Goal: Task Accomplishment & Management: Complete application form

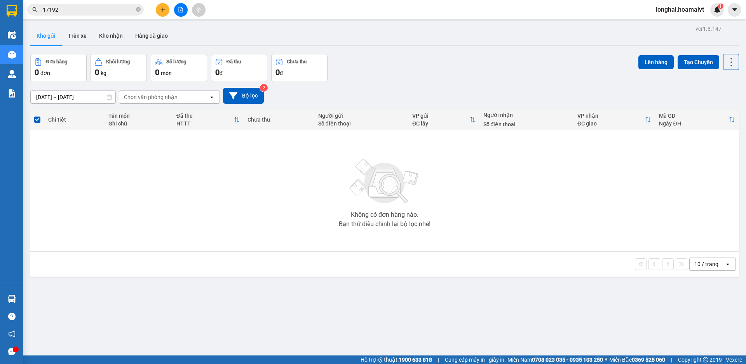
click at [164, 9] on icon "plus" at bounding box center [162, 9] width 5 height 5
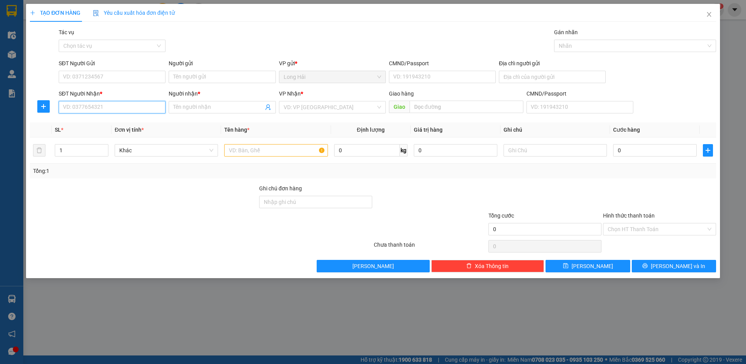
click at [106, 108] on input "SĐT Người Nhận *" at bounding box center [112, 107] width 107 height 12
click at [82, 109] on input "09181548933" at bounding box center [112, 107] width 107 height 12
type input "0918158933"
click at [103, 120] on div "0918158933 - Van" at bounding box center [112, 123] width 98 height 9
type input "Van"
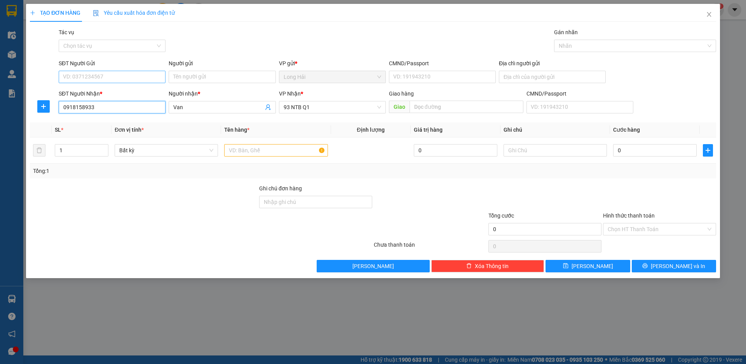
type input "0918158933"
click at [104, 72] on input "SĐT Người Gửi" at bounding box center [112, 77] width 107 height 12
click at [105, 92] on div "0917554440 - Ấn" at bounding box center [112, 92] width 98 height 9
type input "0917554440"
type input "Ấn"
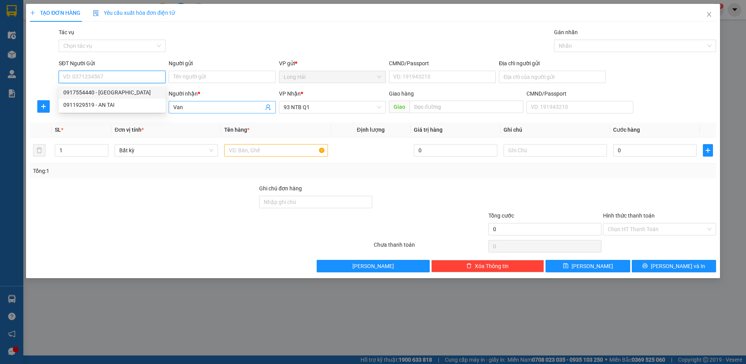
type input "079075035710"
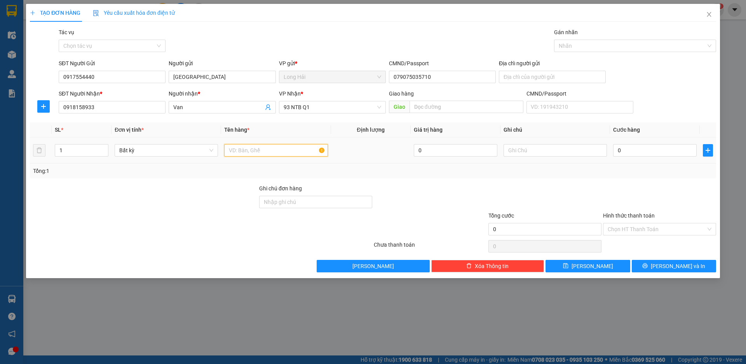
click at [250, 151] on input "text" at bounding box center [275, 150] width 103 height 12
type input "THUNG ĨOX"
click at [632, 153] on input "0" at bounding box center [655, 150] width 84 height 12
type input "4"
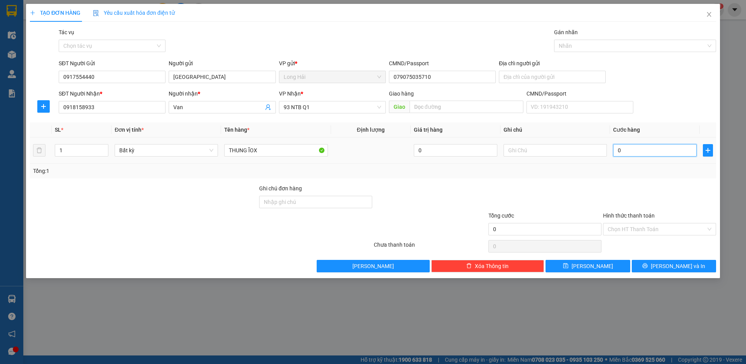
type input "4"
type input "40"
type input "40.000"
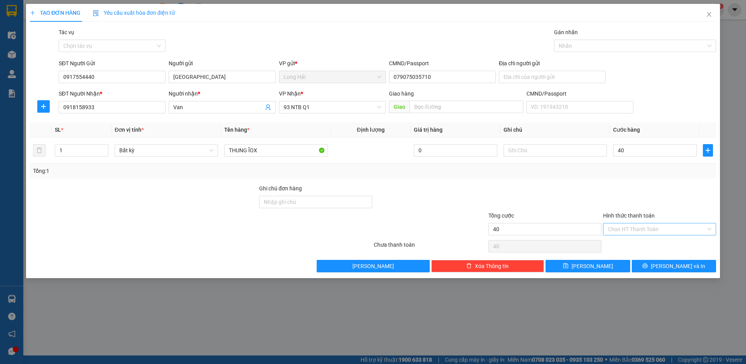
type input "40.000"
click at [634, 229] on input "Hình thức thanh toán" at bounding box center [657, 229] width 98 height 12
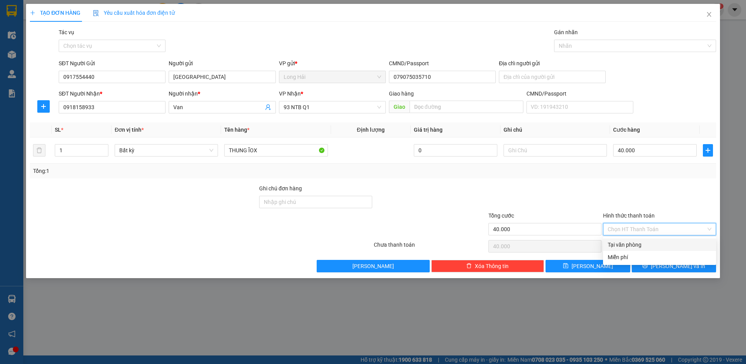
click at [632, 241] on div "Tại văn phòng" at bounding box center [660, 245] width 104 height 9
type input "0"
click at [635, 265] on button "[PERSON_NAME] và In" at bounding box center [674, 266] width 84 height 12
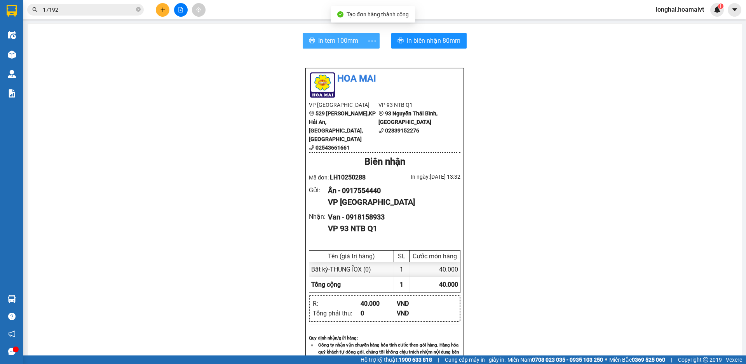
drag, startPoint x: 335, startPoint y: 41, endPoint x: 363, endPoint y: 44, distance: 28.9
click at [339, 41] on span "In tem 100mm" at bounding box center [338, 41] width 40 height 10
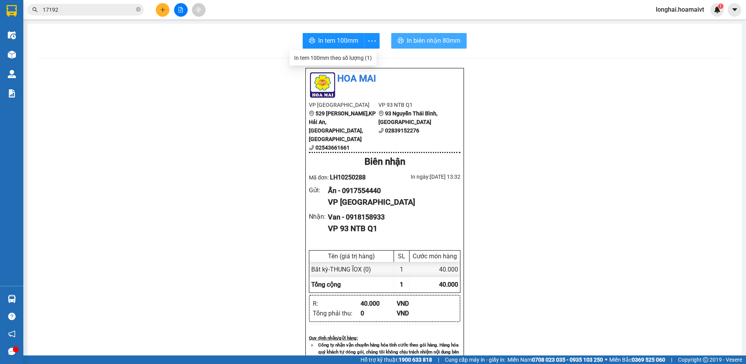
click at [434, 42] on span "In biên nhận 80mm" at bounding box center [434, 41] width 54 height 10
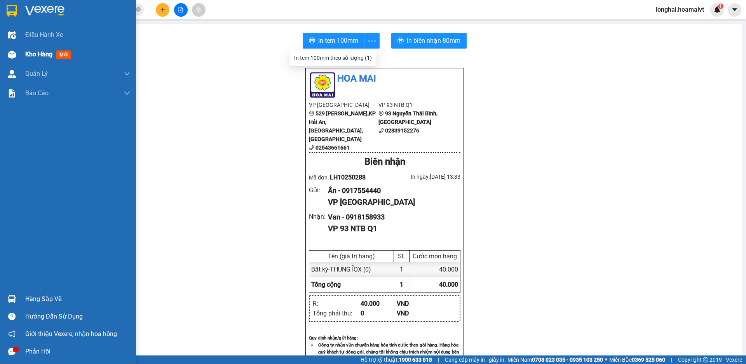
click at [37, 53] on span "Kho hàng" at bounding box center [38, 54] width 27 height 7
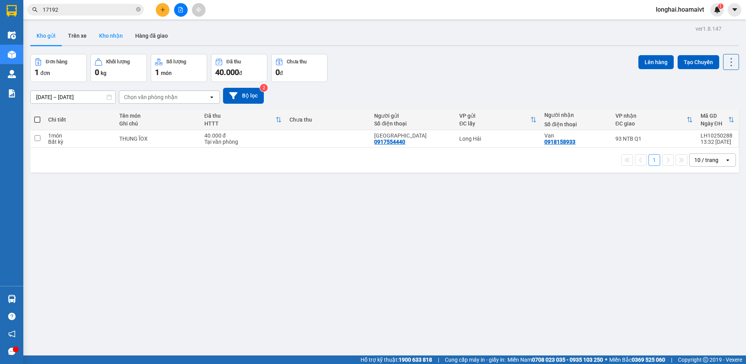
click at [106, 35] on button "Kho nhận" at bounding box center [111, 35] width 36 height 19
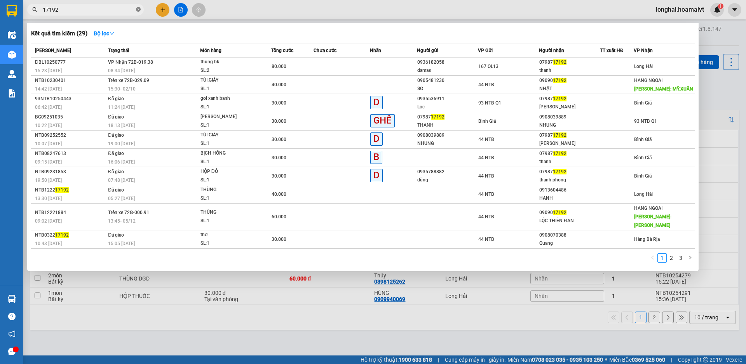
click at [137, 8] on icon "close-circle" at bounding box center [138, 9] width 5 height 5
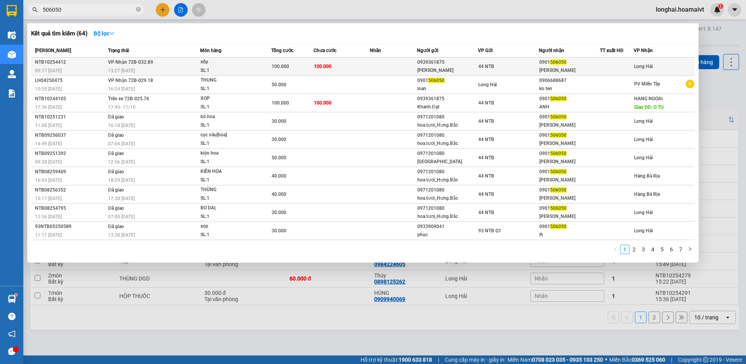
type input "506050"
click at [203, 74] on div "SL: 1" at bounding box center [230, 70] width 58 height 9
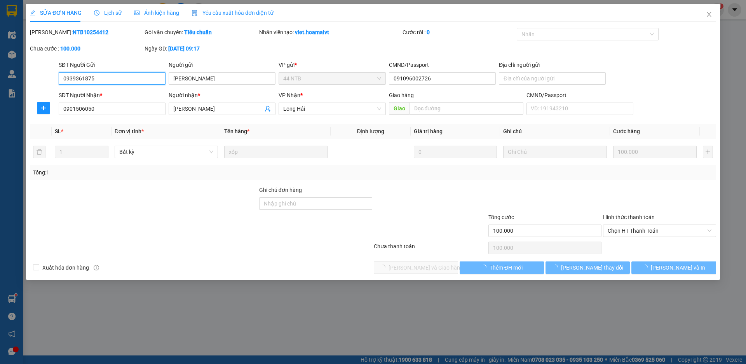
type input "0939361875"
type input "Khanh Đạt"
type input "091096002726"
type input "0901506050"
type input "Minh Anh"
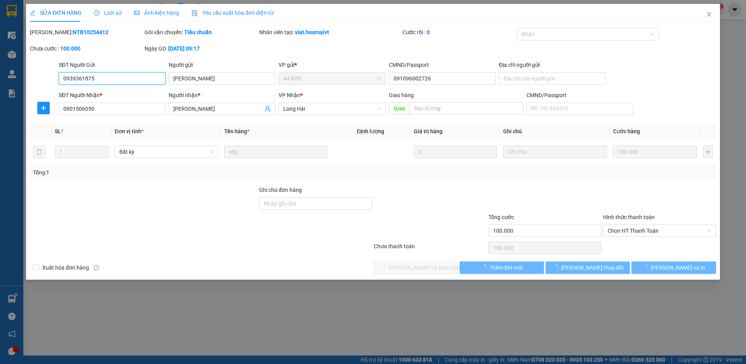
type input "100.000"
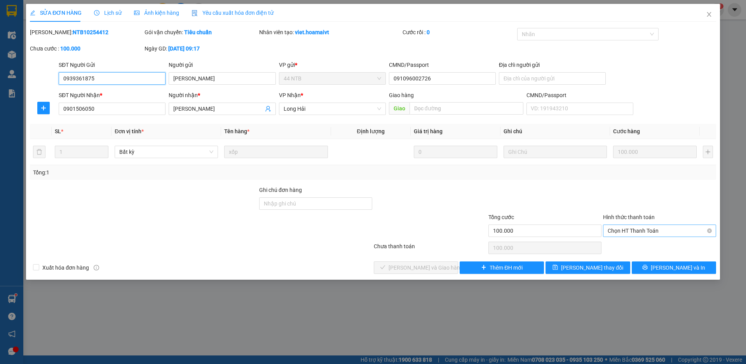
click at [627, 228] on span "Chọn HT Thanh Toán" at bounding box center [660, 231] width 104 height 12
drag, startPoint x: 616, startPoint y: 244, endPoint x: 455, endPoint y: 248, distance: 161.0
click at [612, 244] on div "Tại văn phòng" at bounding box center [660, 246] width 104 height 9
type input "0"
drag, startPoint x: 406, startPoint y: 267, endPoint x: 401, endPoint y: 245, distance: 23.1
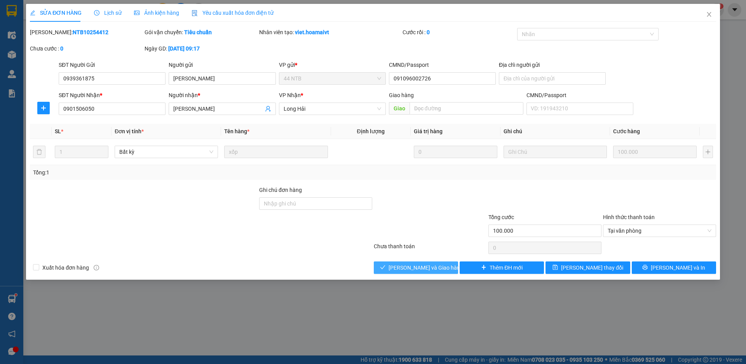
click at [406, 267] on span "[PERSON_NAME] và Giao hàng" at bounding box center [426, 268] width 75 height 9
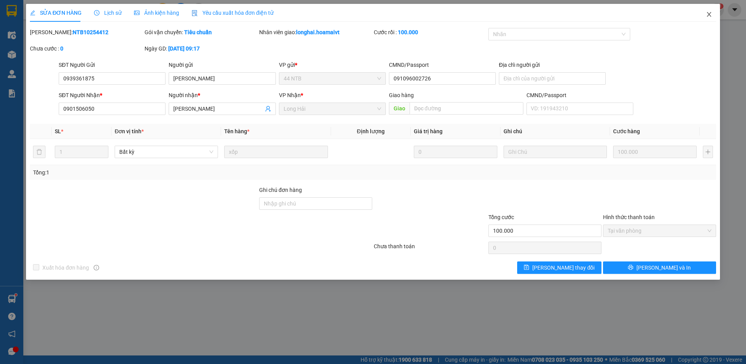
click at [705, 17] on span "Close" at bounding box center [709, 15] width 22 height 22
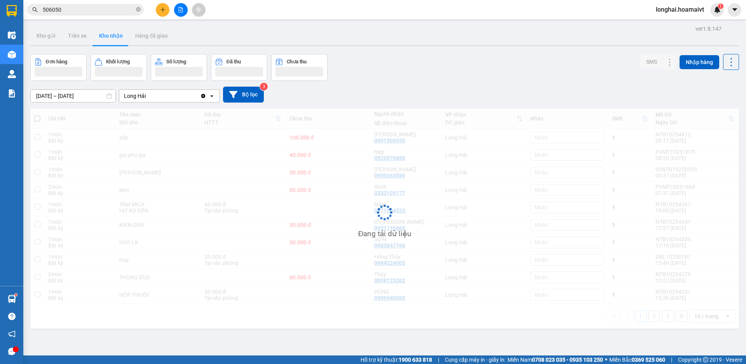
click at [706, 15] on div "longhai.hoamaivt 1" at bounding box center [687, 10] width 74 height 14
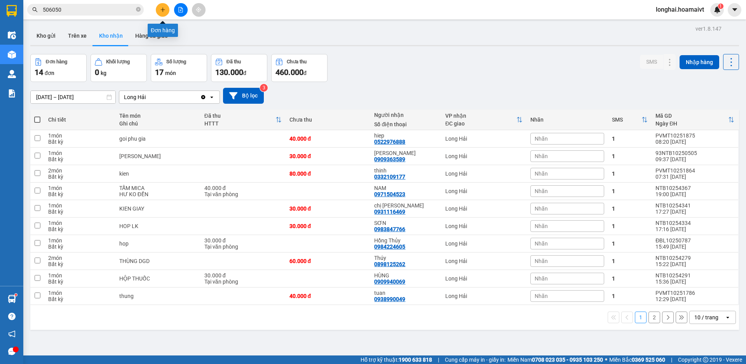
click at [159, 10] on button at bounding box center [163, 10] width 14 height 14
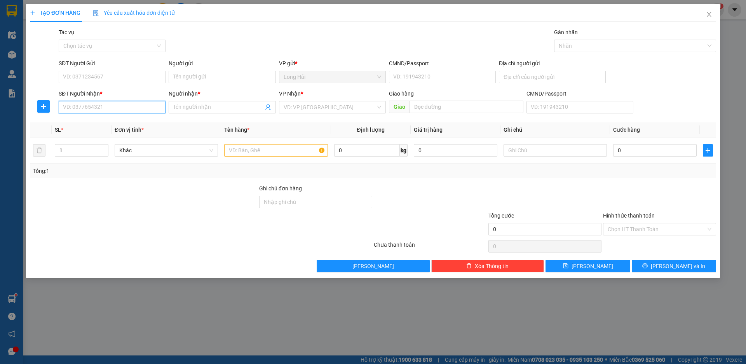
click at [125, 106] on input "SĐT Người Nhận *" at bounding box center [112, 107] width 107 height 12
type input "0797784588"
click at [183, 106] on input "Người nhận *" at bounding box center [218, 107] width 90 height 9
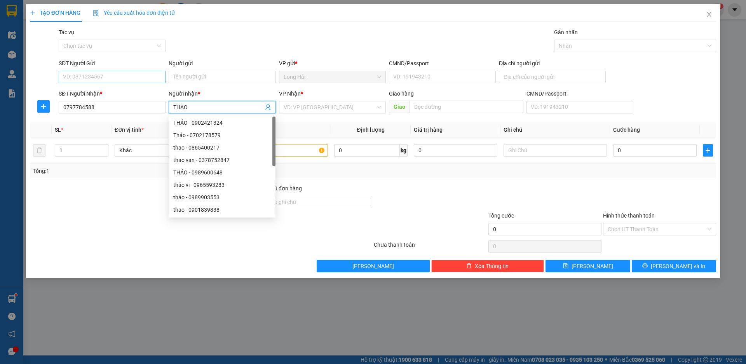
type input "THAO"
click at [117, 72] on input "SĐT Người Gửi" at bounding box center [112, 77] width 107 height 12
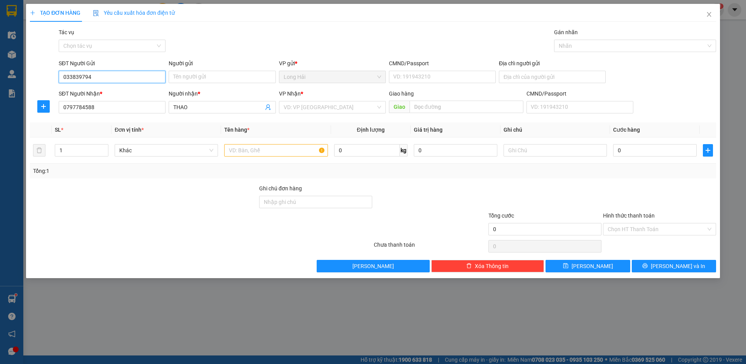
type input "0338397946"
click at [97, 95] on div "0338397946 - son" at bounding box center [112, 92] width 98 height 9
type input "son"
type input "0338397946"
click at [305, 110] on input "search" at bounding box center [330, 107] width 92 height 12
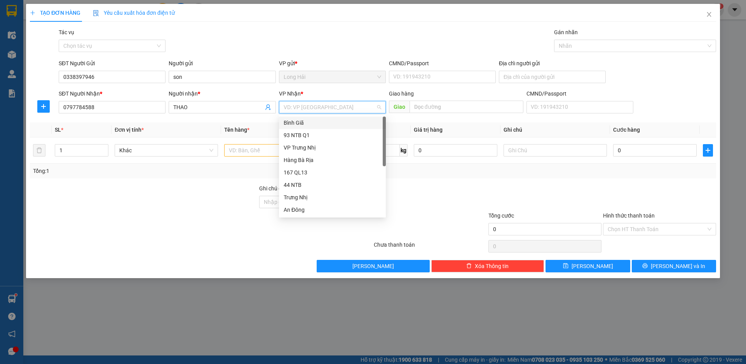
type input "9"
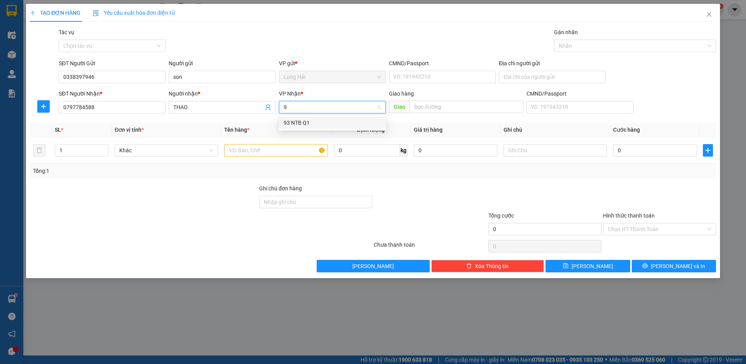
click at [287, 121] on div "93 NTB Q1" at bounding box center [333, 123] width 98 height 9
click at [268, 154] on input "text" at bounding box center [275, 150] width 103 height 12
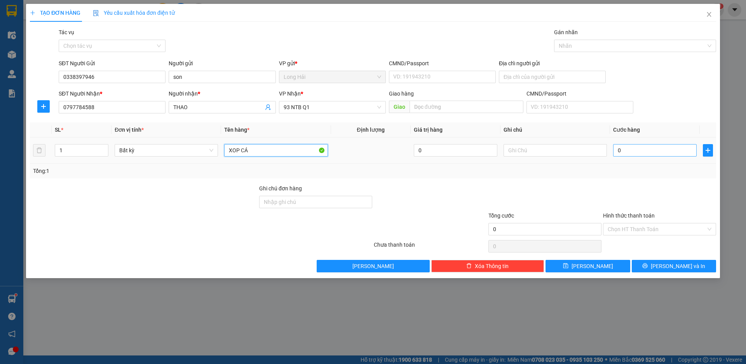
type input "XOP CÁ"
click at [616, 147] on input "0" at bounding box center [655, 150] width 84 height 12
type input "1"
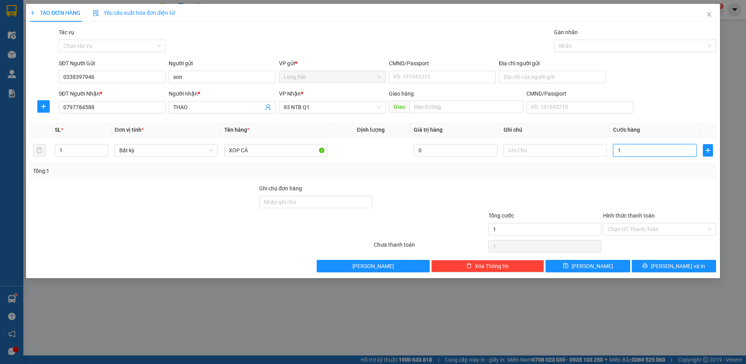
type input "10"
type input "100"
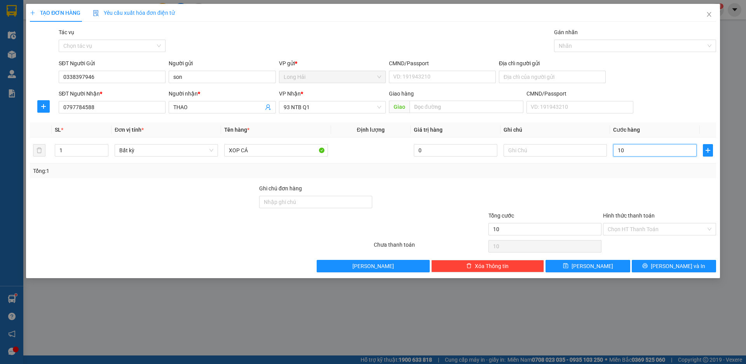
type input "100"
drag, startPoint x: 673, startPoint y: 266, endPoint x: 670, endPoint y: 258, distance: 8.1
click at [672, 264] on span "[PERSON_NAME] và In" at bounding box center [678, 266] width 54 height 9
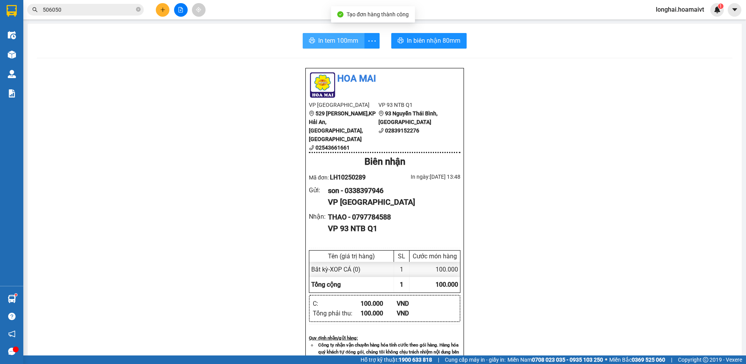
click at [344, 40] on span "In tem 100mm" at bounding box center [338, 41] width 40 height 10
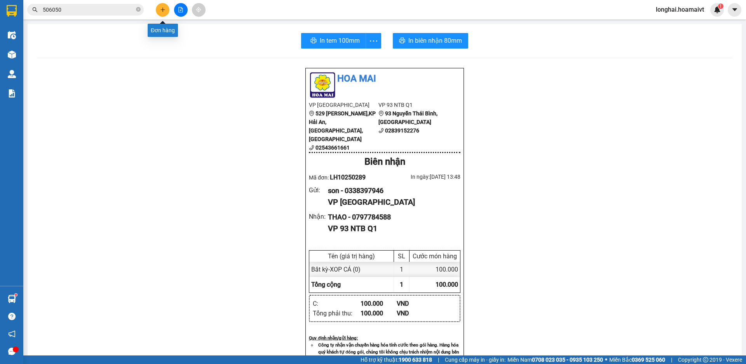
click at [163, 9] on icon "plus" at bounding box center [162, 9] width 0 height 4
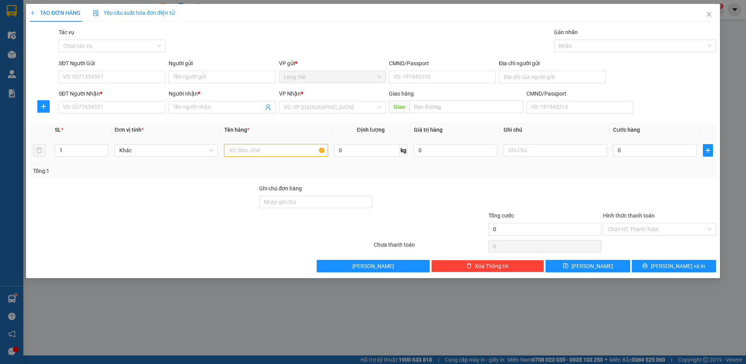
click at [238, 153] on input "text" at bounding box center [275, 150] width 103 height 12
type input "T"
type input "HOP DO AN"
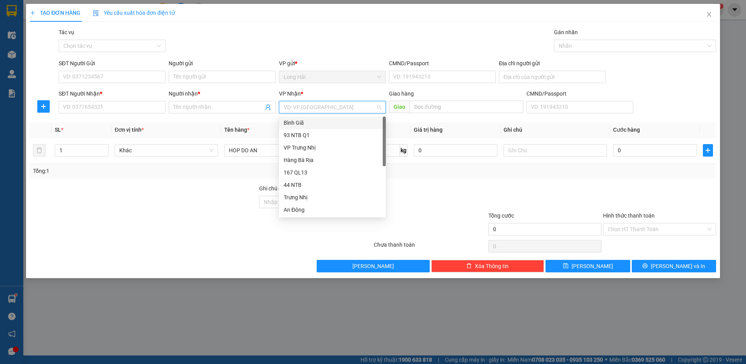
click at [316, 108] on input "search" at bounding box center [330, 107] width 92 height 12
type input "9"
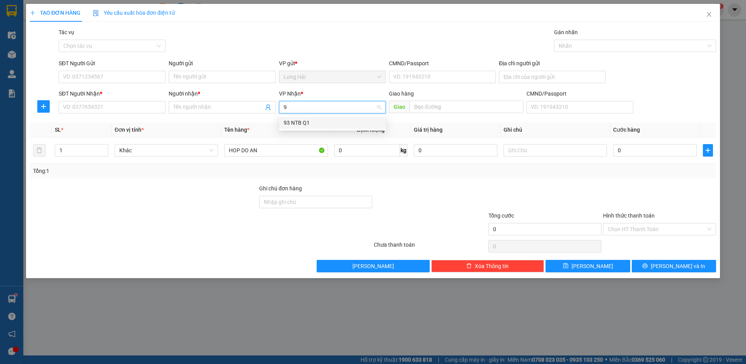
click at [296, 124] on div "93 NTB Q1" at bounding box center [333, 123] width 98 height 9
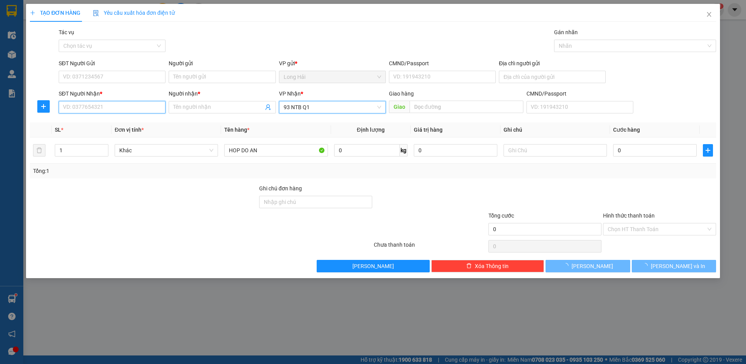
click at [149, 112] on input "SĐT Người Nhận *" at bounding box center [112, 107] width 107 height 12
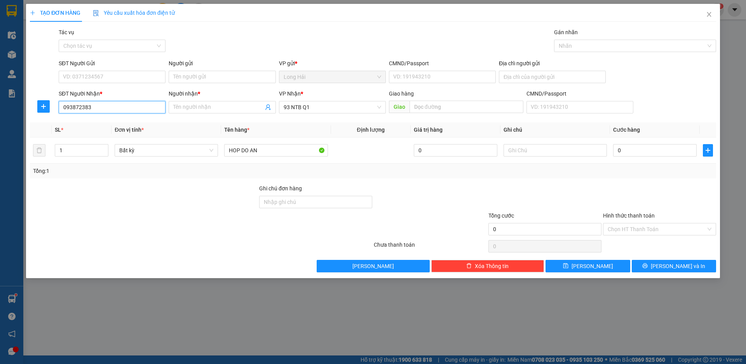
type input "0938723836"
click at [112, 124] on div "0938723836 - PHƯƠNG" at bounding box center [112, 123] width 98 height 9
type input "PHƯƠNG"
type input "0938723836"
drag, startPoint x: 129, startPoint y: 74, endPoint x: 161, endPoint y: 77, distance: 32.0
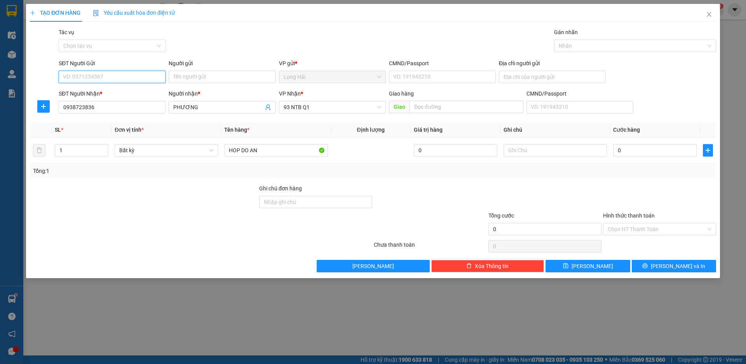
click at [130, 74] on input "SĐT Người Gửi" at bounding box center [112, 77] width 107 height 12
drag, startPoint x: 104, startPoint y: 91, endPoint x: 105, endPoint y: 102, distance: 10.5
click at [105, 102] on div "0942226991 - trinh 0907378834 - KIỀU" at bounding box center [112, 98] width 107 height 25
click at [105, 102] on div "0907378834 - KIỀU" at bounding box center [112, 105] width 98 height 9
type input "0907378834"
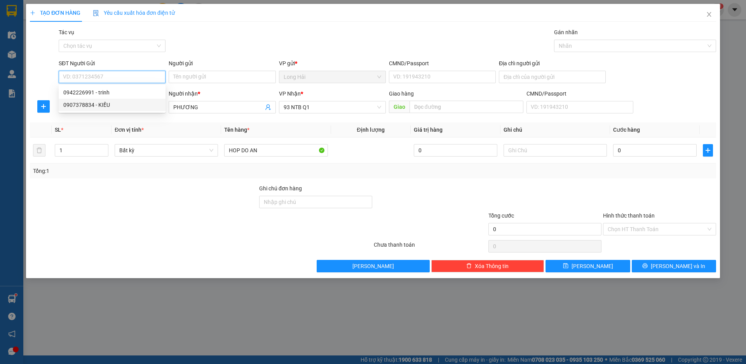
type input "KIỀU"
type input "077085000081"
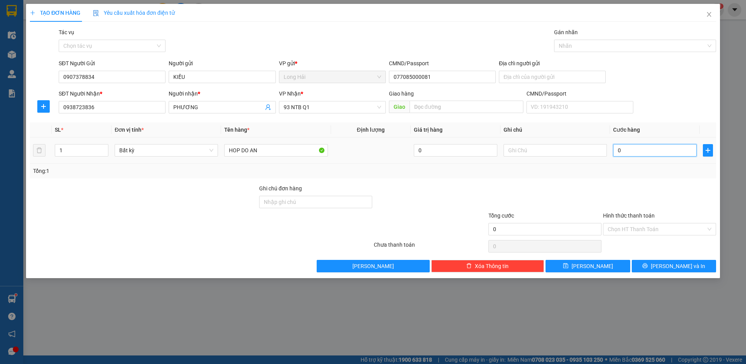
drag, startPoint x: 634, startPoint y: 147, endPoint x: 637, endPoint y: 141, distance: 7.3
click at [635, 147] on input "0" at bounding box center [655, 150] width 84 height 12
click at [648, 267] on icon "printer" at bounding box center [644, 265] width 5 height 5
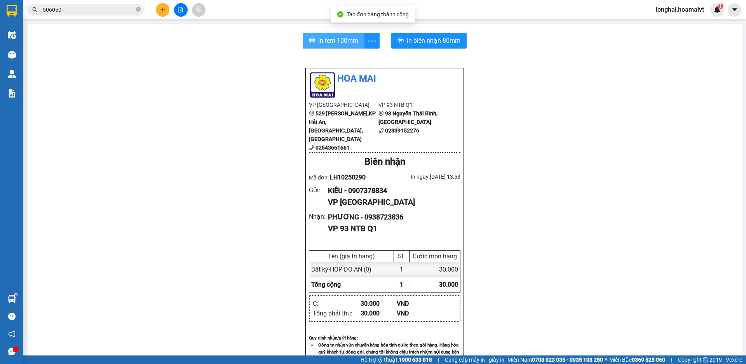
click at [330, 40] on span "In tem 100mm" at bounding box center [338, 41] width 40 height 10
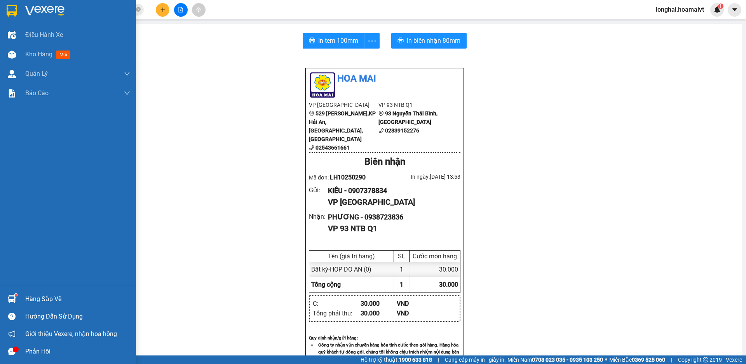
click at [23, 297] on div "Hàng sắp về" at bounding box center [68, 298] width 136 height 17
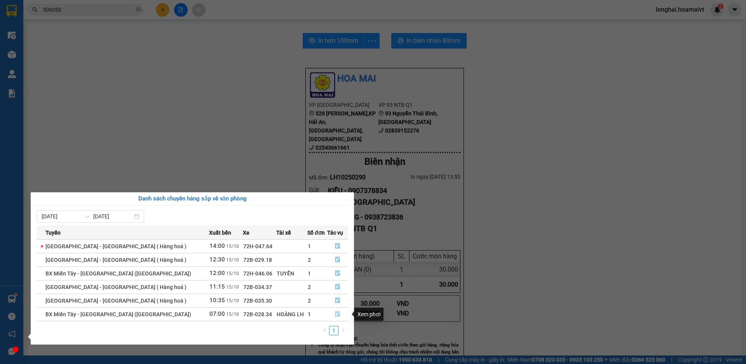
click at [335, 315] on icon "file-done" at bounding box center [337, 313] width 5 height 5
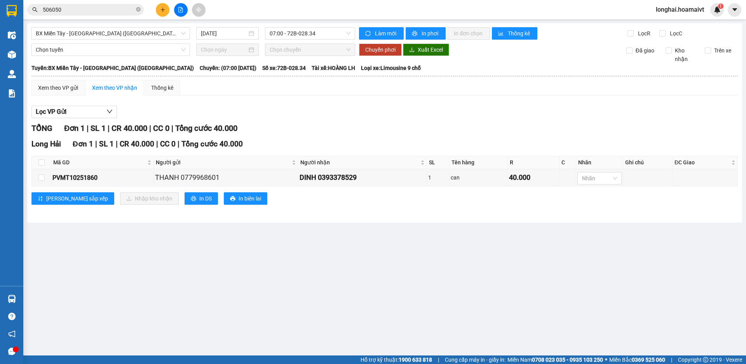
click at [337, 124] on div "TỔNG Đơn 1 | SL 1 | CR 40.000 | CC 0 | Tổng cước 40.000" at bounding box center [384, 128] width 707 height 12
click at [164, 10] on icon "plus" at bounding box center [162, 9] width 5 height 5
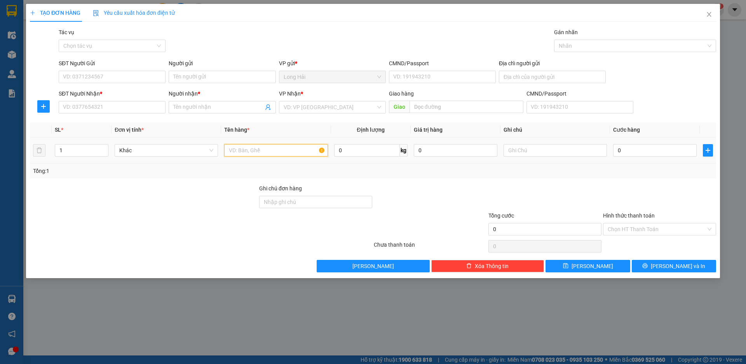
click at [239, 151] on input "text" at bounding box center [275, 150] width 103 height 12
type input "THUNG"
click at [322, 110] on input "search" at bounding box center [330, 107] width 92 height 12
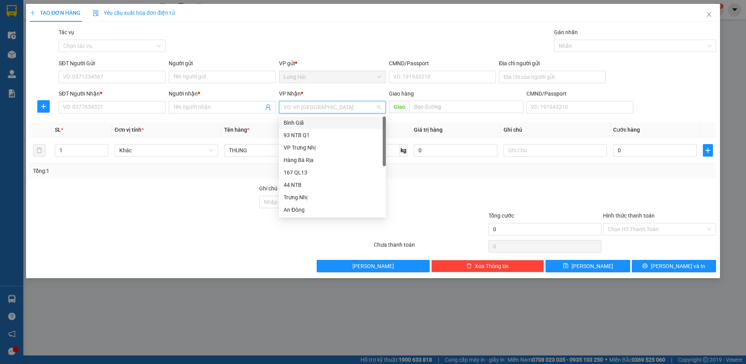
type input "9"
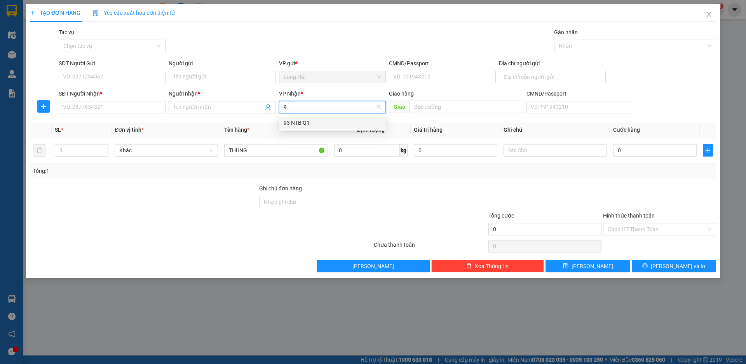
click at [293, 121] on div "93 NTB Q1" at bounding box center [333, 123] width 98 height 9
click at [80, 104] on input "SĐT Người Nhận *" at bounding box center [112, 107] width 107 height 12
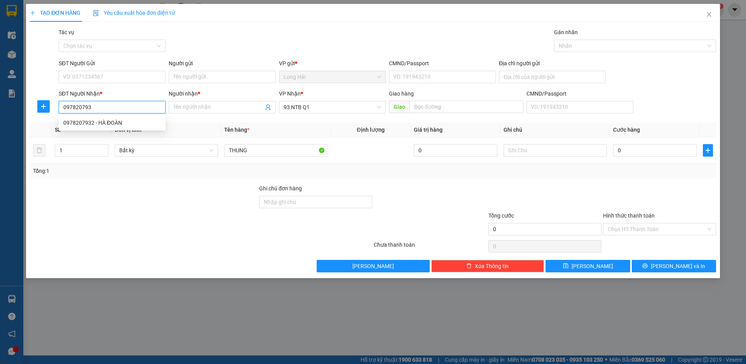
type input "0978207932"
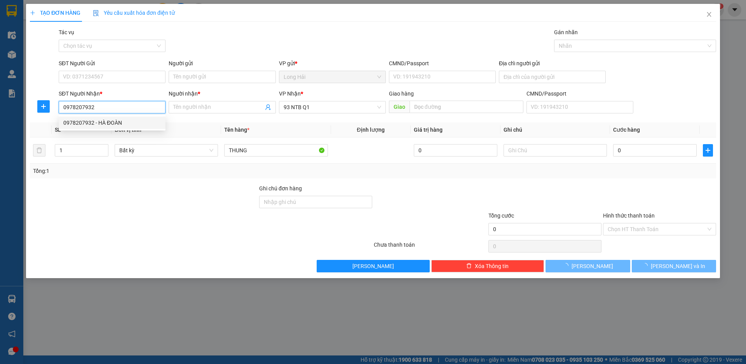
click at [90, 125] on div "0978207932 - HÀ ĐOÀN" at bounding box center [112, 123] width 98 height 9
type input "TO 2 AP P THO P HUNG"
type input "HÀ ĐOÀN"
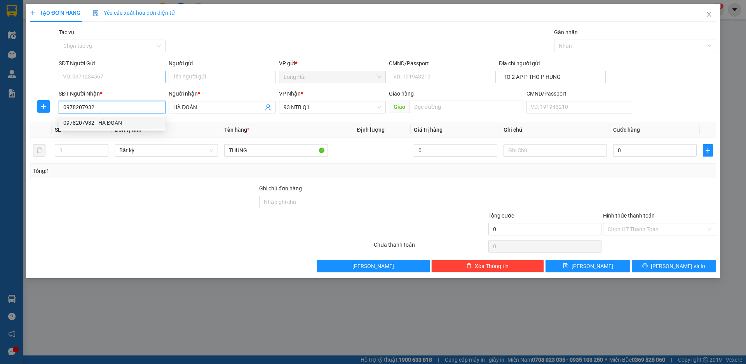
type input "0978207932"
click at [113, 75] on input "SĐT Người Gửi" at bounding box center [112, 77] width 107 height 12
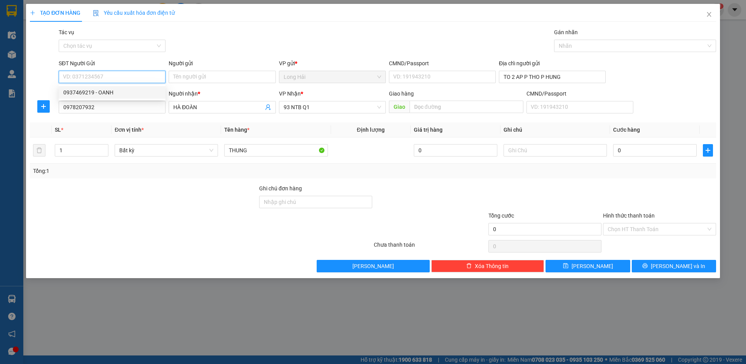
click at [102, 93] on div "0937469219 - OANH" at bounding box center [112, 92] width 98 height 9
type input "0937469219"
type input "OANH"
type input "094185016578"
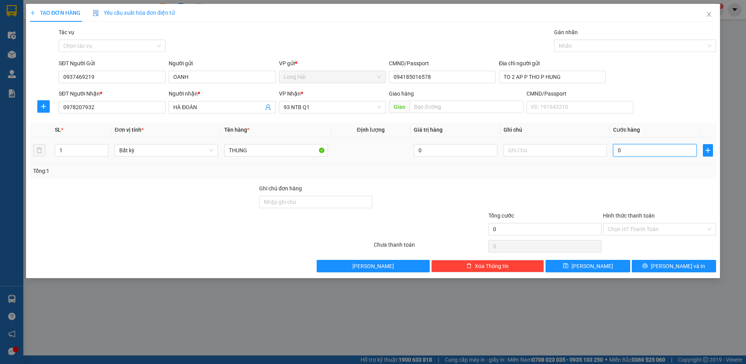
click at [629, 154] on input "0" at bounding box center [655, 150] width 84 height 12
click at [629, 233] on input "Hình thức thanh toán" at bounding box center [657, 229] width 98 height 12
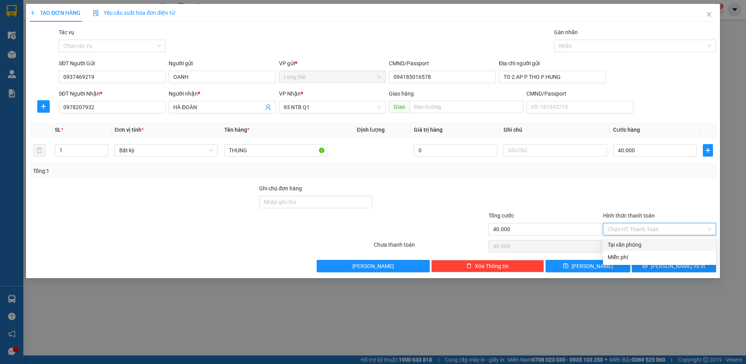
click at [630, 245] on div "Tại văn phòng" at bounding box center [660, 245] width 104 height 9
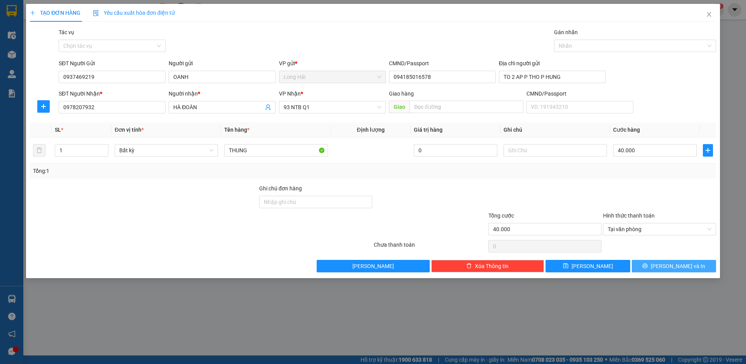
click at [669, 266] on span "[PERSON_NAME] và In" at bounding box center [678, 266] width 54 height 9
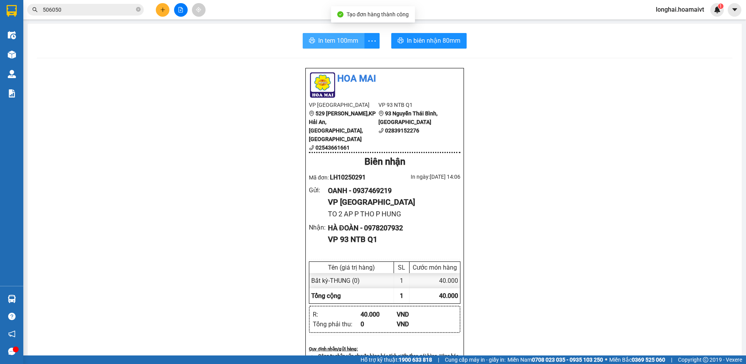
click at [328, 41] on span "In tem 100mm" at bounding box center [338, 41] width 40 height 10
click at [141, 11] on span "506050" at bounding box center [85, 10] width 117 height 12
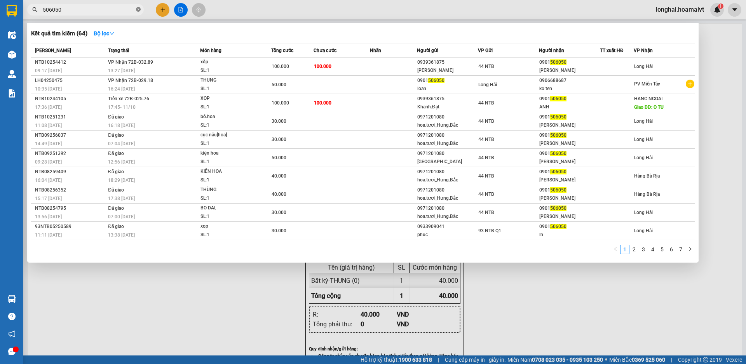
click at [136, 10] on icon "close-circle" at bounding box center [138, 9] width 5 height 5
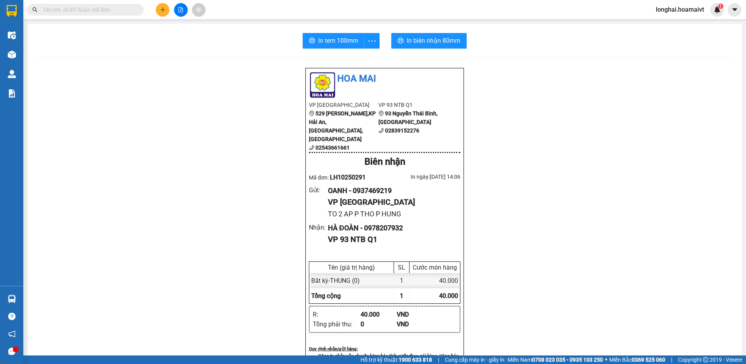
click at [116, 12] on input "text" at bounding box center [89, 9] width 92 height 9
click at [126, 10] on input "text" at bounding box center [89, 9] width 92 height 9
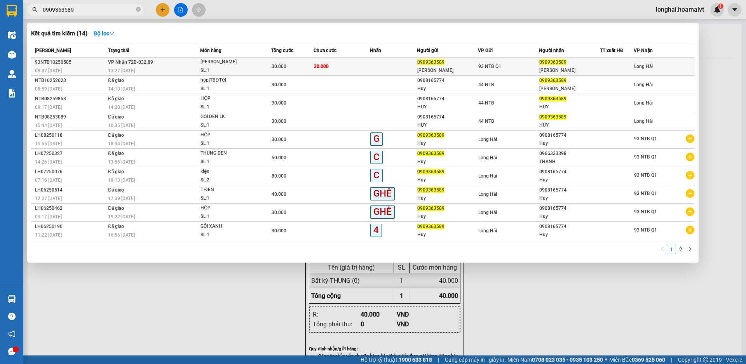
type input "0909363589"
click at [181, 69] on div "13:27 - 15/10" at bounding box center [154, 70] width 92 height 9
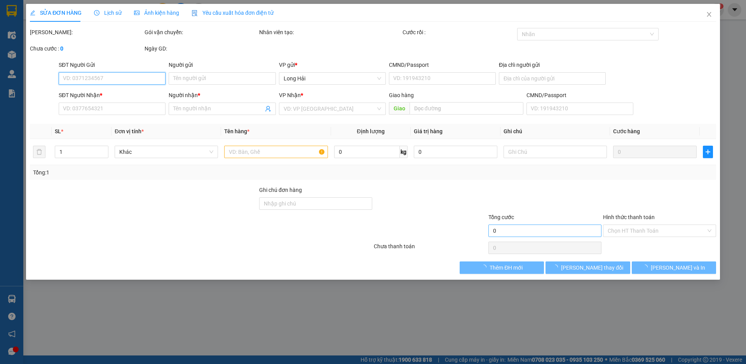
type input "0909363589"
type input "Tan Huy"
type input "125/11A Ng Thi Tan F2 Q8"
type input "0909363589"
type input "Tấn Huy"
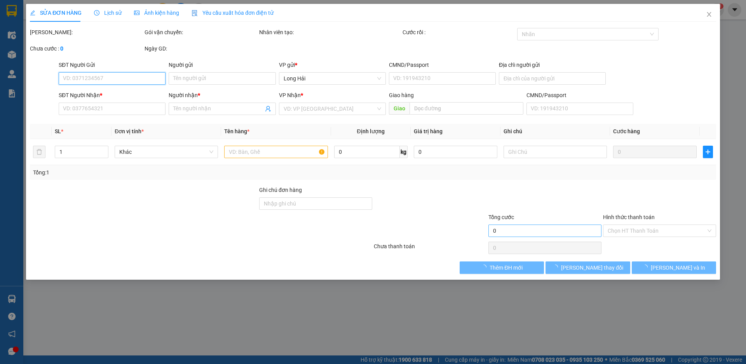
type input "30.000"
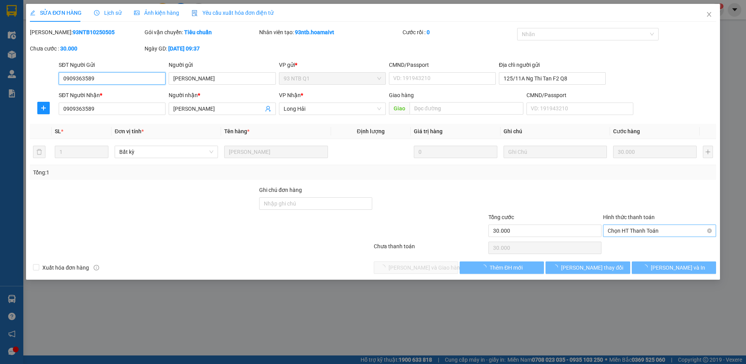
click at [617, 236] on span "Chọn HT Thanh Toán" at bounding box center [660, 231] width 104 height 12
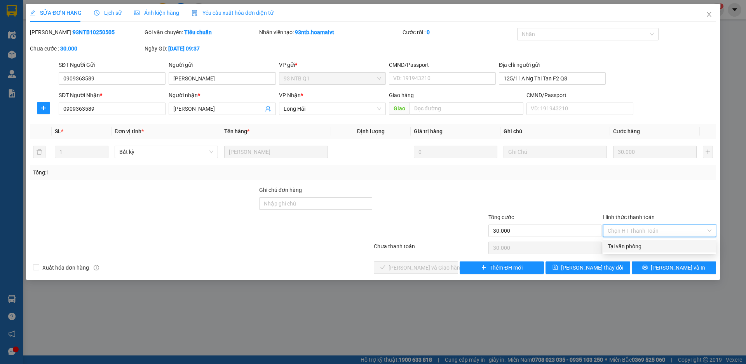
click at [623, 247] on div "Tại văn phòng" at bounding box center [660, 246] width 104 height 9
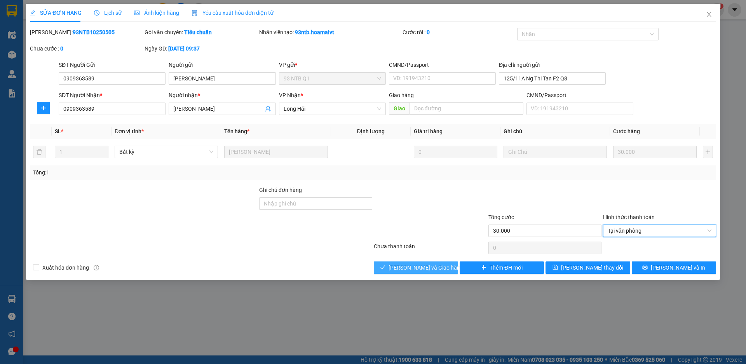
click at [417, 265] on span "[PERSON_NAME] và Giao hàng" at bounding box center [426, 268] width 75 height 9
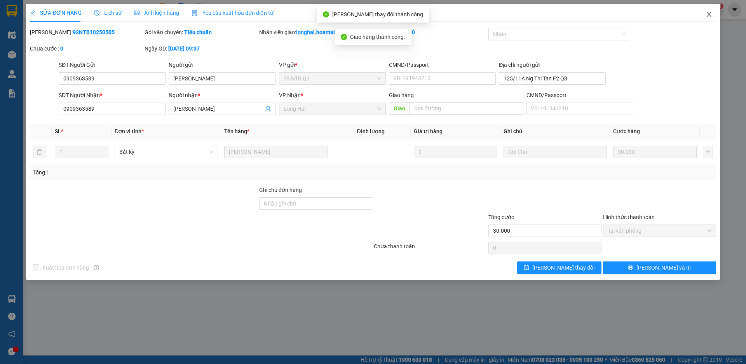
click at [709, 14] on icon "close" at bounding box center [709, 14] width 6 height 6
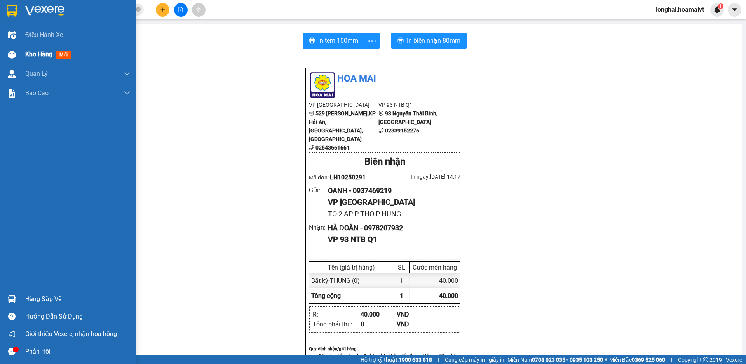
click at [47, 56] on span "Kho hàng" at bounding box center [38, 54] width 27 height 7
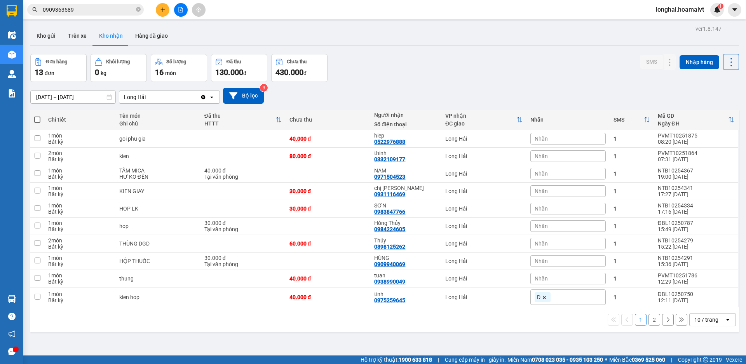
click at [649, 323] on button "2" at bounding box center [655, 320] width 12 height 12
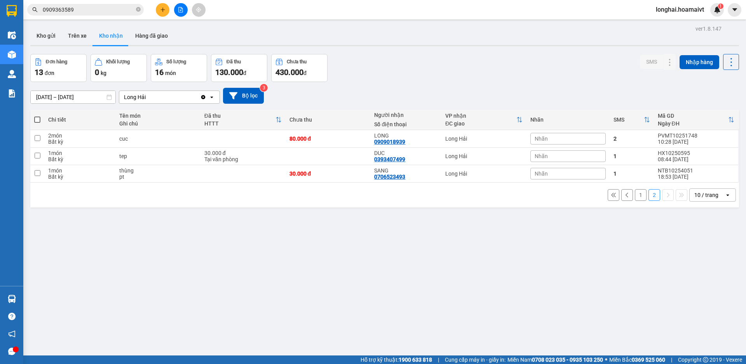
click at [635, 197] on button "1" at bounding box center [641, 195] width 12 height 12
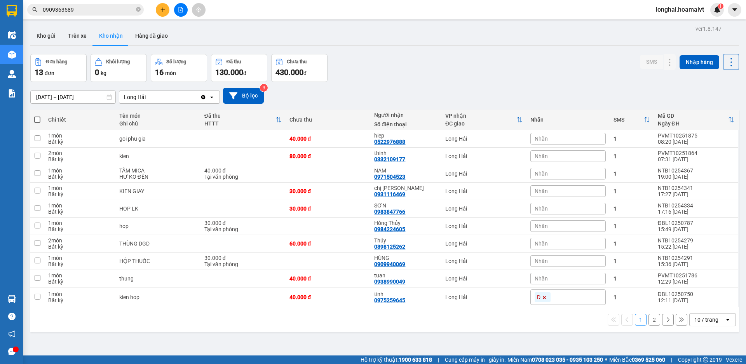
drag, startPoint x: 139, startPoint y: 9, endPoint x: 157, endPoint y: 5, distance: 18.6
click at [140, 9] on icon "close-circle" at bounding box center [138, 9] width 5 height 5
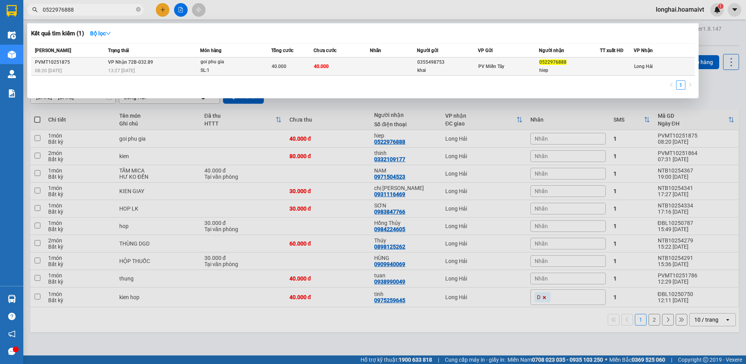
type input "0522976888"
click at [181, 66] on td "VP Nhận 72B-032.89 13:27 - 15/10" at bounding box center [153, 67] width 94 height 18
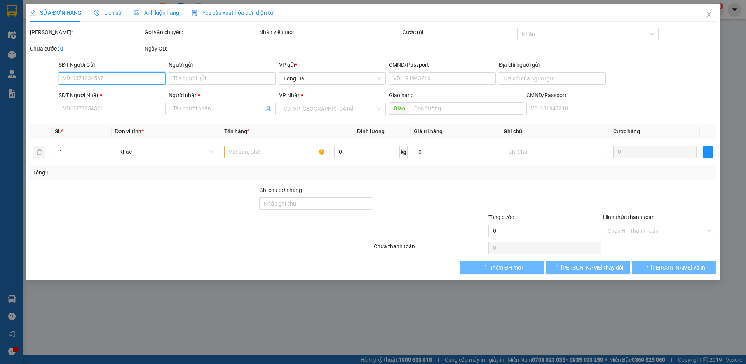
type input "0355498753"
type input "khai"
type input "0522976888"
type input "hiep"
type input "40.000"
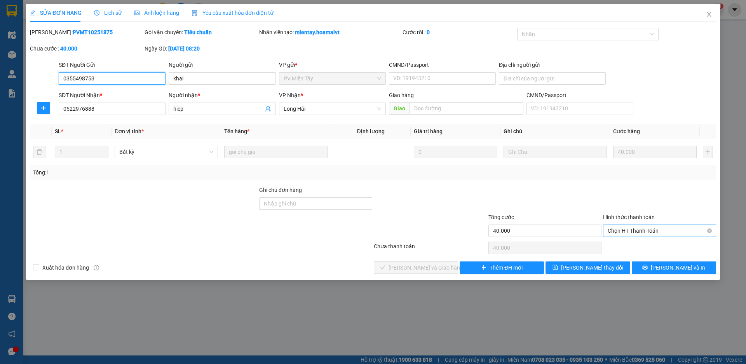
click at [618, 233] on span "Chọn HT Thanh Toán" at bounding box center [660, 231] width 104 height 12
click at [610, 246] on div "Tại văn phòng" at bounding box center [660, 246] width 104 height 9
type input "0"
click at [434, 268] on span "[PERSON_NAME] và Giao hàng" at bounding box center [426, 268] width 75 height 9
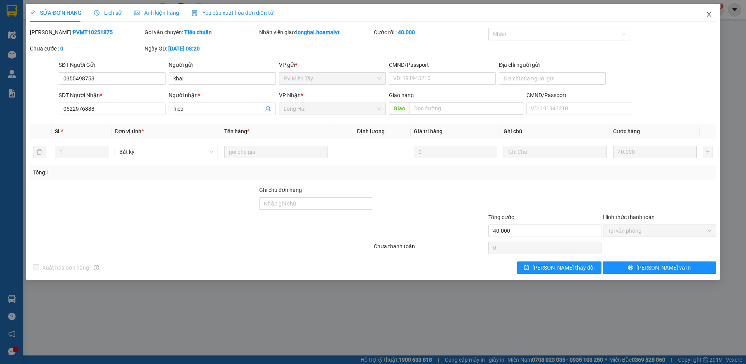
click at [708, 16] on icon "close" at bounding box center [709, 14] width 4 height 5
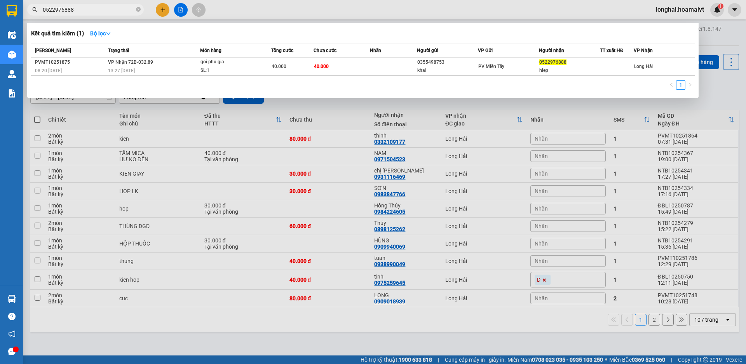
drag, startPoint x: 137, startPoint y: 9, endPoint x: 183, endPoint y: 4, distance: 46.5
click at [141, 7] on span "0522976888" at bounding box center [85, 10] width 117 height 12
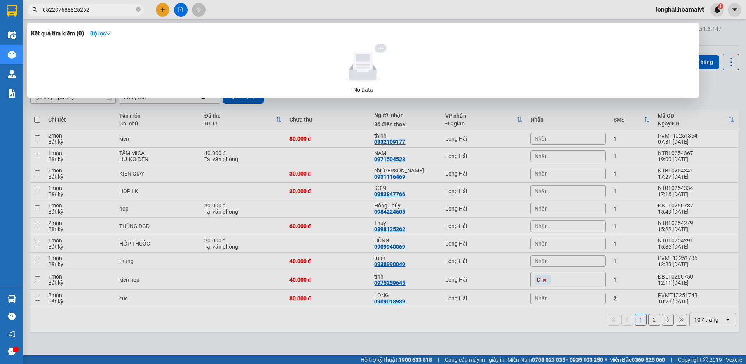
drag, startPoint x: 75, startPoint y: 7, endPoint x: 136, endPoint y: 16, distance: 62.1
click at [44, 14] on span "052297688825262" at bounding box center [85, 10] width 117 height 12
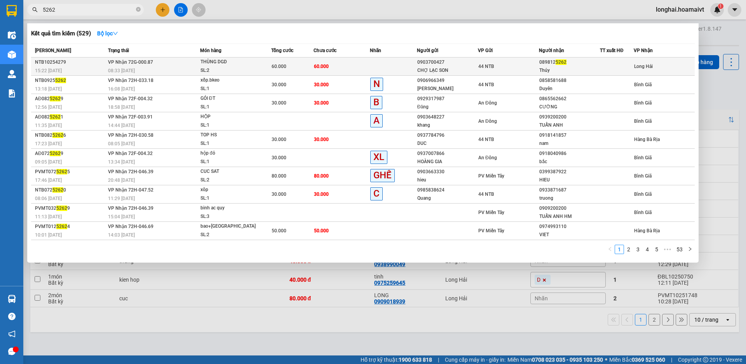
type input "5262"
click at [229, 65] on div "THÙNG DGD" at bounding box center [230, 62] width 58 height 9
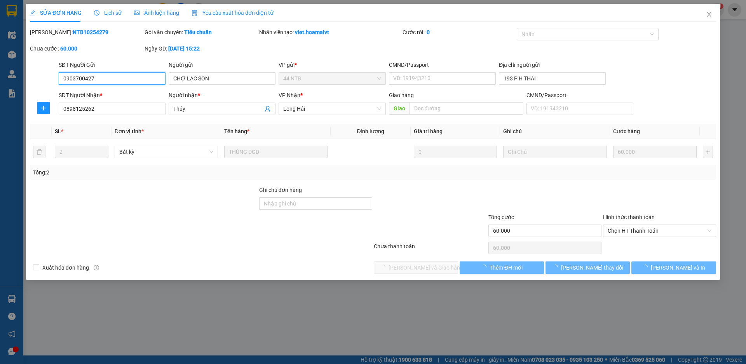
type input "0903700427"
type input "CHỢ LẠC SON"
type input "193 P H THAI"
type input "0898125262"
type input "Thúy"
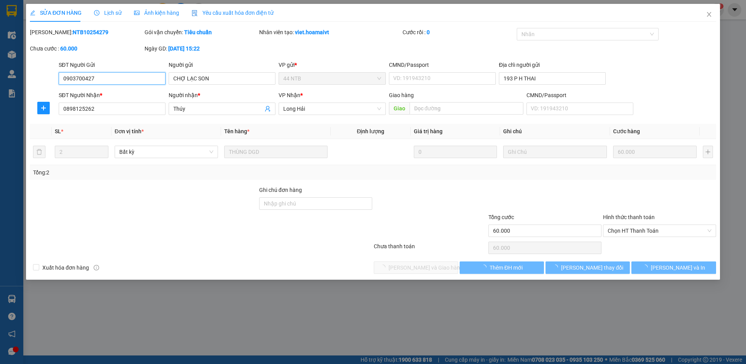
type input "60.000"
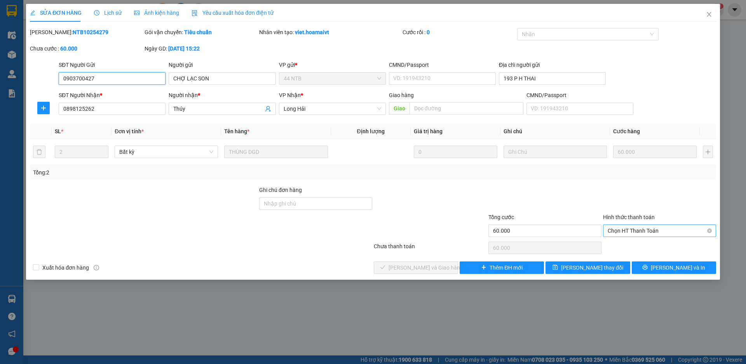
click at [624, 230] on span "Chọn HT Thanh Toán" at bounding box center [660, 231] width 104 height 12
click at [625, 242] on div "Tại văn phòng" at bounding box center [659, 246] width 113 height 12
type input "0"
click at [433, 272] on span "[PERSON_NAME] và Giao hàng" at bounding box center [426, 268] width 75 height 9
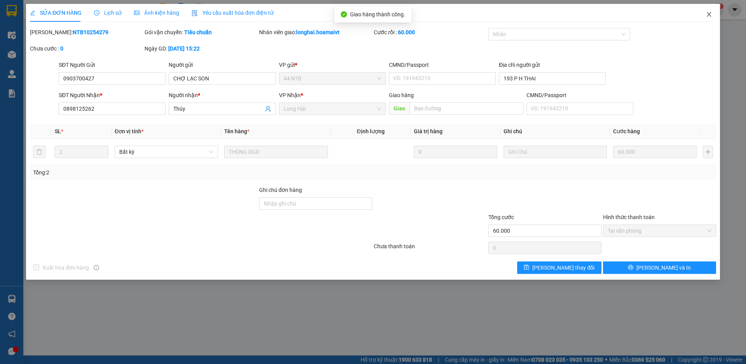
click at [709, 16] on icon "close" at bounding box center [709, 14] width 6 height 6
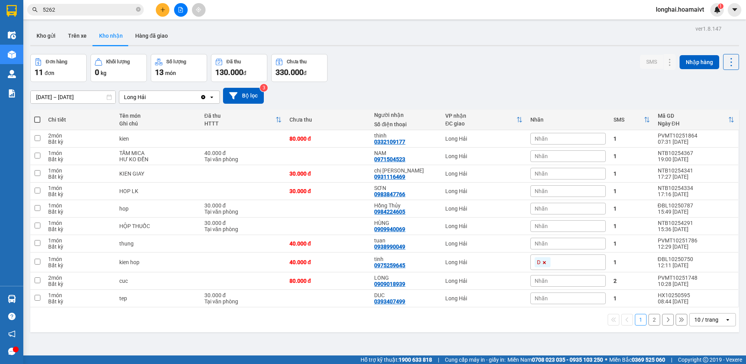
click at [649, 321] on button "2" at bounding box center [655, 320] width 12 height 12
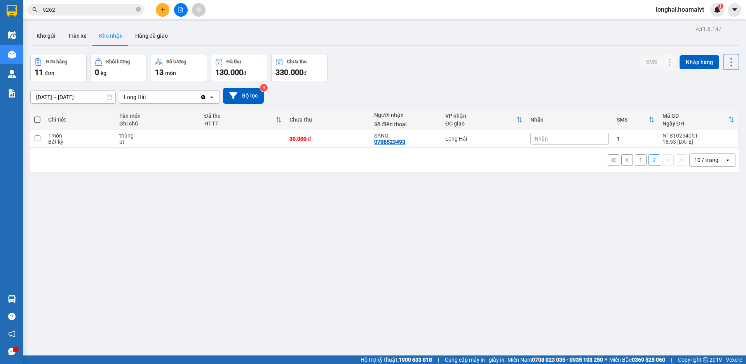
click at [635, 162] on button "1" at bounding box center [641, 160] width 12 height 12
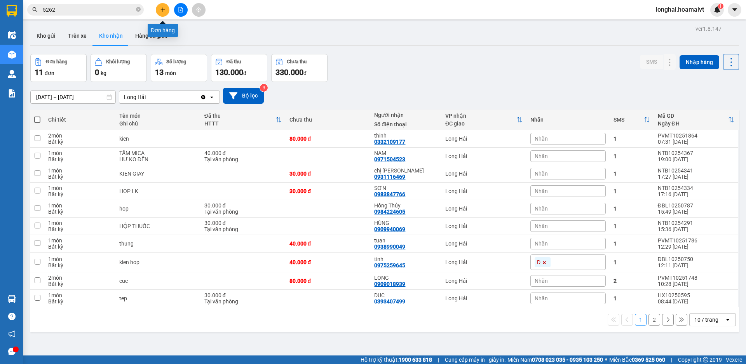
click at [165, 10] on icon "plus" at bounding box center [162, 9] width 5 height 5
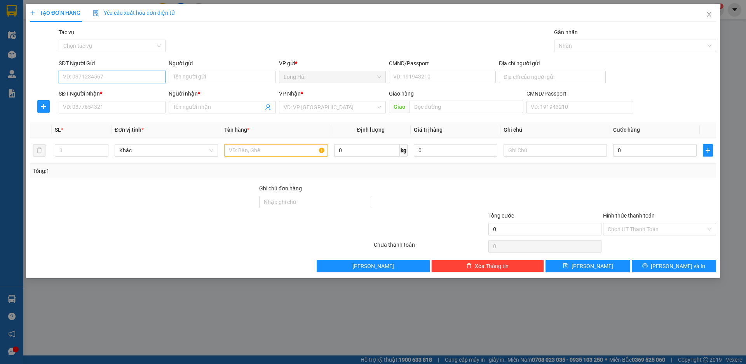
click at [122, 73] on input "SĐT Người Gửi" at bounding box center [112, 77] width 107 height 12
click at [120, 78] on input "SĐT Người Gửi" at bounding box center [112, 77] width 107 height 12
click at [244, 149] on input "text" at bounding box center [275, 150] width 103 height 12
type input "XOP"
click at [109, 108] on input "SĐT Người Nhận *" at bounding box center [112, 107] width 107 height 12
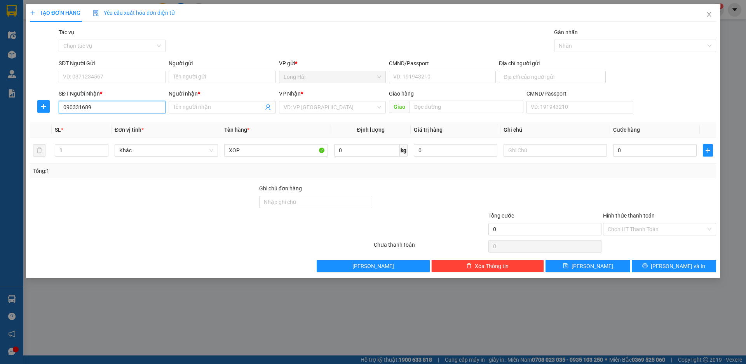
type input "0903316891"
click at [114, 124] on div "0903316891 - TUYẾT" at bounding box center [112, 123] width 98 height 9
type input "TUYẾT"
type input "0903316891"
click at [98, 79] on input "SĐT Người Gửi" at bounding box center [112, 77] width 107 height 12
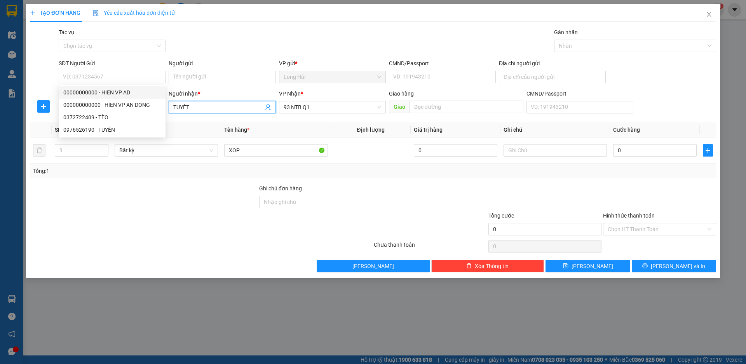
click at [197, 104] on input "TUYẾT" at bounding box center [218, 107] width 90 height 9
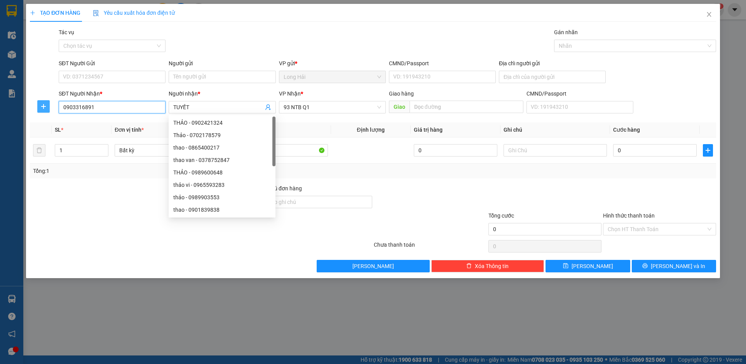
drag, startPoint x: 110, startPoint y: 106, endPoint x: 49, endPoint y: 112, distance: 62.0
click at [49, 112] on div "SĐT Người Nhận * 0903316891 Người nhận * TUYẾT VP Nhận * 93 NTB Q1 Giao hàng Gi…" at bounding box center [373, 102] width 688 height 27
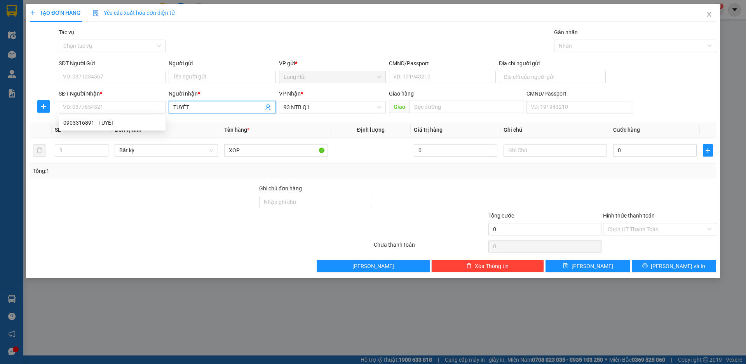
drag, startPoint x: 193, startPoint y: 104, endPoint x: 169, endPoint y: 109, distance: 24.7
click at [169, 109] on span "TUYẾT" at bounding box center [222, 107] width 107 height 12
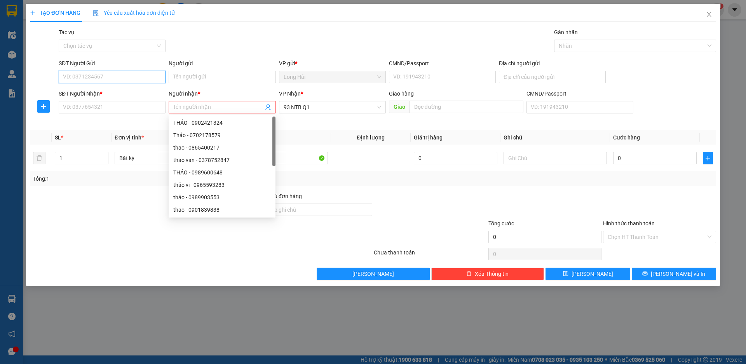
click at [125, 79] on input "SĐT Người Gửi" at bounding box center [112, 77] width 107 height 12
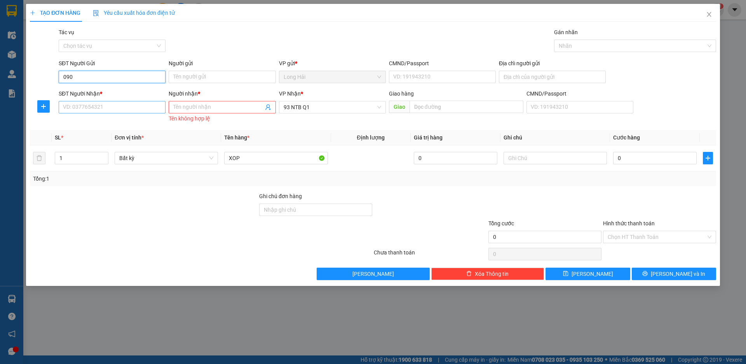
type input "090"
click at [129, 110] on input "SĐT Người Nhận *" at bounding box center [112, 107] width 107 height 12
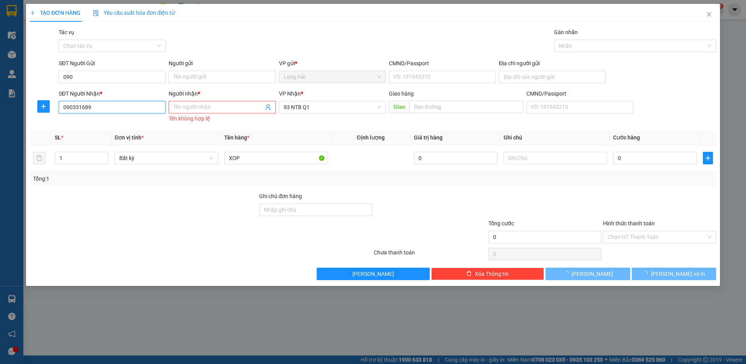
type input "0903316891"
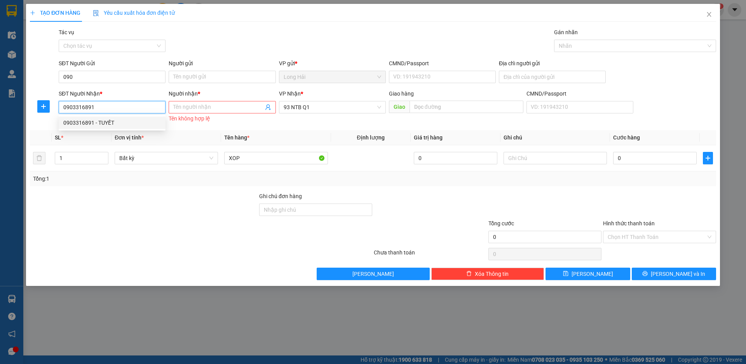
click at [106, 124] on div "0903316891 - TUYẾT" at bounding box center [112, 123] width 98 height 9
type input "TUYẾT"
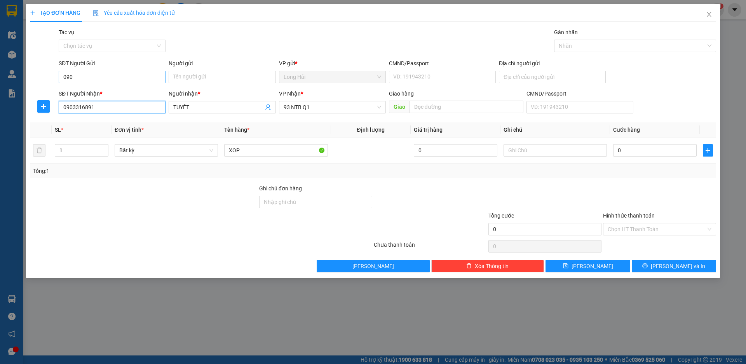
type input "0903316891"
click at [114, 74] on input "090" at bounding box center [112, 77] width 107 height 12
type input "0"
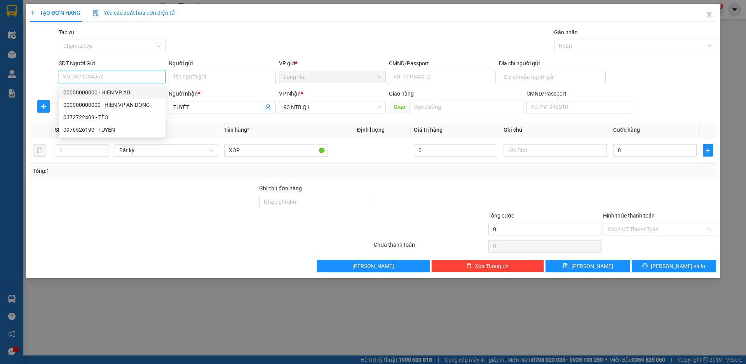
click at [98, 77] on input "SĐT Người Gửi" at bounding box center [112, 77] width 107 height 12
type input "0898272842"
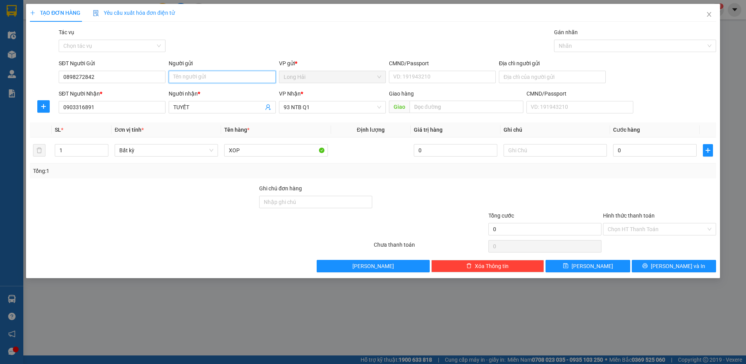
click at [185, 79] on input "Người gửi" at bounding box center [222, 77] width 107 height 12
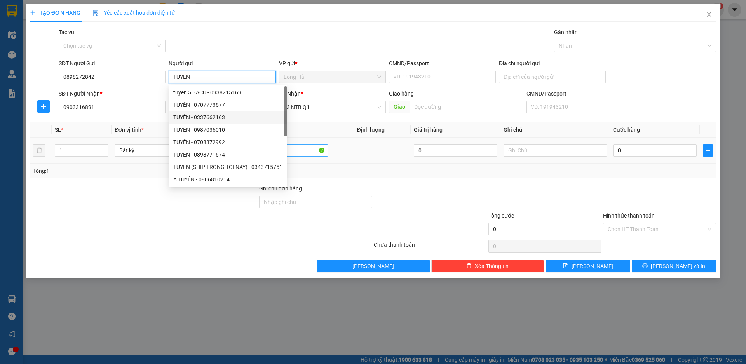
type input "TUYEN"
click at [300, 152] on input "XOP" at bounding box center [275, 150] width 103 height 12
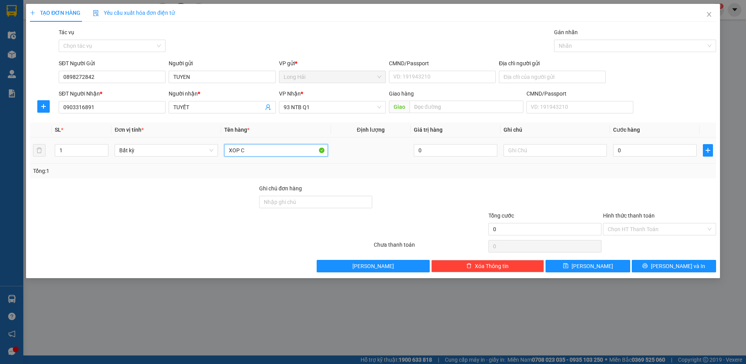
type input "XOP CÁ"
click at [634, 149] on input "0" at bounding box center [655, 150] width 84 height 12
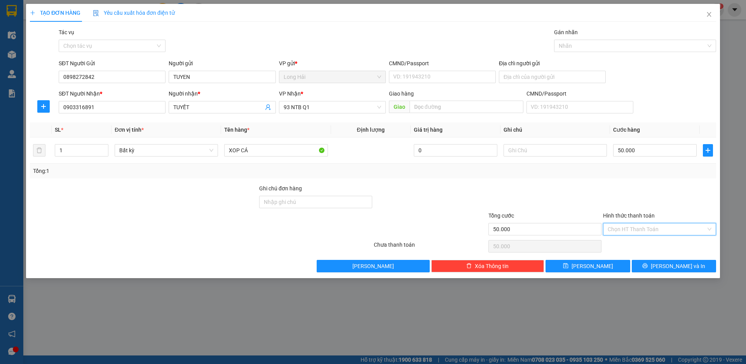
click at [634, 232] on input "Hình thức thanh toán" at bounding box center [657, 229] width 98 height 12
drag, startPoint x: 632, startPoint y: 246, endPoint x: 651, endPoint y: 252, distance: 19.8
click at [632, 246] on div "Tại văn phòng" at bounding box center [660, 245] width 104 height 9
click at [669, 264] on span "[PERSON_NAME] và In" at bounding box center [678, 266] width 54 height 9
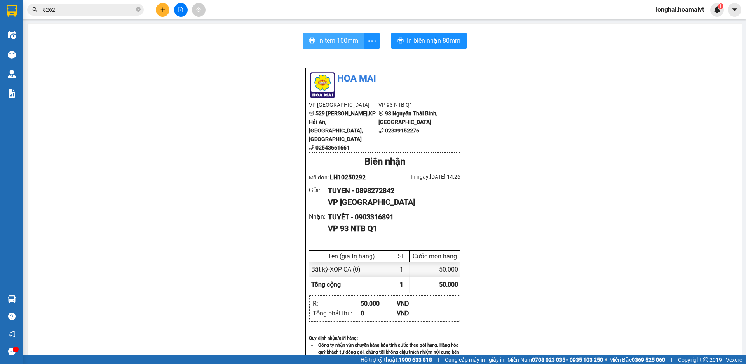
click at [324, 40] on span "In tem 100mm" at bounding box center [338, 41] width 40 height 10
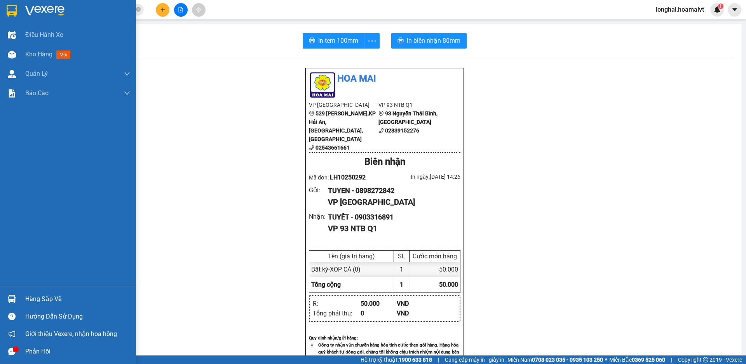
click at [37, 301] on div "Hàng sắp về" at bounding box center [77, 299] width 105 height 12
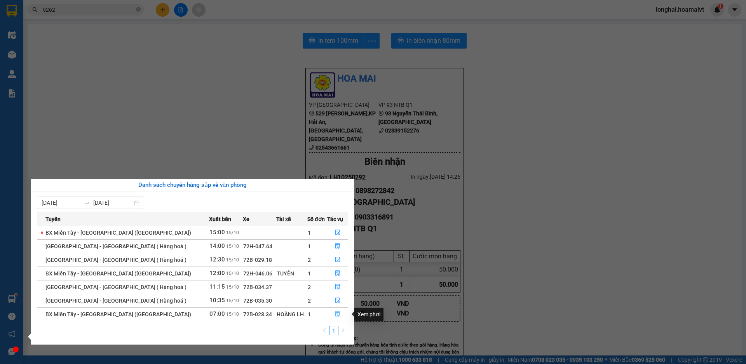
click at [335, 317] on icon "file-done" at bounding box center [337, 313] width 5 height 5
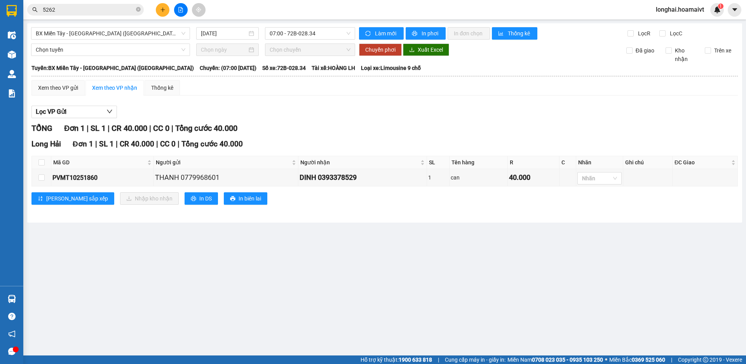
click at [45, 160] on th at bounding box center [41, 162] width 19 height 13
click at [43, 162] on input "checkbox" at bounding box center [41, 162] width 6 height 6
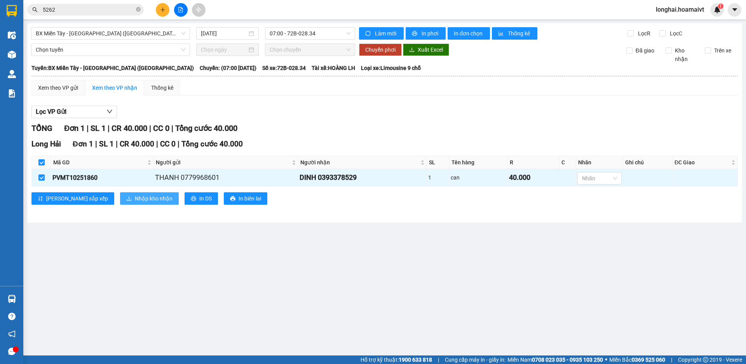
click at [135, 201] on span "Nhập kho nhận" at bounding box center [154, 198] width 38 height 9
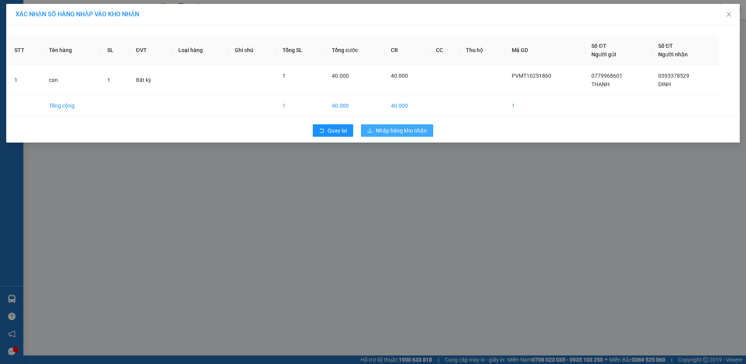
click at [397, 132] on span "Nhập hàng kho nhận" at bounding box center [401, 130] width 51 height 9
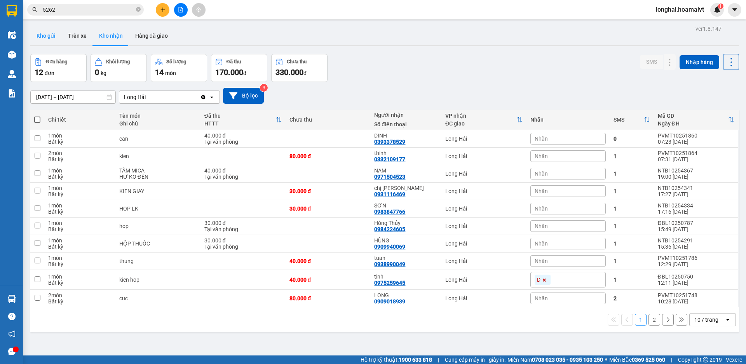
click at [53, 37] on button "Kho gửi" at bounding box center [45, 35] width 31 height 19
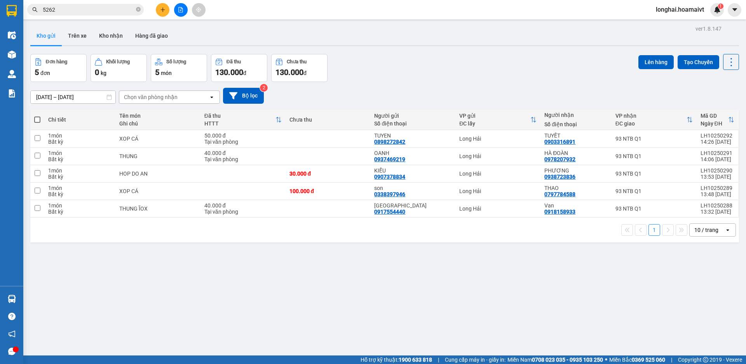
click at [39, 119] on span at bounding box center [37, 120] width 6 height 6
click at [37, 116] on input "checkbox" at bounding box center [37, 116] width 0 height 0
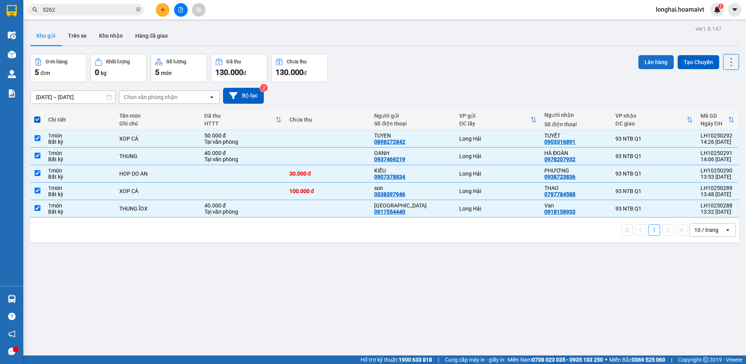
click at [645, 65] on button "Lên hàng" at bounding box center [656, 62] width 35 height 14
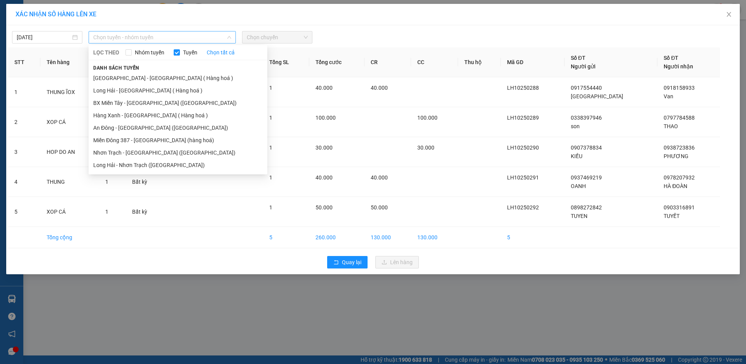
click at [177, 38] on span "Chọn tuyến - nhóm tuyến" at bounding box center [162, 37] width 138 height 12
drag, startPoint x: 138, startPoint y: 91, endPoint x: 241, endPoint y: 44, distance: 113.4
click at [138, 91] on li "Long Hải - Sài Gòn ( Hàng hoá )" at bounding box center [178, 90] width 179 height 12
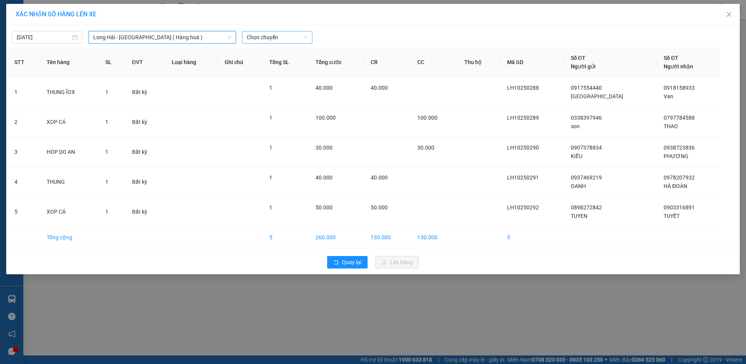
click at [254, 37] on span "Chọn chuyến" at bounding box center [277, 37] width 61 height 12
type input "15"
click at [302, 70] on div "Thêm chuyến " 15:00 "" at bounding box center [283, 65] width 83 height 13
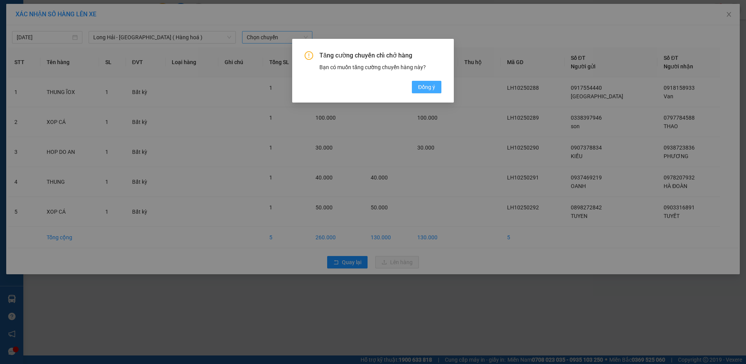
click at [422, 87] on span "Đồng ý" at bounding box center [426, 87] width 17 height 9
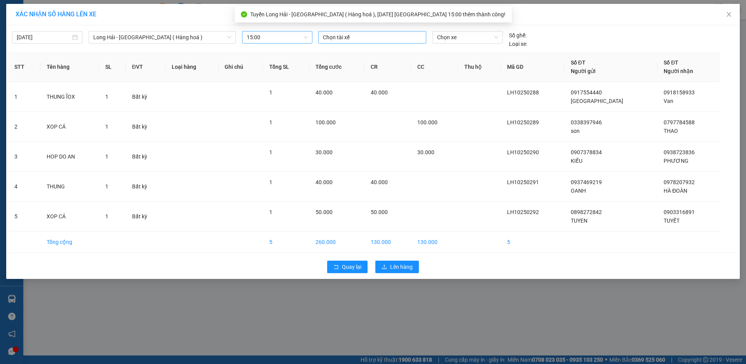
click at [352, 38] on div at bounding box center [372, 37] width 104 height 9
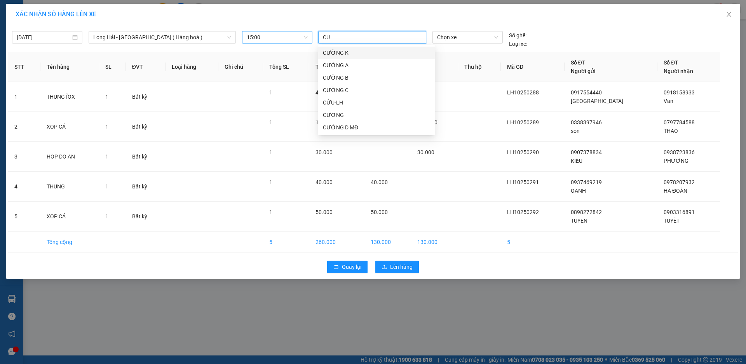
type input "CUU"
click at [340, 58] on div "CỬU-LH" at bounding box center [376, 53] width 117 height 12
click at [469, 38] on span "Chọn xe" at bounding box center [467, 37] width 61 height 12
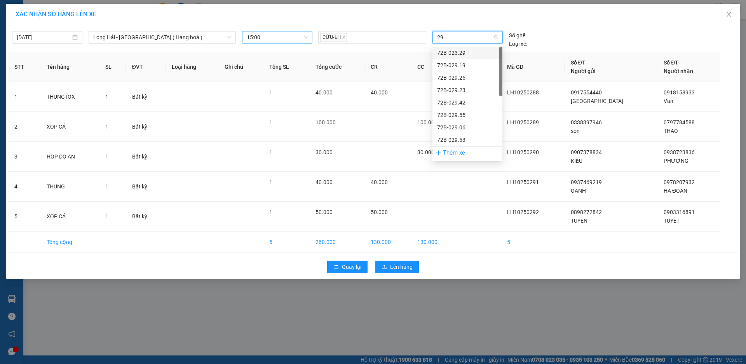
type input "296"
click at [457, 54] on div "72B-029.67" at bounding box center [467, 53] width 61 height 9
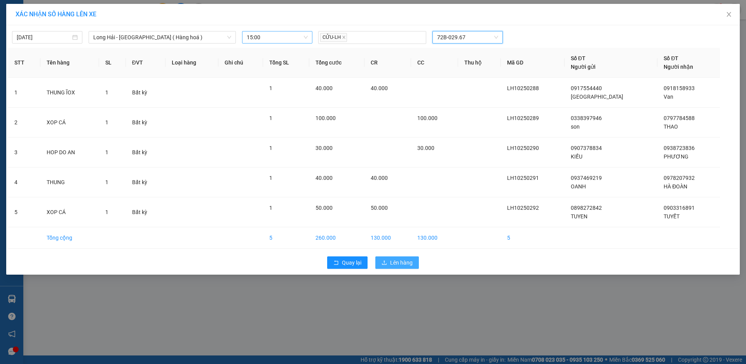
click at [391, 266] on span "Lên hàng" at bounding box center [401, 262] width 23 height 9
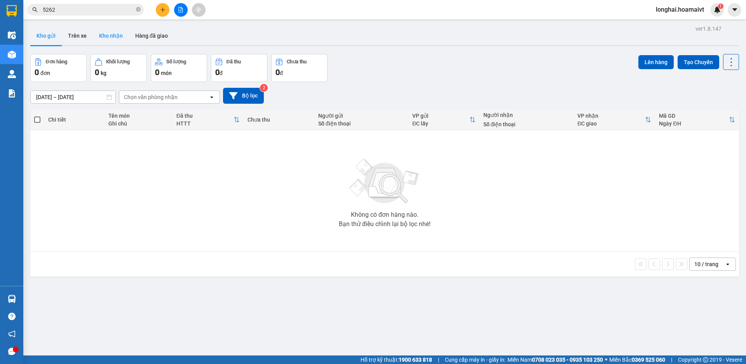
click at [117, 36] on button "Kho nhận" at bounding box center [111, 35] width 36 height 19
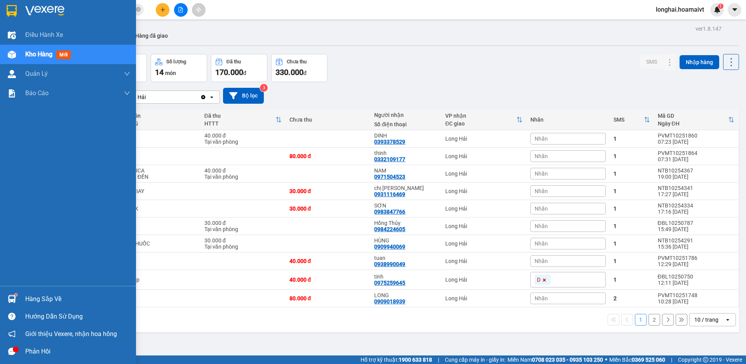
click at [29, 298] on div "Hàng sắp về" at bounding box center [77, 299] width 105 height 12
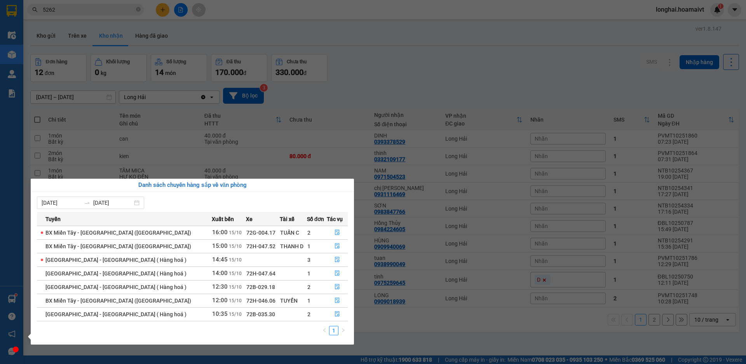
click at [360, 91] on section "Kết quả tìm kiếm ( 529 ) Bộ lọc Mã ĐH Trạng thái Món hàng Tổng cước Chưa cước N…" at bounding box center [373, 182] width 746 height 364
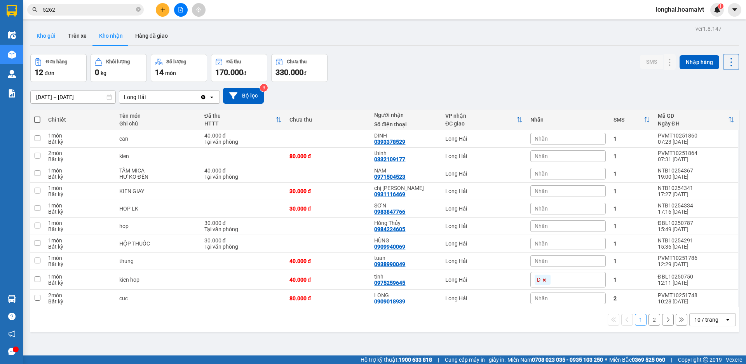
click at [44, 38] on button "Kho gửi" at bounding box center [45, 35] width 31 height 19
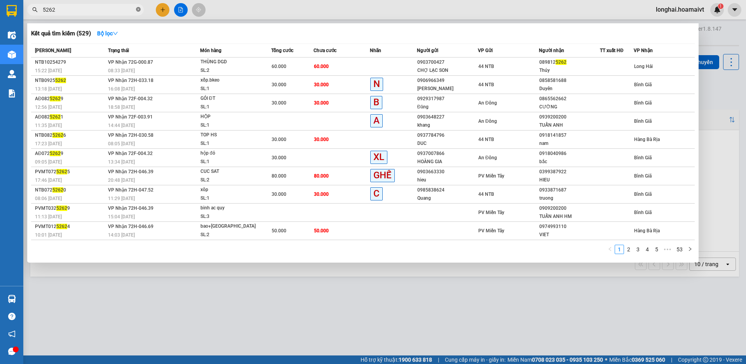
click at [140, 10] on icon "close-circle" at bounding box center [138, 9] width 5 height 5
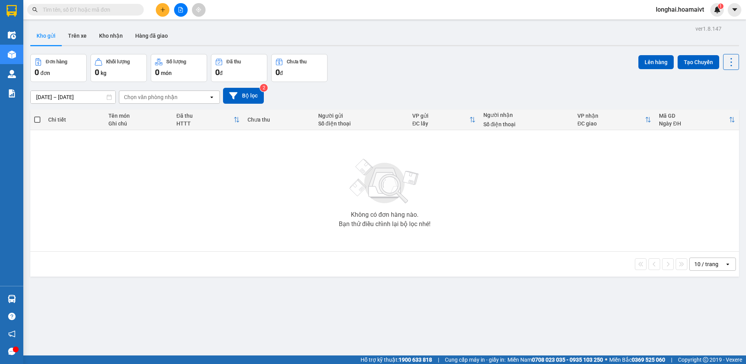
click at [121, 7] on input "text" at bounding box center [89, 9] width 92 height 9
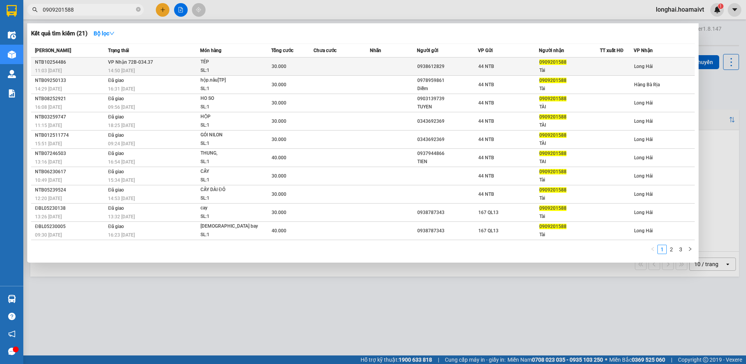
type input "0909201588"
click at [255, 68] on div "SL: 1" at bounding box center [230, 70] width 58 height 9
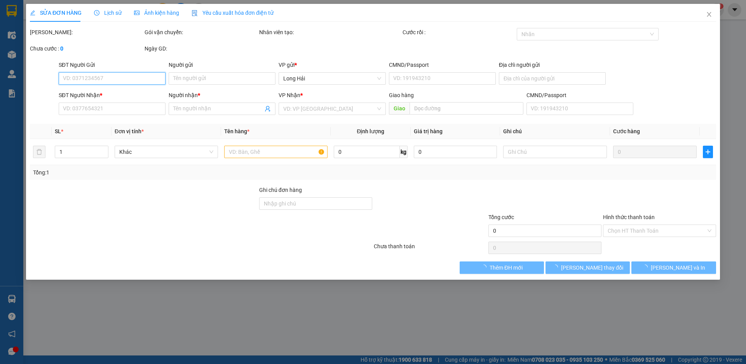
type input "0938612829"
type input "400_Điện.Biên.Phủ"
type input "0909201588"
type input "Tài"
type input "30.000"
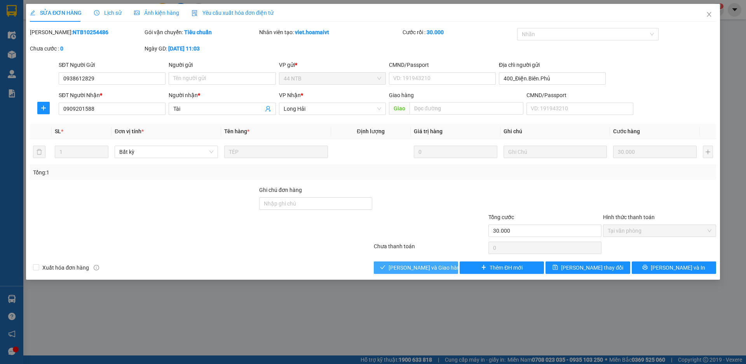
click at [438, 266] on span "[PERSON_NAME] và Giao hàng" at bounding box center [426, 268] width 75 height 9
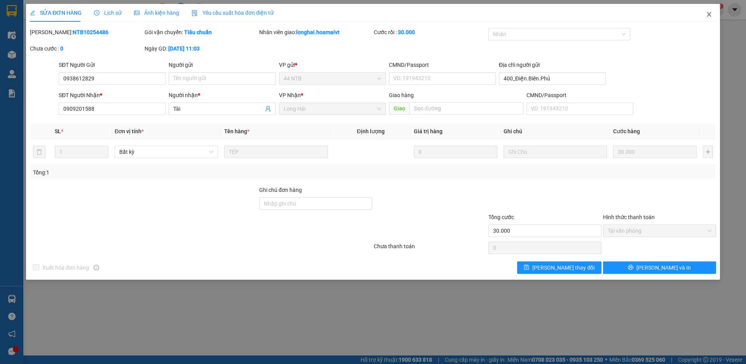
click at [711, 16] on icon "close" at bounding box center [709, 14] width 6 height 6
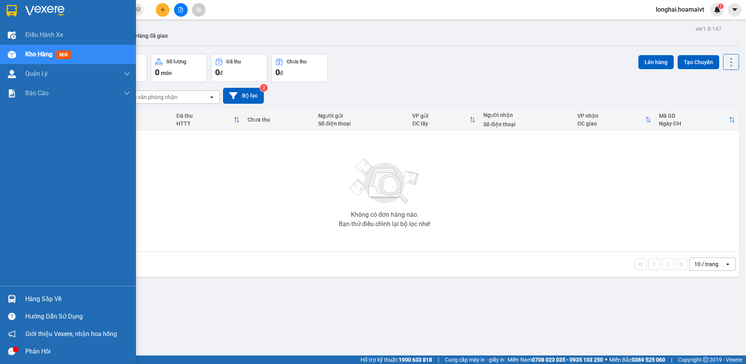
click at [33, 299] on div "Hàng sắp về" at bounding box center [77, 299] width 105 height 12
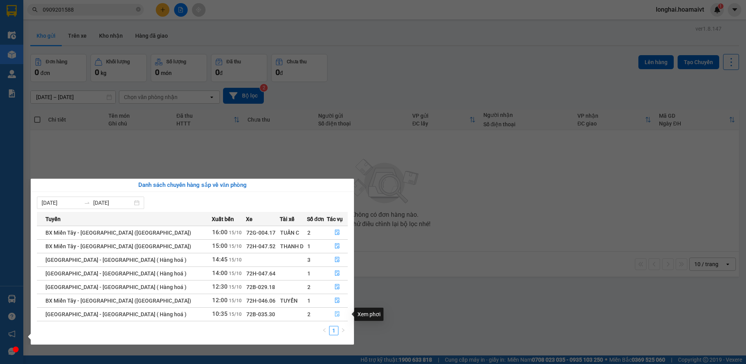
click at [337, 317] on icon "file-done" at bounding box center [337, 313] width 5 height 5
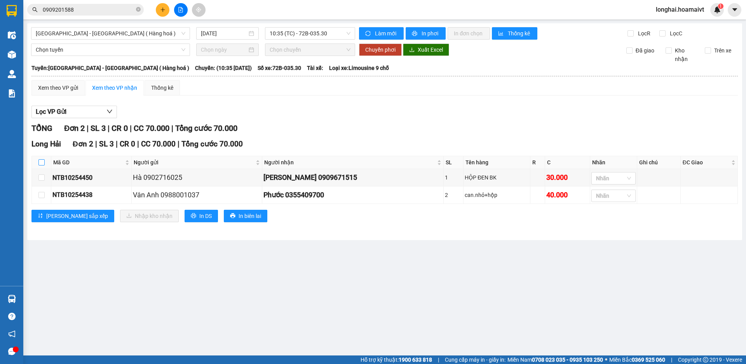
click at [44, 162] on input "checkbox" at bounding box center [41, 162] width 6 height 6
checkbox input "true"
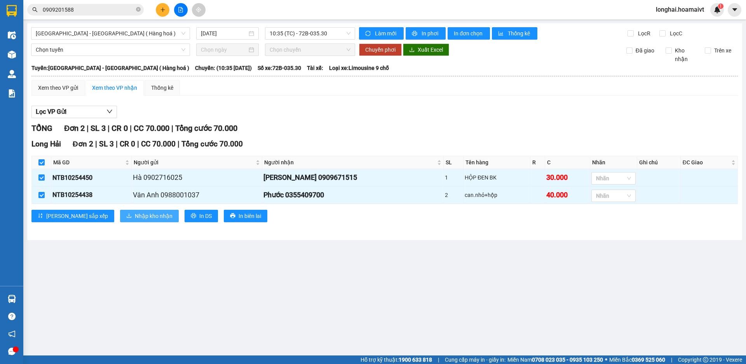
click at [135, 219] on span "Nhập kho nhận" at bounding box center [154, 216] width 38 height 9
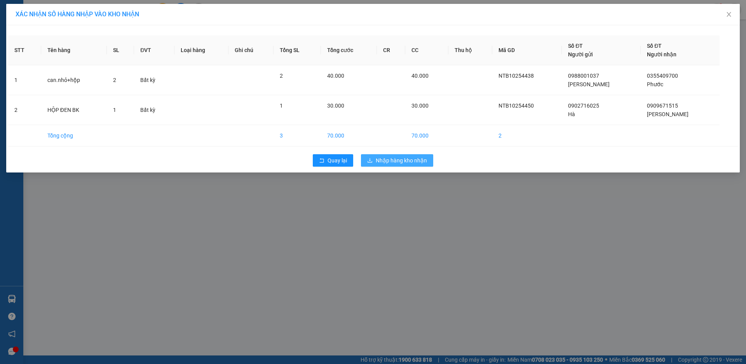
click at [396, 162] on span "Nhập hàng kho nhận" at bounding box center [401, 160] width 51 height 9
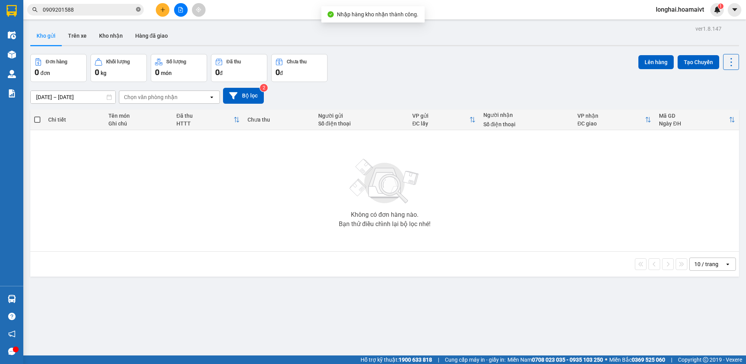
click at [138, 9] on icon "close-circle" at bounding box center [138, 9] width 5 height 5
drag, startPoint x: 97, startPoint y: 10, endPoint x: 146, endPoint y: 2, distance: 49.6
click at [112, 7] on input "text" at bounding box center [89, 9] width 92 height 9
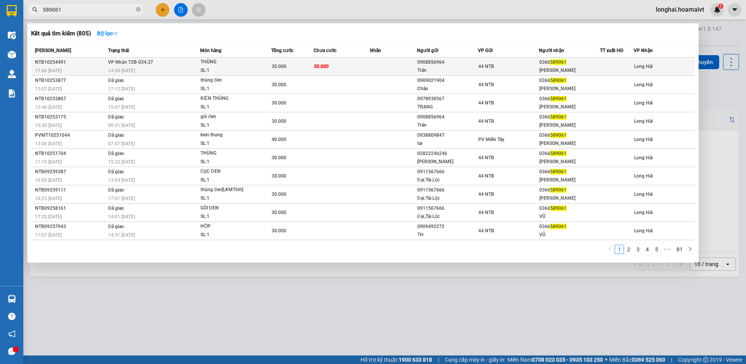
type input "589061"
click at [210, 72] on div "SL: 1" at bounding box center [230, 70] width 58 height 9
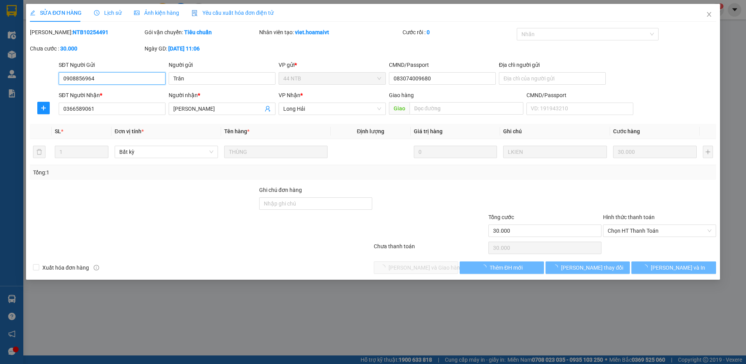
type input "0908856964"
type input "Trân"
type input "083074009680"
type input "0366589061"
type input "Vũ"
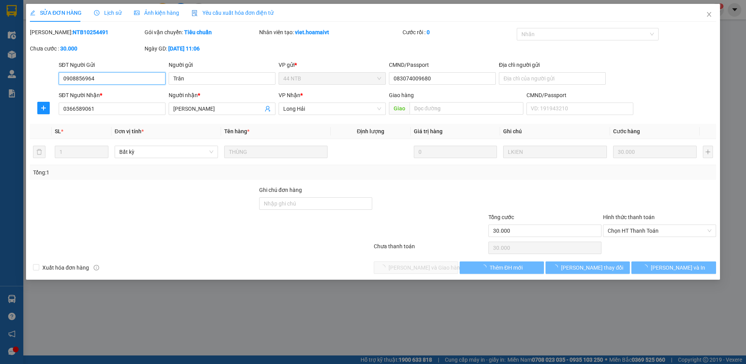
type input "30.000"
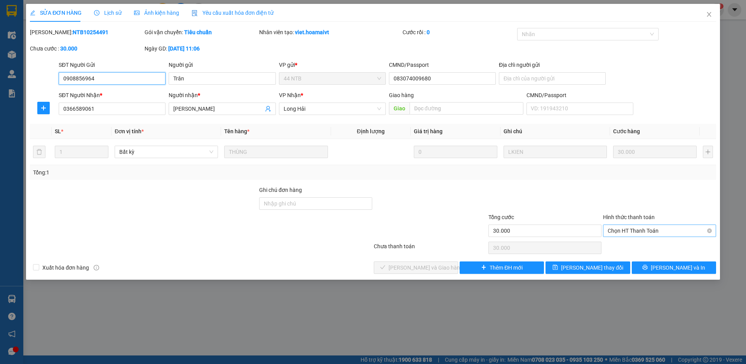
click at [610, 234] on span "Chọn HT Thanh Toán" at bounding box center [660, 231] width 104 height 12
click at [614, 247] on div "Tại văn phòng" at bounding box center [660, 246] width 104 height 9
type input "0"
click at [423, 265] on span "[PERSON_NAME] và Giao hàng" at bounding box center [426, 268] width 75 height 9
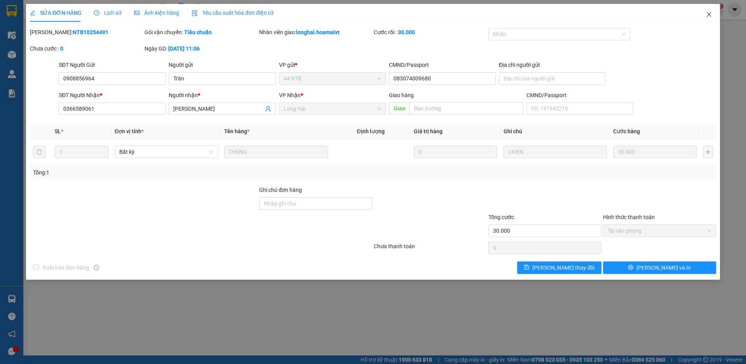
click at [711, 14] on icon "close" at bounding box center [709, 14] width 6 height 6
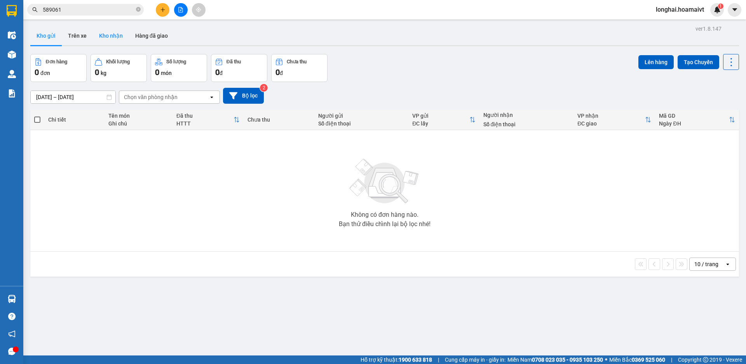
click at [108, 37] on button "Kho nhận" at bounding box center [111, 35] width 36 height 19
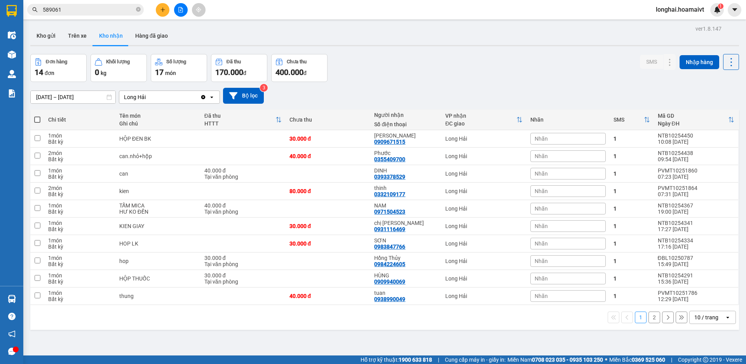
click at [649, 319] on button "2" at bounding box center [655, 318] width 12 height 12
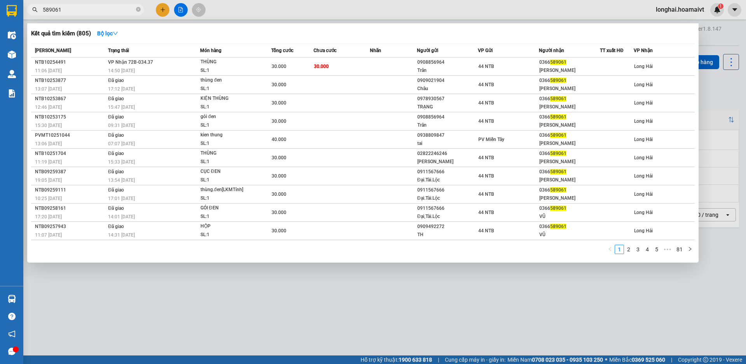
click at [104, 12] on input "589061" at bounding box center [89, 9] width 92 height 9
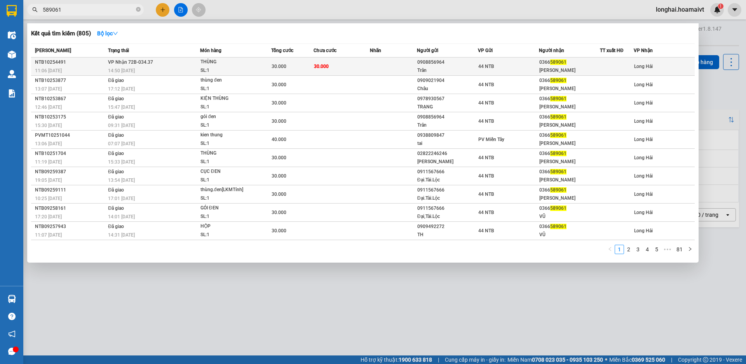
click at [200, 65] on td "THÙNG SL: 1" at bounding box center [236, 67] width 72 height 18
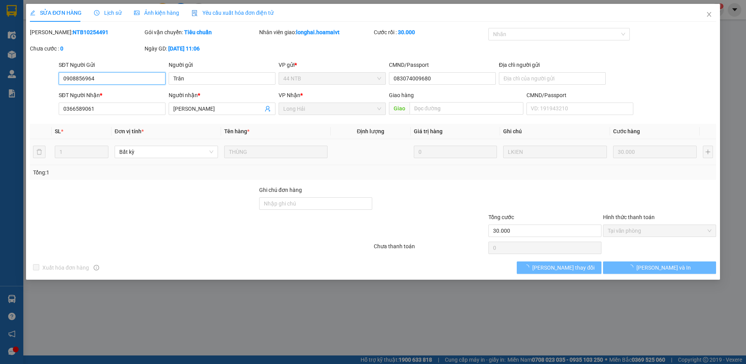
type input "0908856964"
type input "Trân"
type input "083074009680"
type input "0366589061"
type input "Vũ"
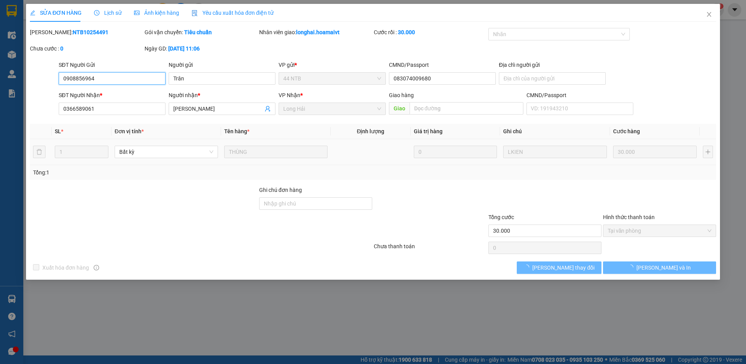
type input "30.000"
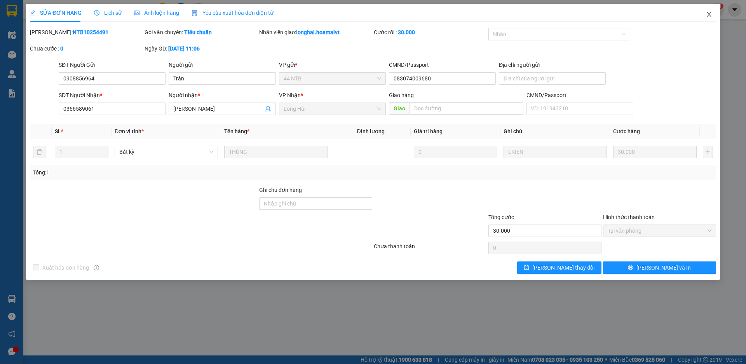
click at [708, 12] on icon "close" at bounding box center [709, 14] width 6 height 6
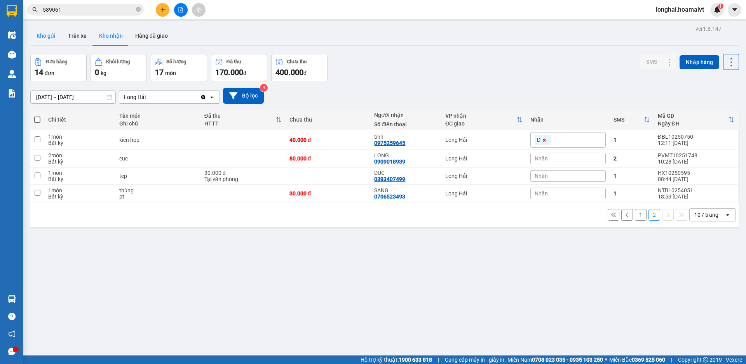
click at [48, 38] on button "Kho gửi" at bounding box center [45, 35] width 31 height 19
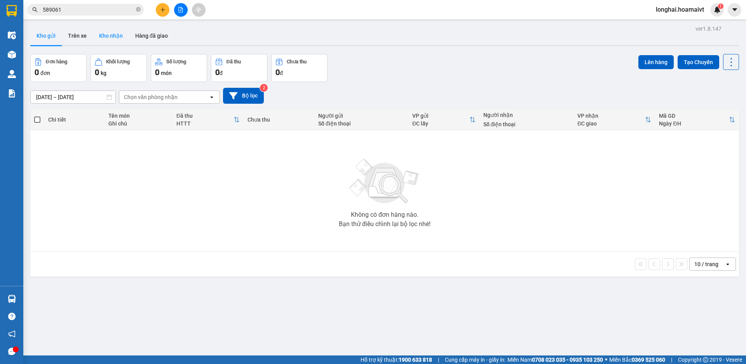
click at [109, 36] on button "Kho nhận" at bounding box center [111, 35] width 36 height 19
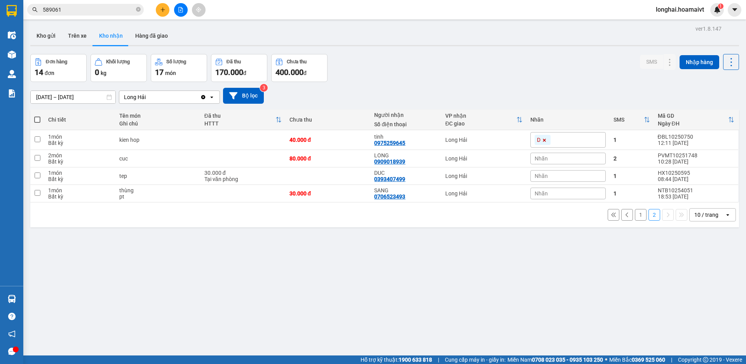
drag, startPoint x: 635, startPoint y: 215, endPoint x: 602, endPoint y: 195, distance: 38.9
click at [635, 215] on button "1" at bounding box center [641, 215] width 12 height 12
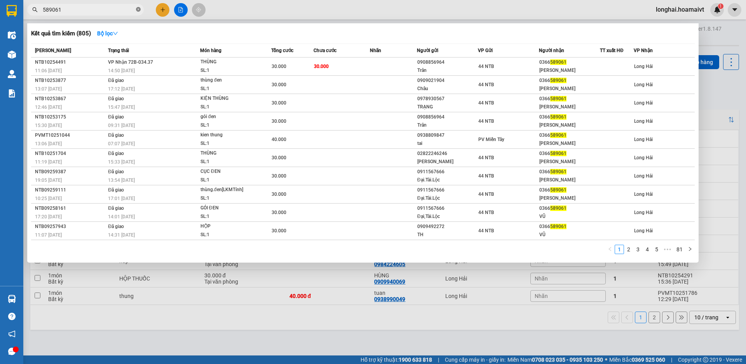
click at [140, 9] on icon "close-circle" at bounding box center [138, 9] width 5 height 5
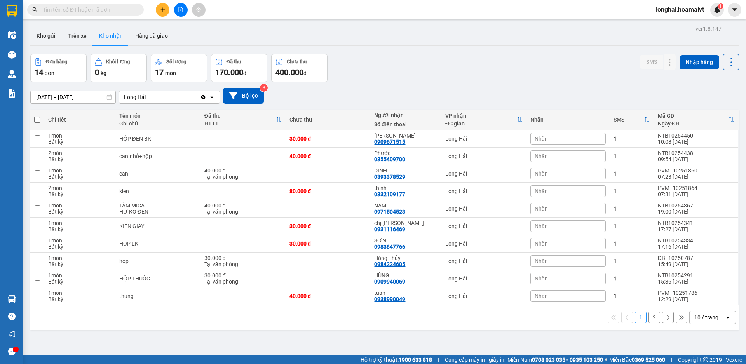
click at [126, 11] on input "text" at bounding box center [89, 9] width 92 height 9
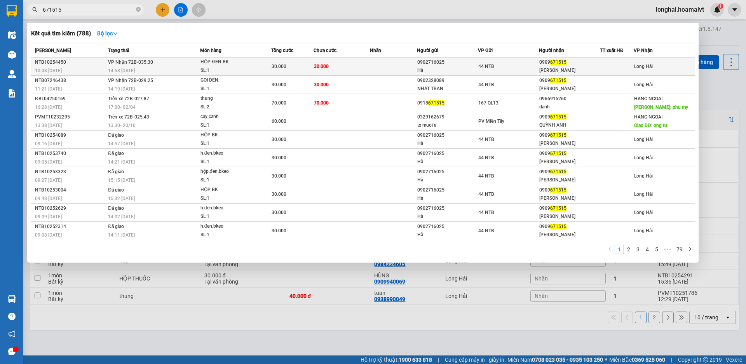
type input "671515"
click at [106, 70] on td "VP Nhận 72B-035.30 14:58 - 15/10" at bounding box center [153, 67] width 94 height 18
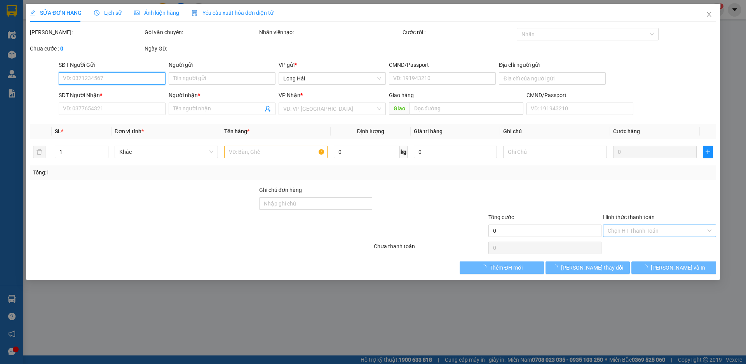
type input "0902716025"
type input "Hà"
type input "53_Tân.Hải_Tân.Bình"
type input "0909671515"
type input "Quỳnh Anh"
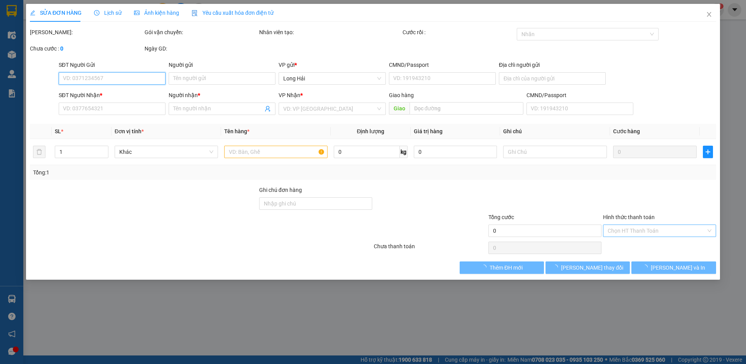
type input "30.000"
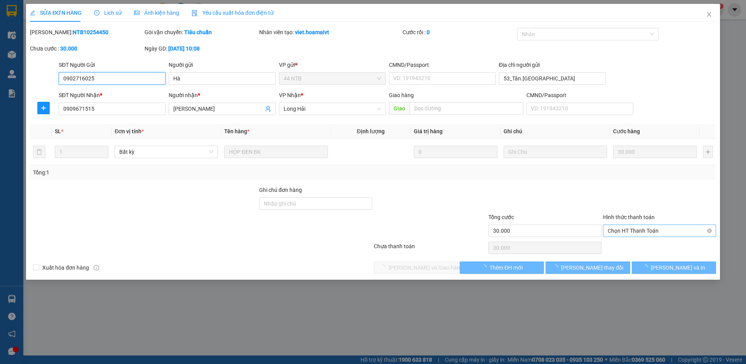
click at [637, 230] on span "Chọn HT Thanh Toán" at bounding box center [660, 231] width 104 height 12
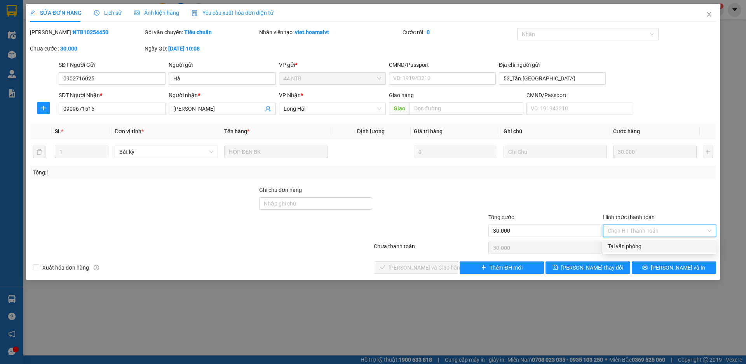
click at [623, 241] on div "Tại văn phòng" at bounding box center [659, 246] width 113 height 12
type input "0"
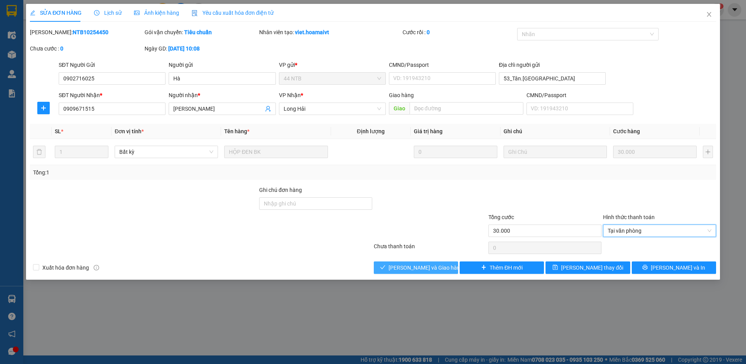
click at [424, 269] on span "[PERSON_NAME] và Giao hàng" at bounding box center [426, 268] width 75 height 9
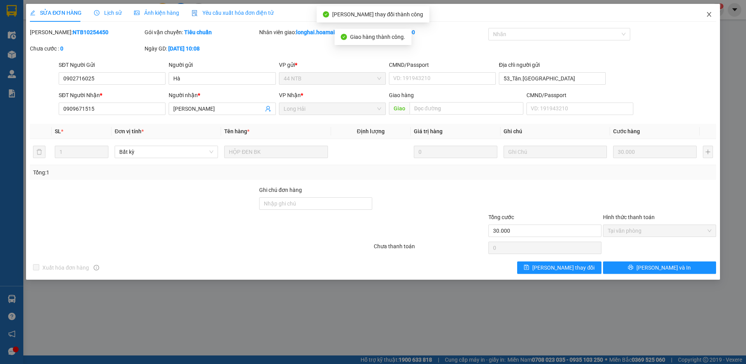
click at [707, 17] on icon "close" at bounding box center [709, 14] width 6 height 6
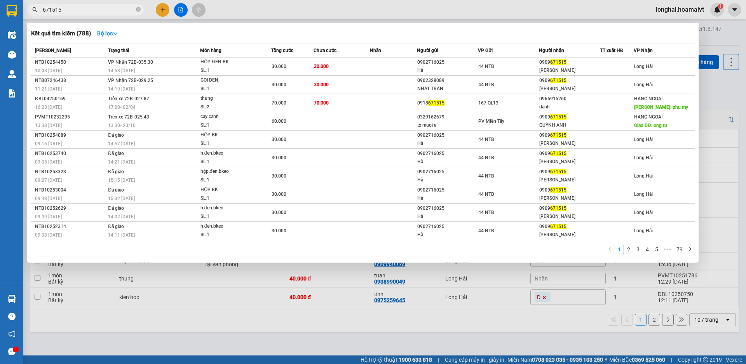
drag, startPoint x: 139, startPoint y: 10, endPoint x: 258, endPoint y: 8, distance: 118.9
click at [152, 9] on div "Kết quả tìm kiếm ( 788 ) Bộ lọc Mã ĐH Trạng thái Món hàng Tổng cước Chưa cước N…" at bounding box center [76, 10] width 152 height 14
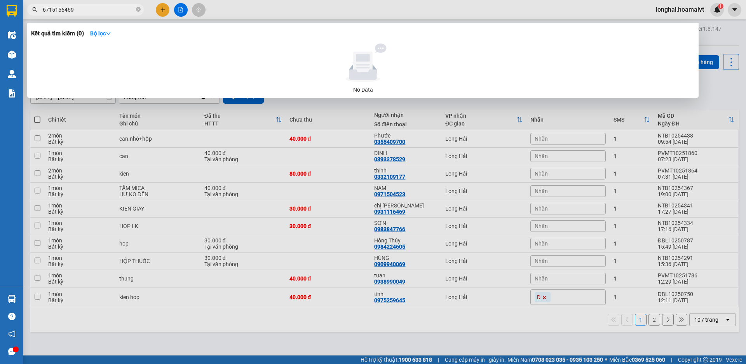
drag, startPoint x: 61, startPoint y: 7, endPoint x: 87, endPoint y: 5, distance: 25.8
click at [31, 7] on span "6715156469" at bounding box center [85, 10] width 117 height 12
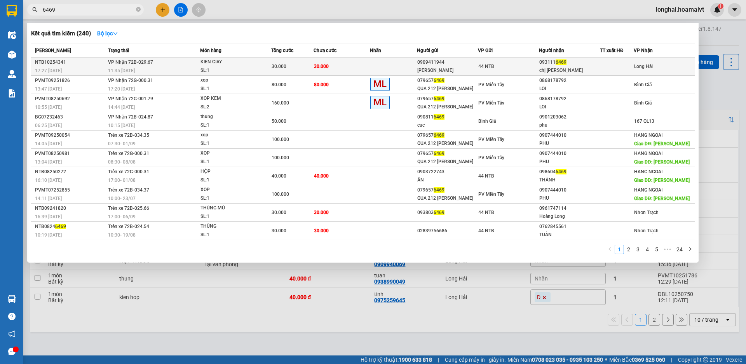
type input "6469"
click at [312, 66] on div "30.000" at bounding box center [293, 66] width 42 height 9
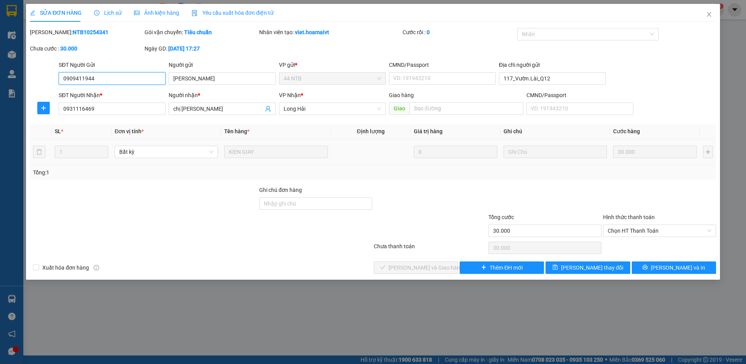
type input "0909411944"
type input "[PERSON_NAME]"
type input "117_Vườn.Lài_Q12"
type input "0931116469"
type input "chị Huyên"
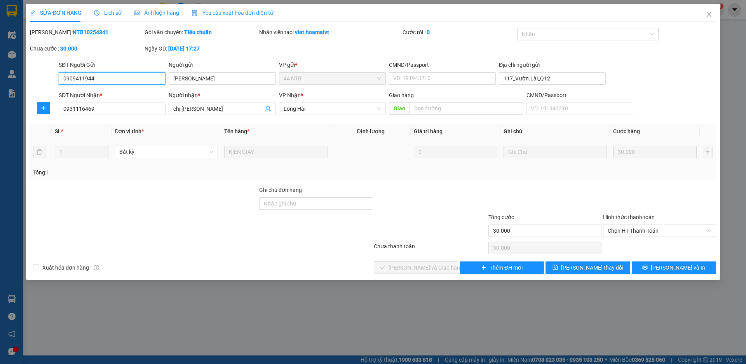
type input "30.000"
drag, startPoint x: 632, startPoint y: 234, endPoint x: 626, endPoint y: 238, distance: 7.2
click at [632, 234] on span "Chọn HT Thanh Toán" at bounding box center [660, 231] width 104 height 12
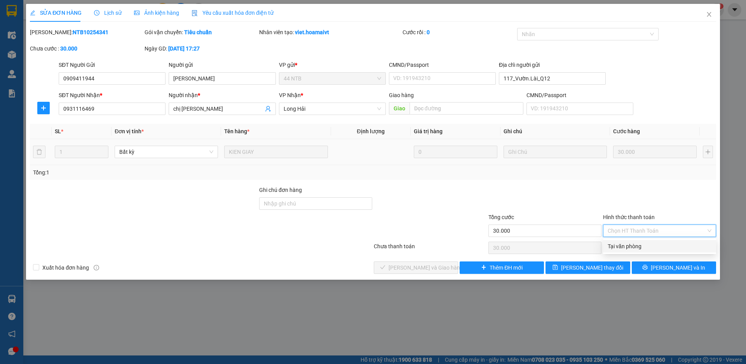
click at [623, 243] on div "Tại văn phòng" at bounding box center [660, 246] width 104 height 9
type input "0"
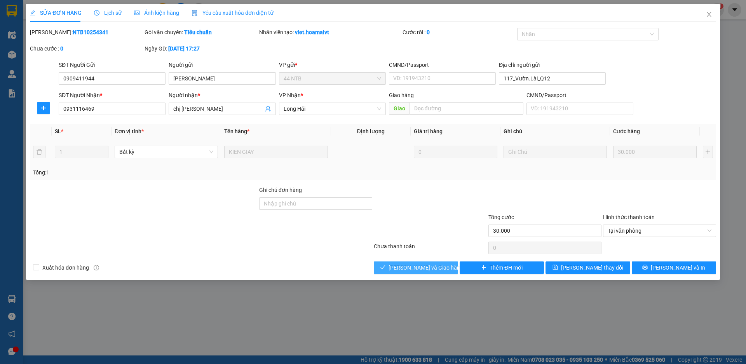
click at [420, 272] on button "[PERSON_NAME] và Giao hàng" at bounding box center [416, 268] width 84 height 12
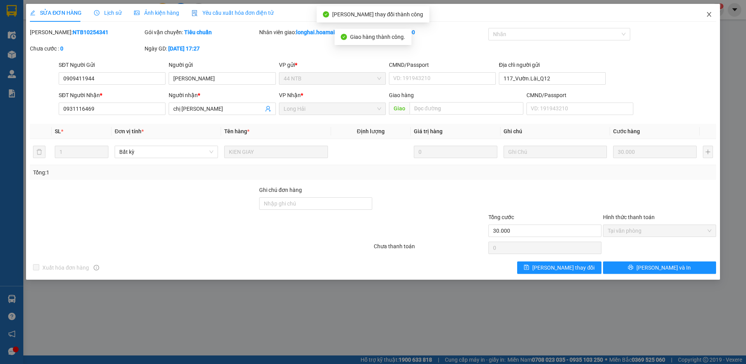
click at [708, 15] on icon "close" at bounding box center [709, 14] width 6 height 6
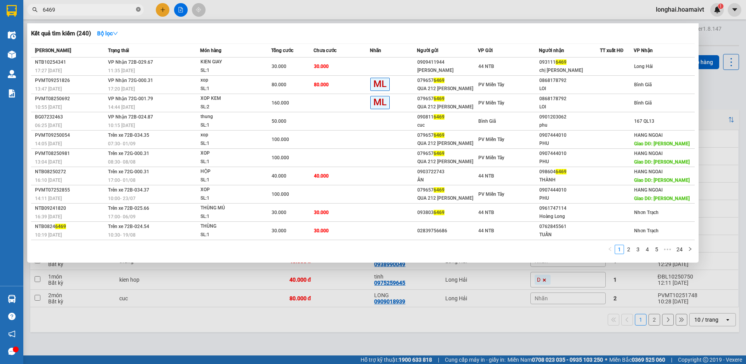
click at [137, 9] on icon "close-circle" at bounding box center [138, 9] width 5 height 5
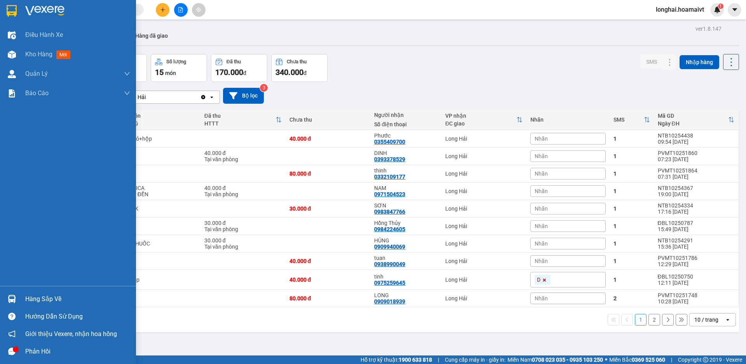
drag, startPoint x: 44, startPoint y: 299, endPoint x: 80, endPoint y: 281, distance: 40.7
click at [45, 299] on div "Hàng sắp về" at bounding box center [77, 299] width 105 height 12
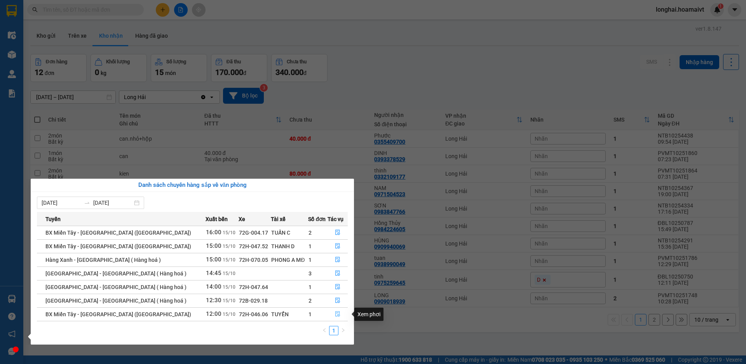
click at [337, 311] on button "button" at bounding box center [337, 314] width 19 height 12
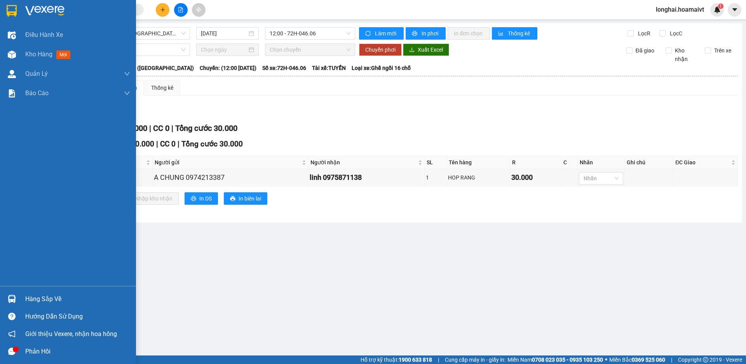
click at [40, 299] on div "Hàng sắp về" at bounding box center [77, 299] width 105 height 12
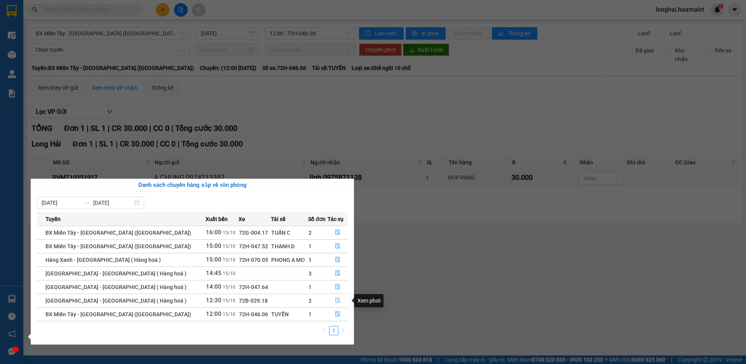
click at [336, 300] on icon "file-done" at bounding box center [337, 300] width 5 height 5
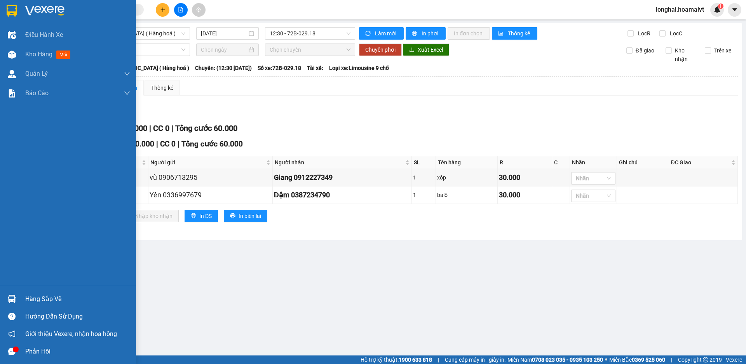
click at [33, 297] on div "Hàng sắp về" at bounding box center [77, 299] width 105 height 12
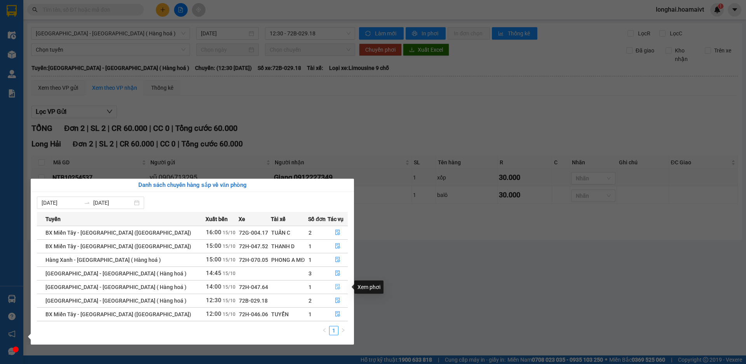
click at [338, 286] on button "button" at bounding box center [337, 287] width 19 height 12
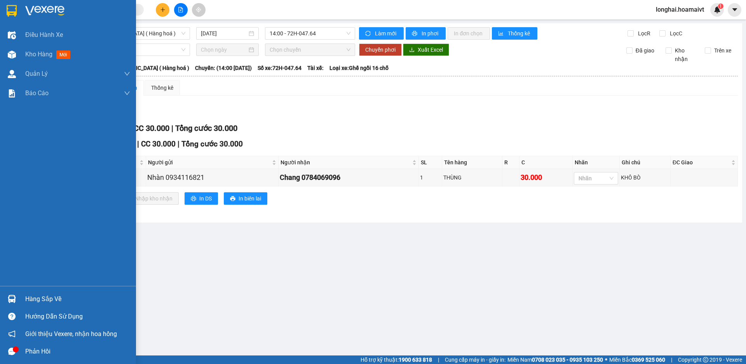
click at [44, 297] on div "Hàng sắp về" at bounding box center [77, 299] width 105 height 12
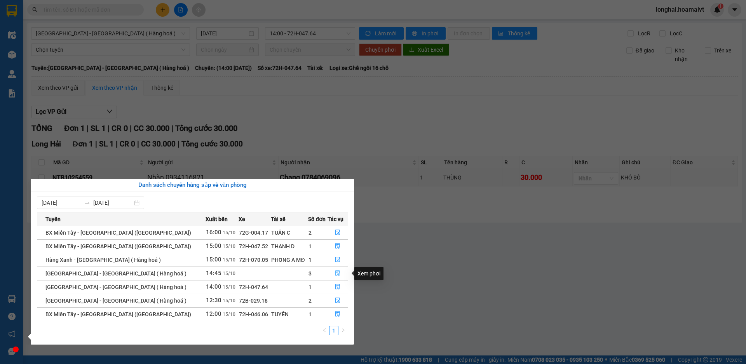
click at [335, 273] on icon "file-done" at bounding box center [337, 273] width 5 height 5
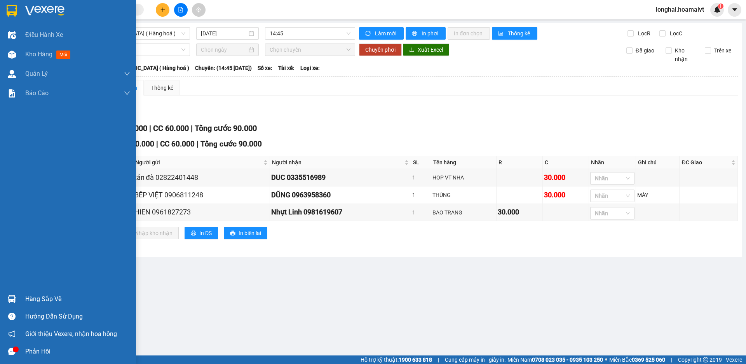
click at [51, 298] on div "Hàng sắp về" at bounding box center [77, 299] width 105 height 12
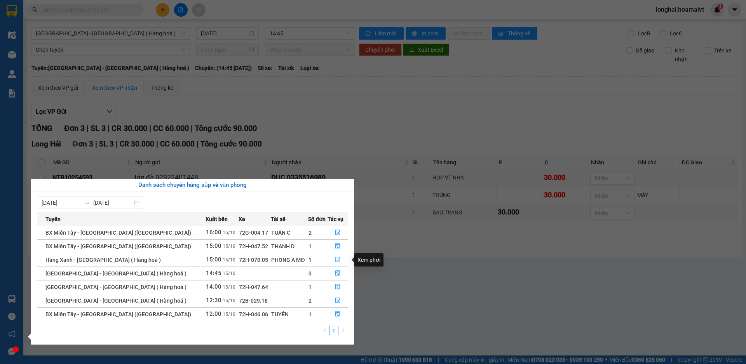
click at [335, 262] on icon "file-done" at bounding box center [337, 259] width 5 height 5
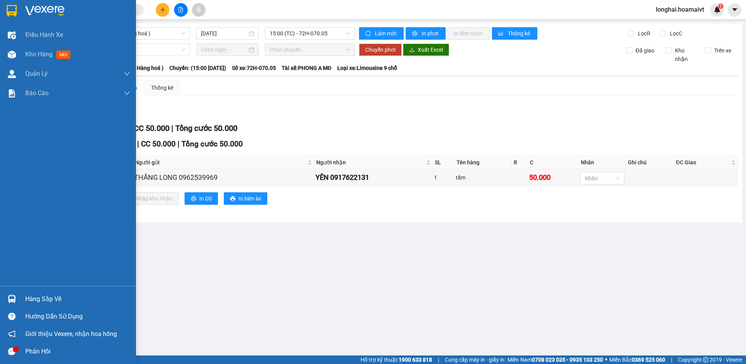
click at [40, 299] on div "Hàng sắp về" at bounding box center [77, 299] width 105 height 12
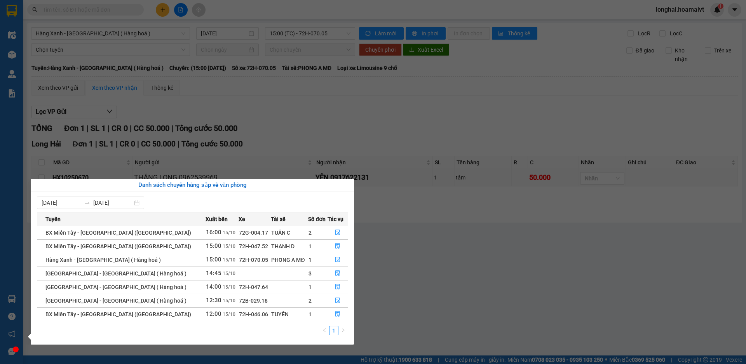
drag, startPoint x: 290, startPoint y: 99, endPoint x: 286, endPoint y: 94, distance: 6.9
click at [286, 94] on section "Kết quả tìm kiếm ( 240 ) Bộ lọc Mã ĐH Trạng thái Món hàng Tổng cước Chưa cước N…" at bounding box center [373, 182] width 746 height 364
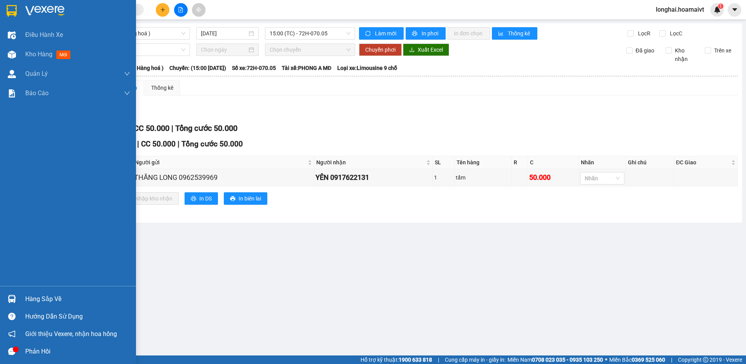
click at [50, 299] on div "Hàng sắp về" at bounding box center [77, 299] width 105 height 12
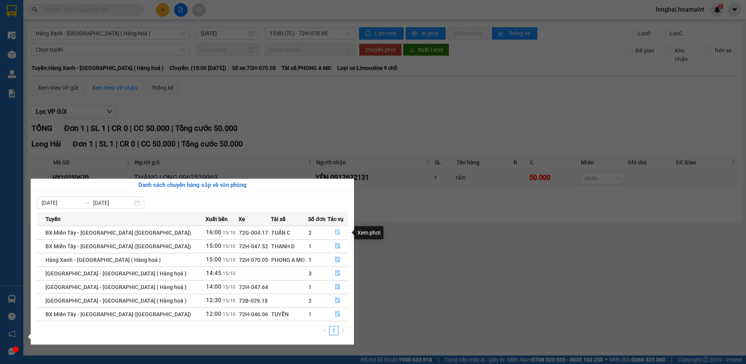
click at [336, 231] on icon "file-done" at bounding box center [337, 232] width 5 height 5
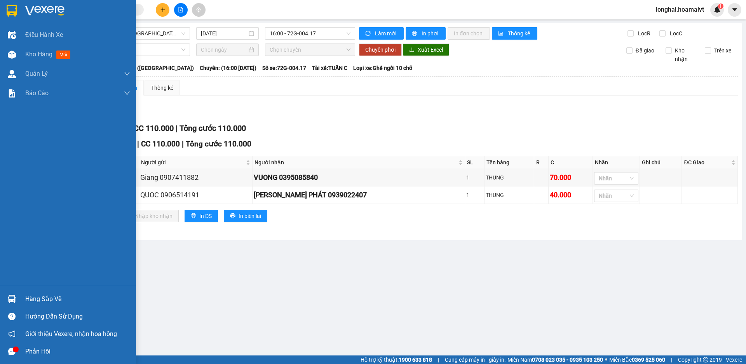
click at [52, 298] on div "Hàng sắp về" at bounding box center [77, 299] width 105 height 12
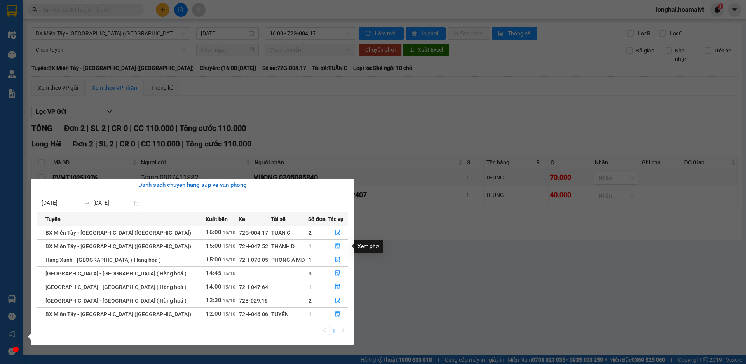
click at [331, 243] on button "button" at bounding box center [337, 246] width 19 height 12
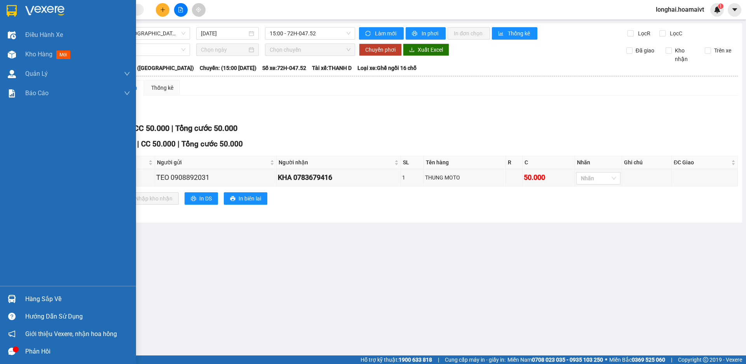
drag, startPoint x: 52, startPoint y: 300, endPoint x: 91, endPoint y: 286, distance: 40.9
click at [53, 300] on div "Hàng sắp về" at bounding box center [77, 299] width 105 height 12
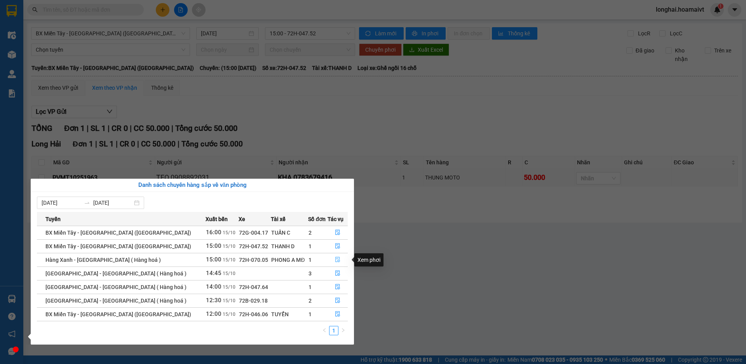
click at [335, 262] on icon "file-done" at bounding box center [337, 259] width 5 height 5
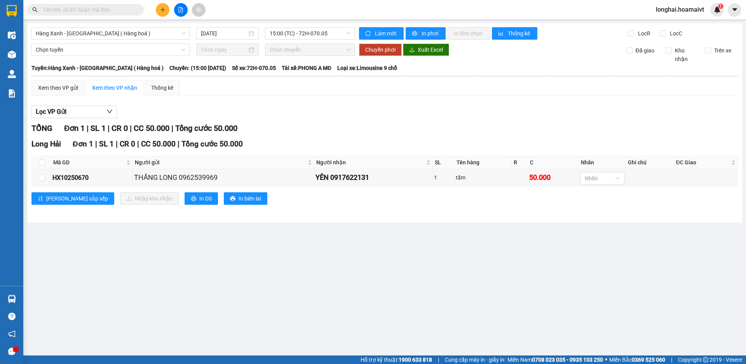
click at [273, 96] on div "Xem theo VP gửi Xem theo VP nhận Thống kê Lọc VP Gửi TỔNG Đơn 1 | SL 1 | CR 0 …" at bounding box center [384, 147] width 707 height 134
drag, startPoint x: 99, startPoint y: 9, endPoint x: 112, endPoint y: 2, distance: 14.3
click at [106, 3] on div "Kết quả tìm kiếm ( 240 ) Bộ lọc Mã ĐH Trạng thái Món hàng Tổng cước Chưa cước N…" at bounding box center [76, 10] width 152 height 14
click at [96, 12] on input "text" at bounding box center [89, 9] width 92 height 9
click at [101, 13] on input "text" at bounding box center [89, 9] width 92 height 9
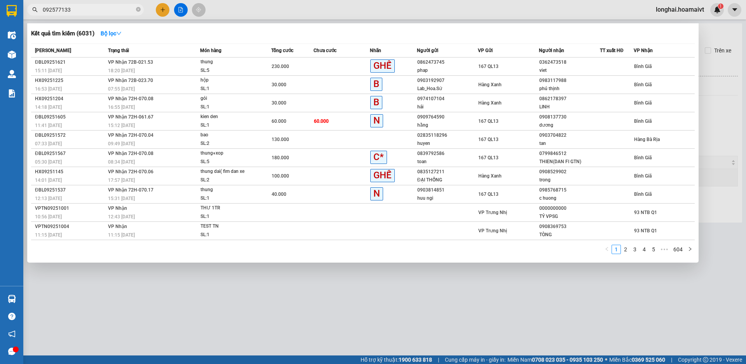
type input "0925771332"
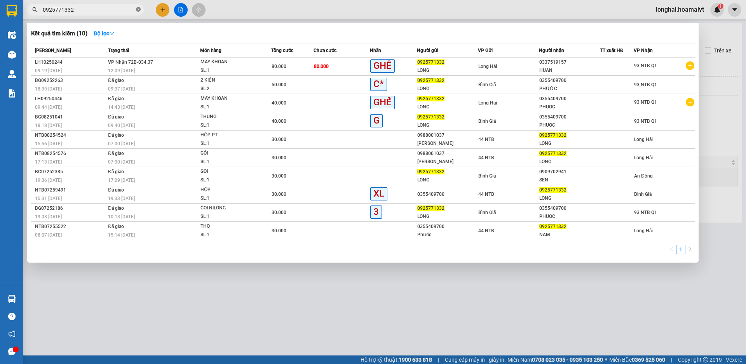
click at [136, 9] on icon "close-circle" at bounding box center [138, 9] width 5 height 5
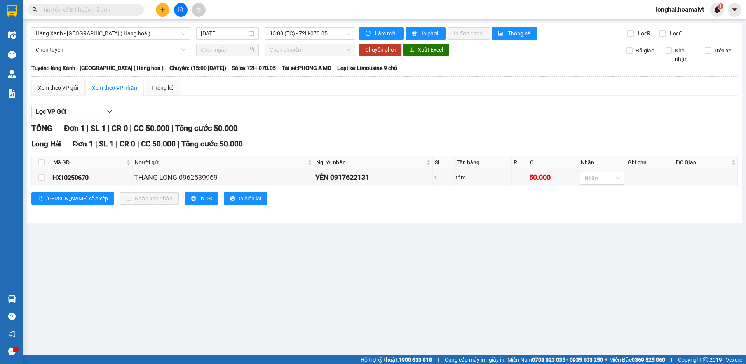
click at [128, 9] on input "text" at bounding box center [89, 9] width 92 height 9
click at [131, 8] on input "text" at bounding box center [89, 9] width 92 height 9
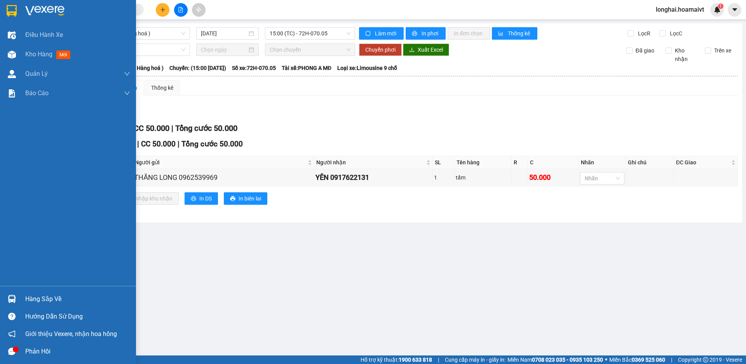
click at [35, 300] on div "Hàng sắp về" at bounding box center [77, 299] width 105 height 12
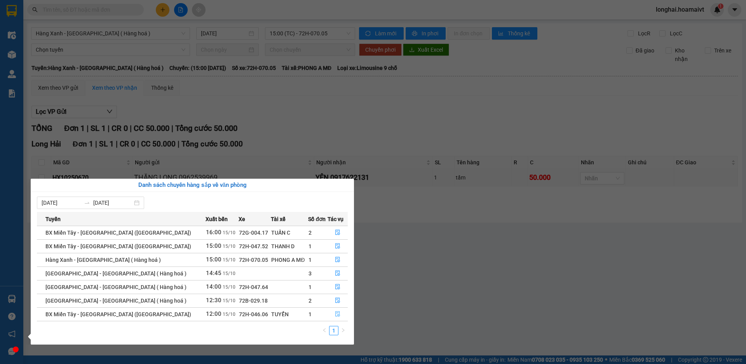
click at [331, 313] on button "button" at bounding box center [337, 314] width 19 height 12
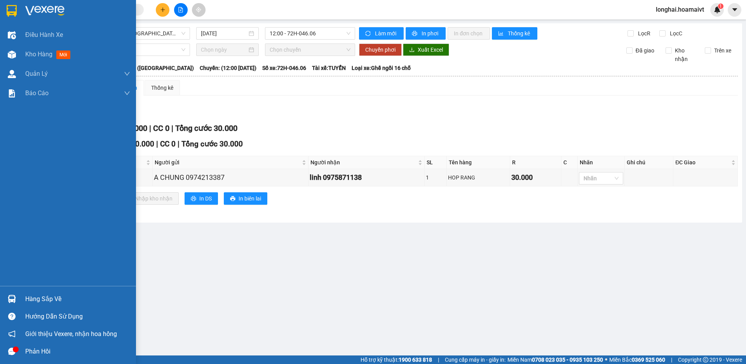
click at [43, 300] on div "Hàng sắp về" at bounding box center [77, 299] width 105 height 12
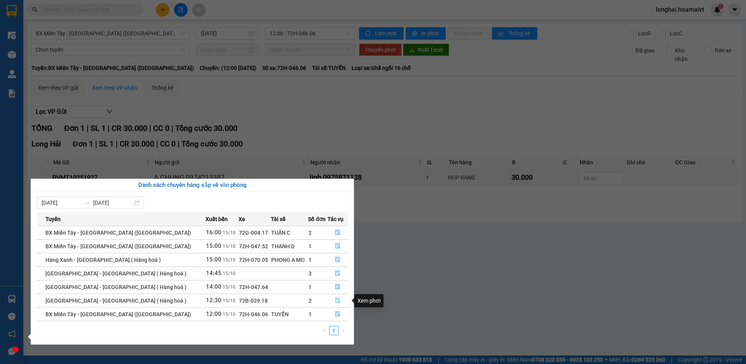
click at [335, 298] on icon "file-done" at bounding box center [337, 300] width 5 height 5
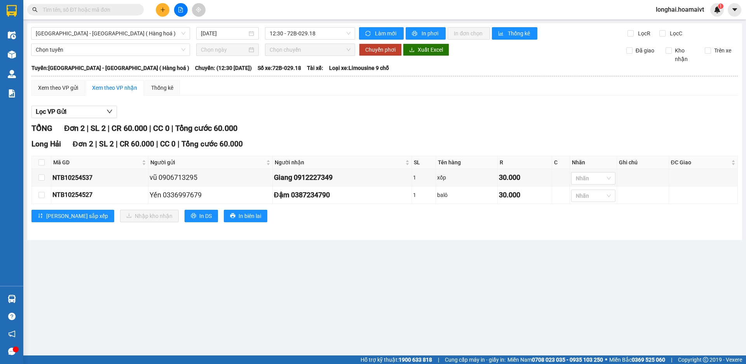
click at [117, 7] on input "text" at bounding box center [89, 9] width 92 height 9
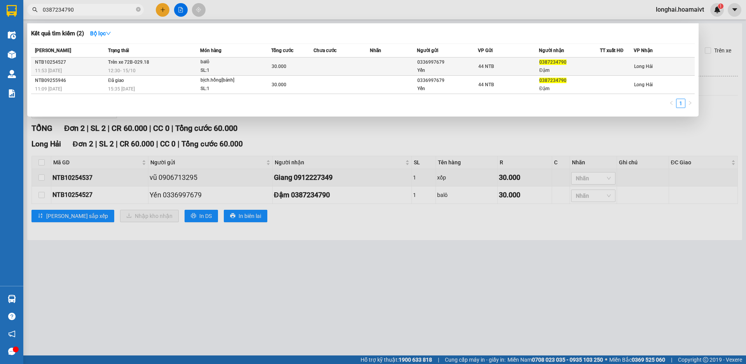
type input "0387234790"
click at [164, 65] on td "Trên xe 72B-029.18 12:30 - 15/10" at bounding box center [153, 67] width 94 height 18
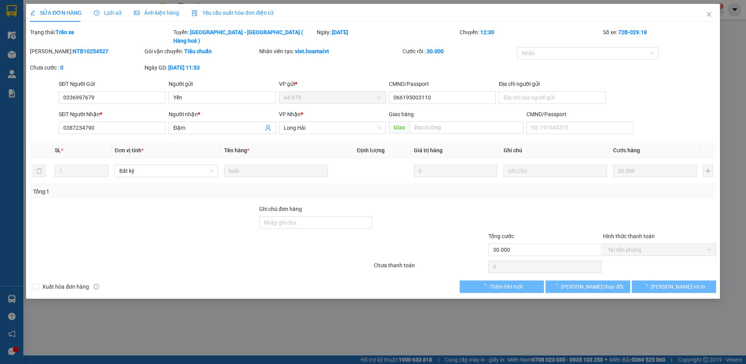
type input "0336997679"
type input "Yến"
type input "066195003110"
type input "0387234790"
type input "Đậm"
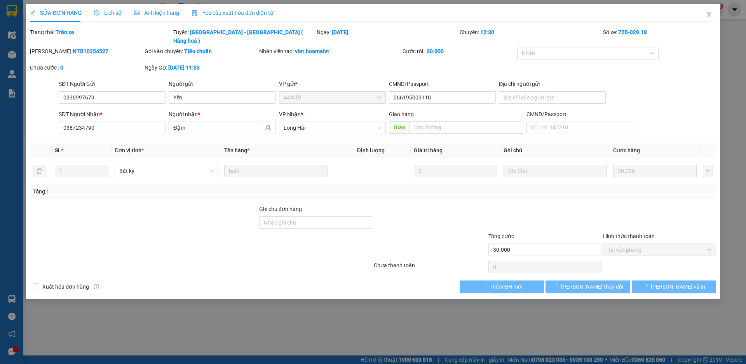
type input "30.000"
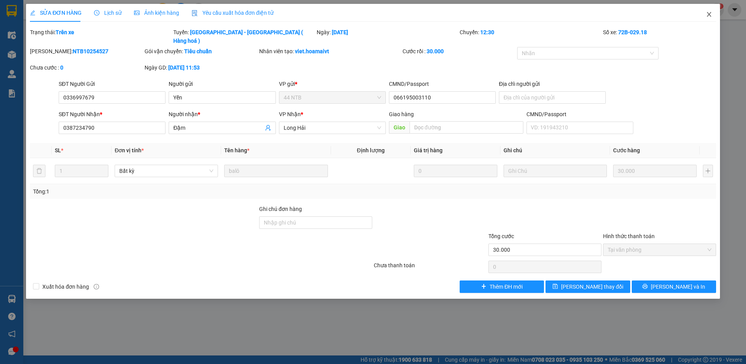
click at [708, 14] on icon "close" at bounding box center [709, 14] width 6 height 6
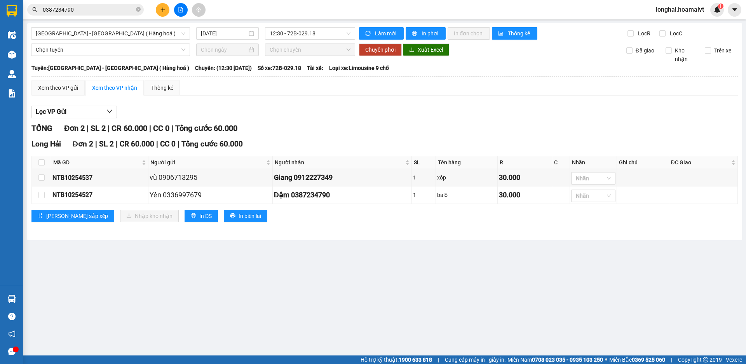
click at [353, 103] on div "Lọc VP Gửi TỔNG Đơn 2 | SL 2 | CR 60.000 | CC 0 | Tổng cước 60.000 Long Hải Đơ…" at bounding box center [384, 167] width 707 height 130
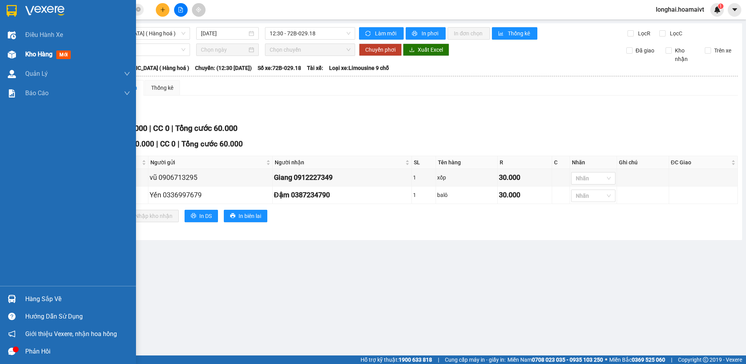
click at [41, 53] on span "Kho hàng" at bounding box center [38, 54] width 27 height 7
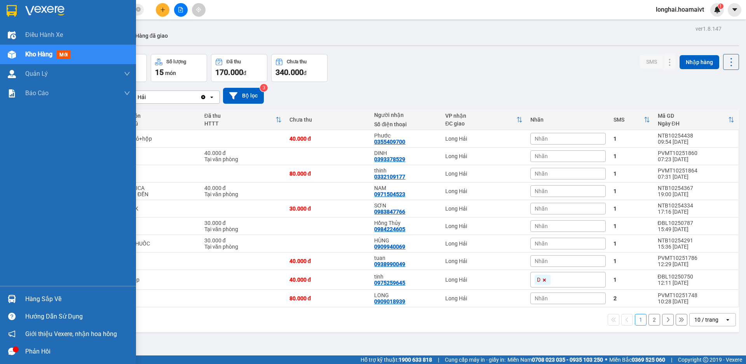
drag, startPoint x: 37, startPoint y: 298, endPoint x: 47, endPoint y: 287, distance: 14.6
click at [38, 298] on div "Hàng sắp về" at bounding box center [77, 299] width 105 height 12
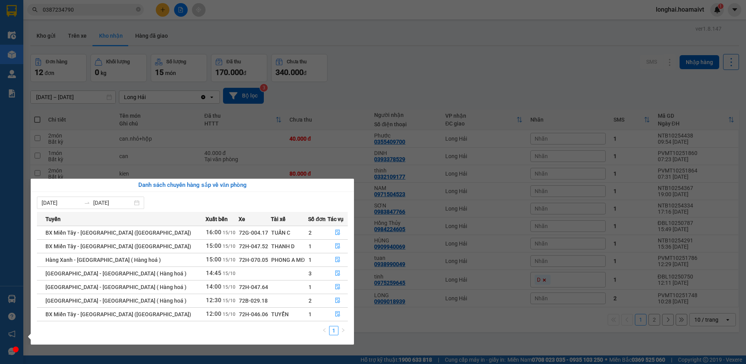
click at [367, 76] on section "Kết quả tìm kiếm ( 2 ) Bộ lọc Mã ĐH Trạng thái Món hàng Tổng cước Chưa cước Nhã…" at bounding box center [373, 182] width 746 height 364
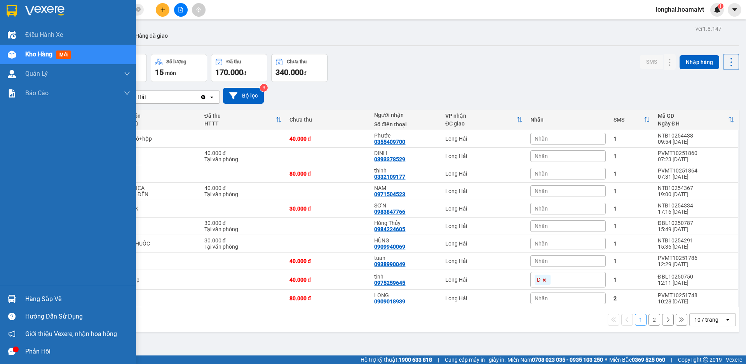
click at [47, 298] on div "Hàng sắp về" at bounding box center [77, 299] width 105 height 12
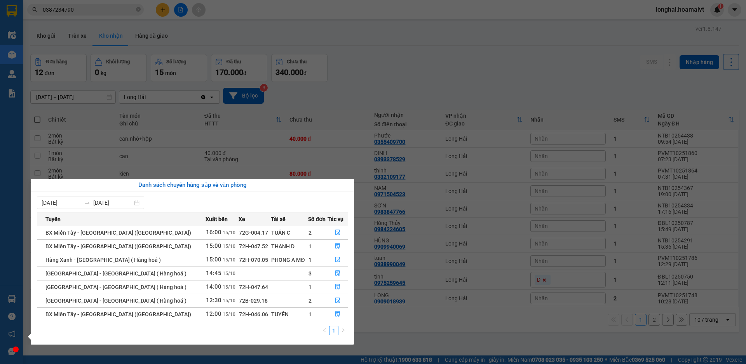
click at [361, 70] on section "Kết quả tìm kiếm ( 2 ) Bộ lọc Mã ĐH Trạng thái Món hàng Tổng cước Chưa cước Nhã…" at bounding box center [373, 182] width 746 height 364
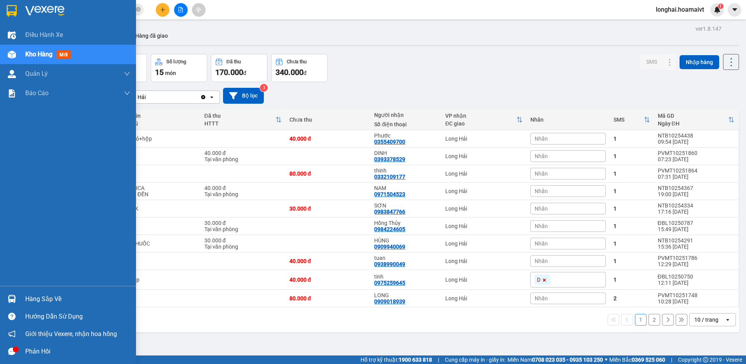
click at [29, 298] on div "Hàng sắp về" at bounding box center [77, 299] width 105 height 12
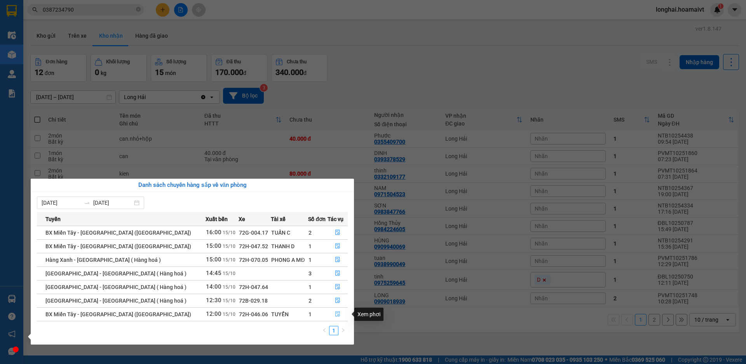
click at [332, 314] on button "button" at bounding box center [337, 314] width 19 height 12
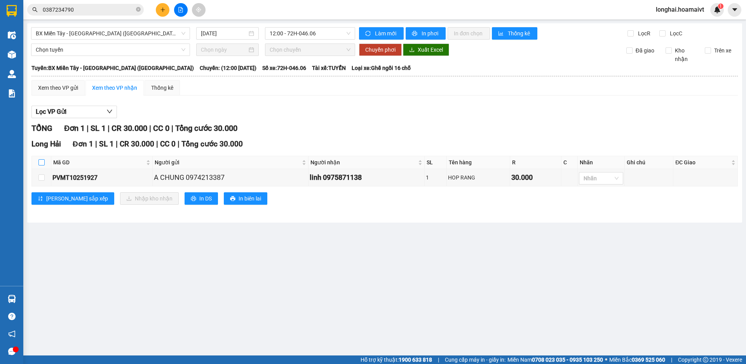
click at [42, 164] on input "checkbox" at bounding box center [41, 162] width 6 height 6
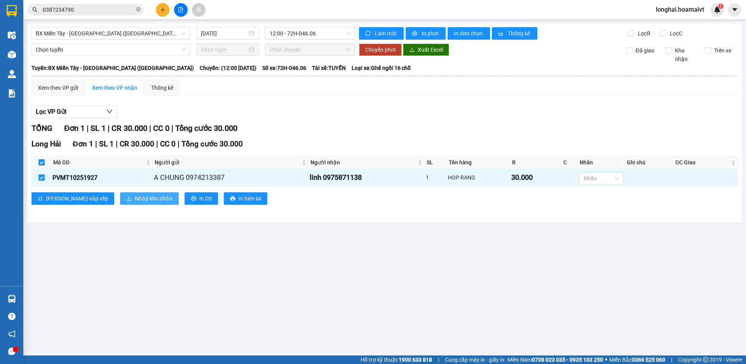
click at [135, 201] on span "Nhập kho nhận" at bounding box center [154, 198] width 38 height 9
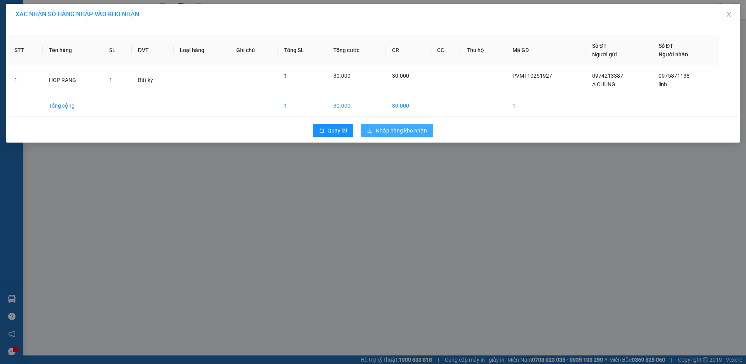
click at [392, 127] on span "Nhập hàng kho nhận" at bounding box center [401, 130] width 51 height 9
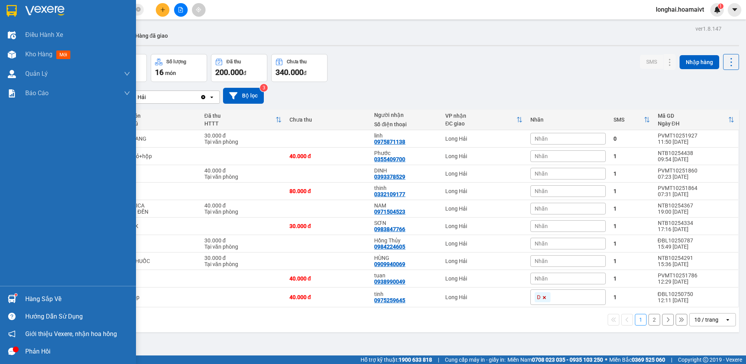
click at [42, 300] on div "Hàng sắp về" at bounding box center [77, 299] width 105 height 12
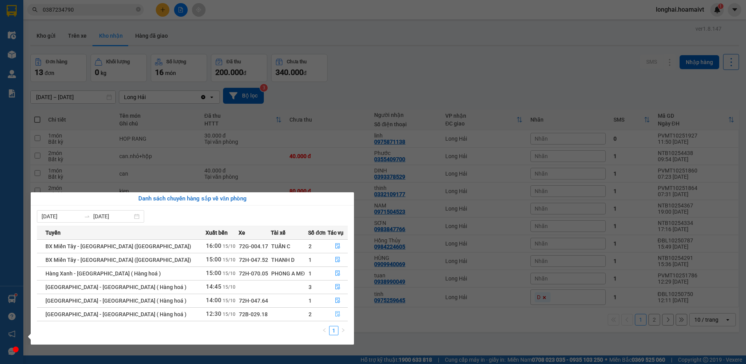
click at [336, 313] on icon "file-done" at bounding box center [337, 313] width 5 height 5
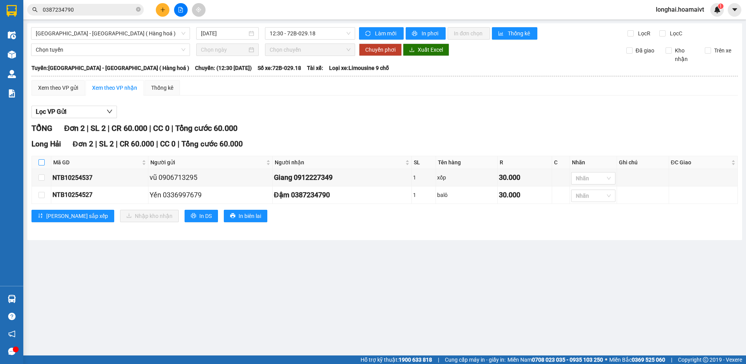
click at [43, 164] on input "checkbox" at bounding box center [41, 162] width 6 height 6
checkbox input "true"
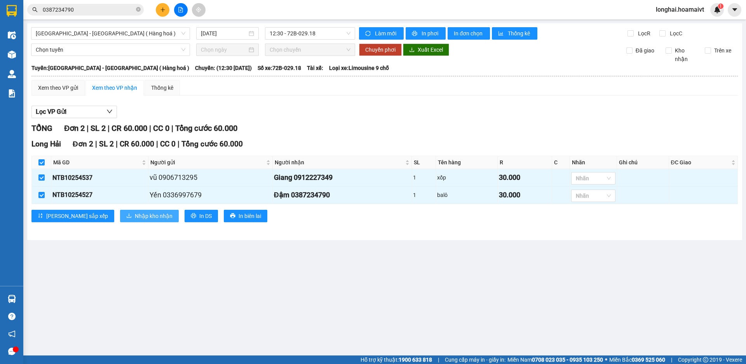
click at [135, 215] on span "Nhập kho nhận" at bounding box center [154, 216] width 38 height 9
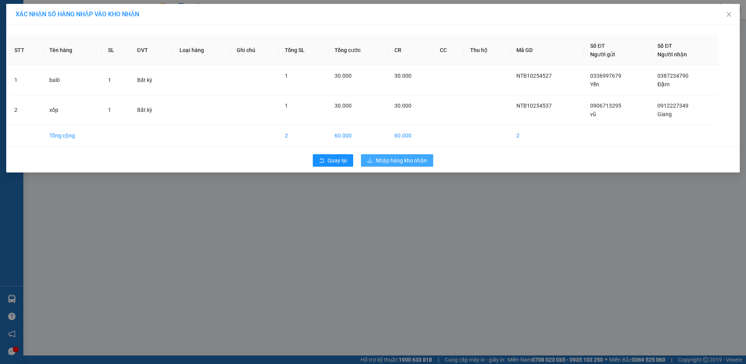
click at [403, 157] on span "Nhập hàng kho nhận" at bounding box center [401, 160] width 51 height 9
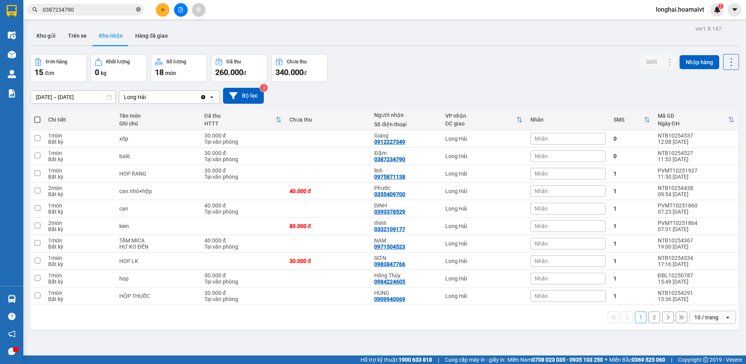
click at [138, 8] on icon "close-circle" at bounding box center [138, 9] width 5 height 5
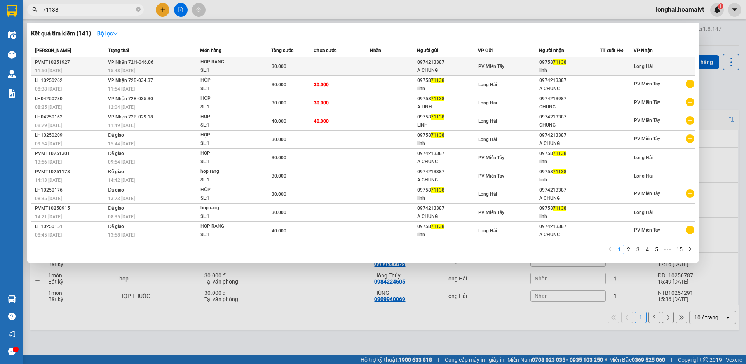
type input "71138"
click at [243, 64] on div "HOP RANG" at bounding box center [230, 62] width 58 height 9
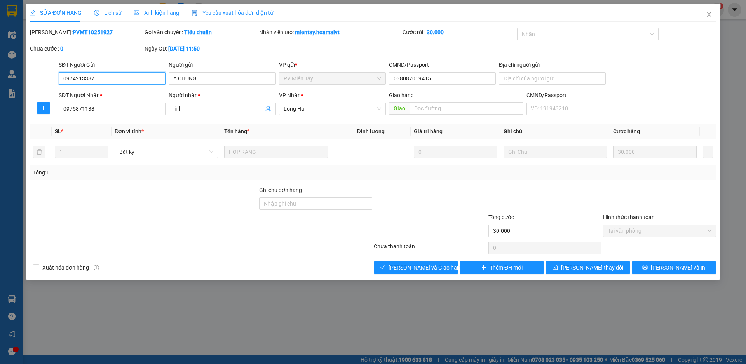
type input "0974213387"
type input "A CHUNG"
type input "038087019415"
type input "0975871138"
type input "linh"
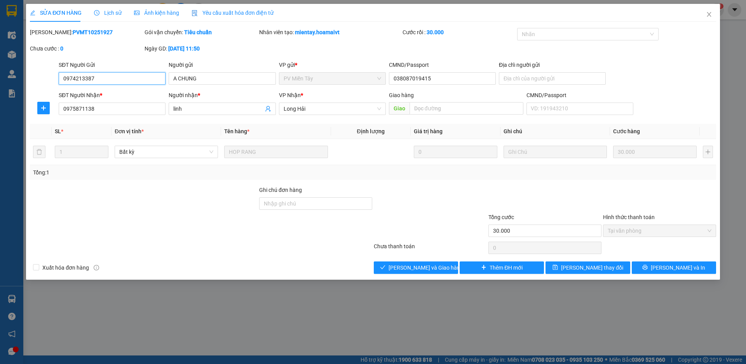
type input "30.000"
click at [423, 265] on span "[PERSON_NAME] và Giao hàng" at bounding box center [426, 268] width 75 height 9
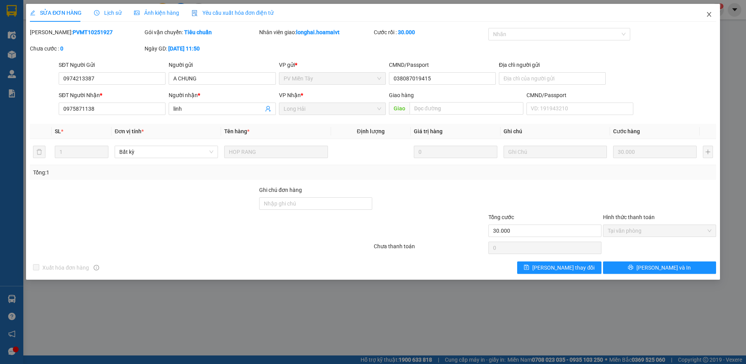
click at [709, 12] on icon "close" at bounding box center [709, 14] width 6 height 6
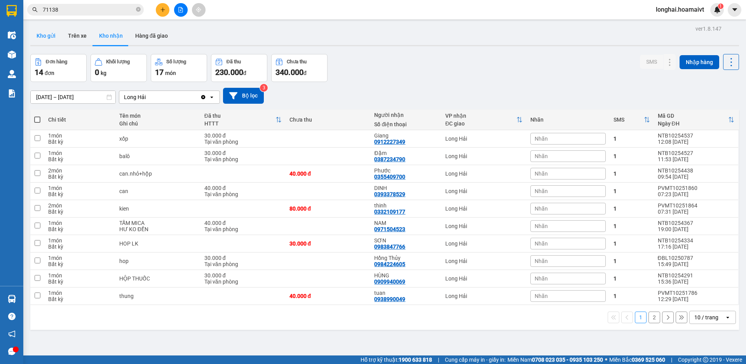
click at [52, 35] on button "Kho gửi" at bounding box center [45, 35] width 31 height 19
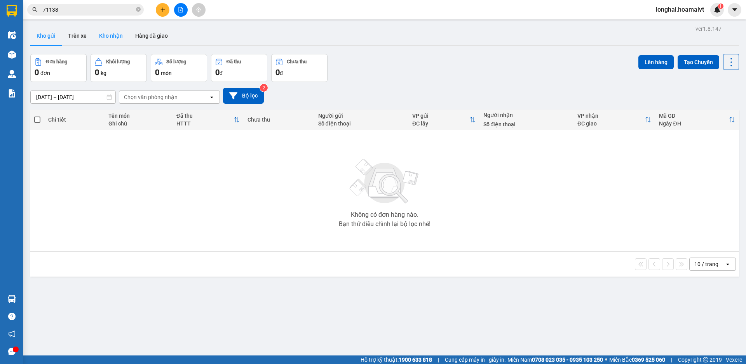
click at [109, 36] on button "Kho nhận" at bounding box center [111, 35] width 36 height 19
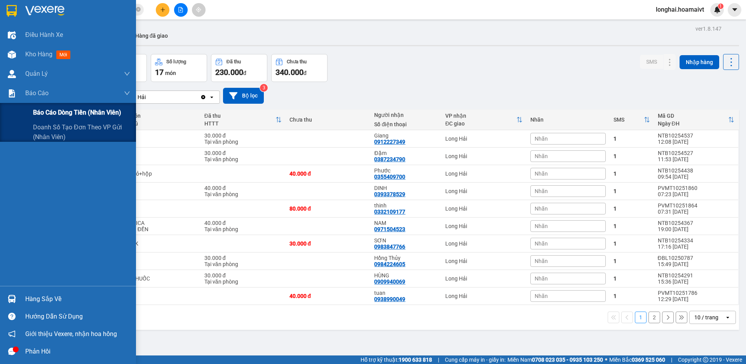
click at [56, 113] on span "Báo cáo dòng tiền (nhân viên)" at bounding box center [77, 113] width 88 height 10
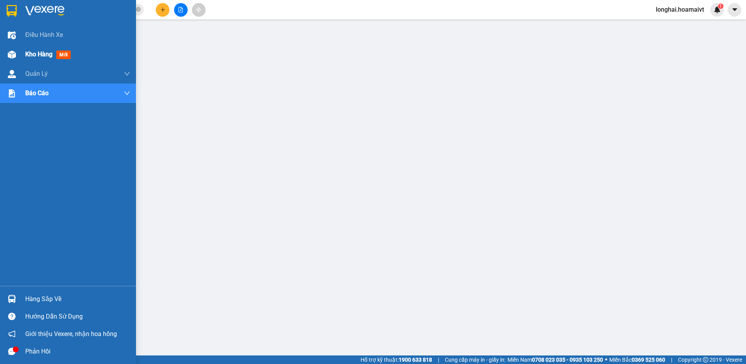
click at [38, 52] on span "Kho hàng" at bounding box center [38, 54] width 27 height 7
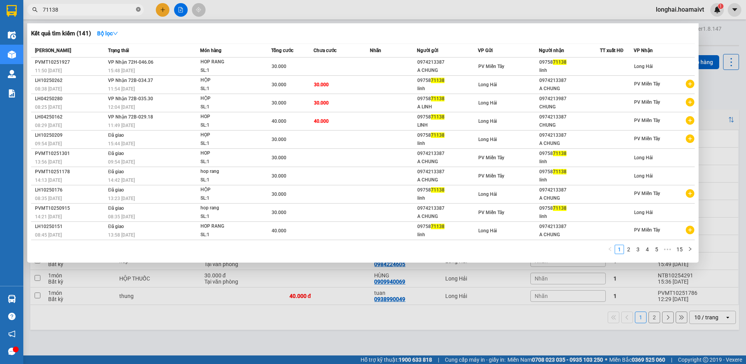
click at [136, 9] on icon "close-circle" at bounding box center [138, 9] width 5 height 5
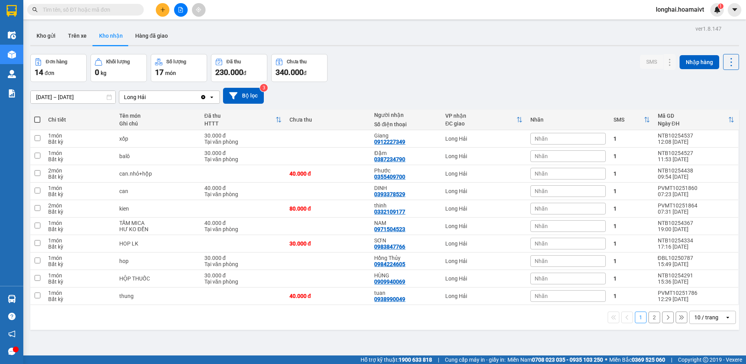
click at [133, 11] on input "text" at bounding box center [89, 9] width 92 height 9
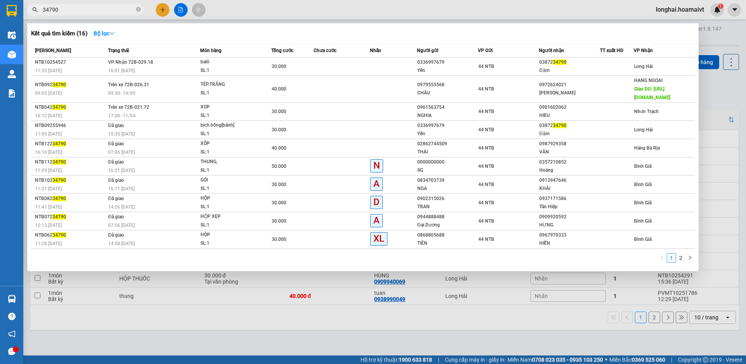
type input "34790"
click at [337, 68] on td at bounding box center [342, 67] width 56 height 18
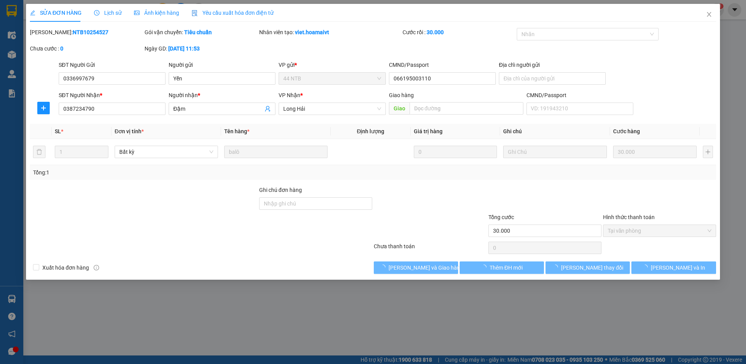
type input "0336997679"
type input "Yến"
type input "066195003110"
type input "0387234790"
type input "Đậm"
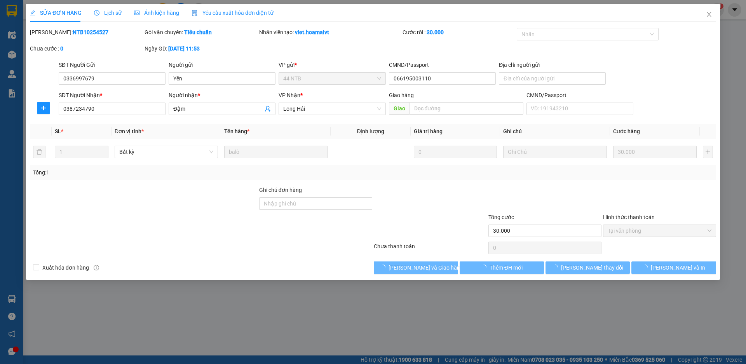
type input "30.000"
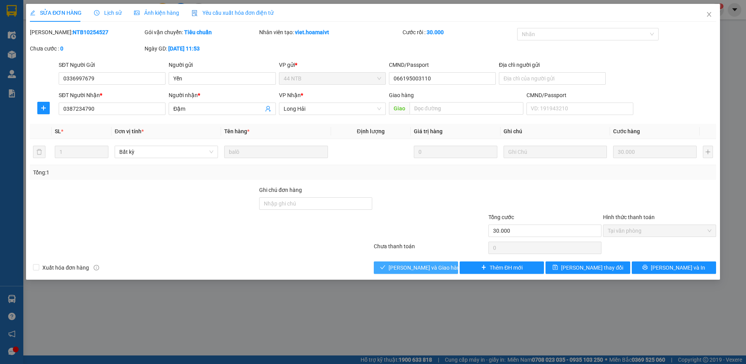
click at [417, 269] on span "[PERSON_NAME] và Giao hàng" at bounding box center [426, 268] width 75 height 9
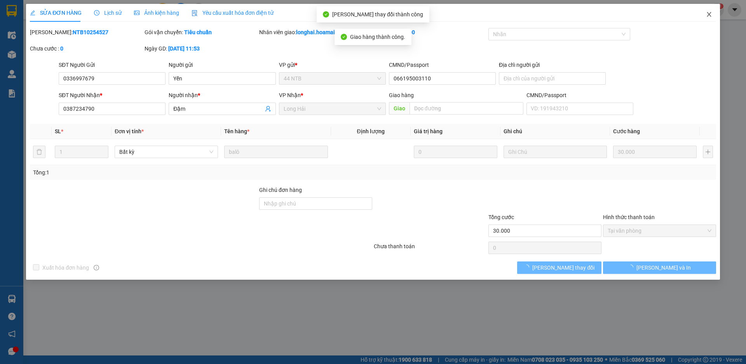
click at [709, 16] on icon "close" at bounding box center [709, 14] width 6 height 6
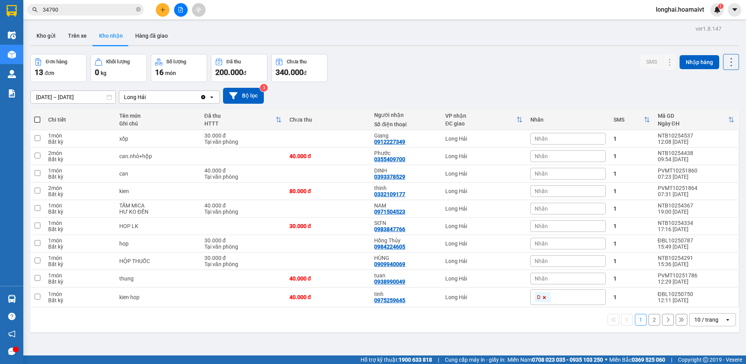
click at [649, 321] on button "2" at bounding box center [655, 320] width 12 height 12
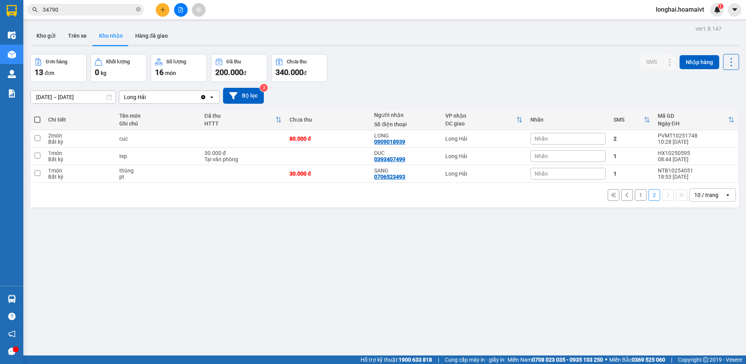
click at [635, 197] on button "1" at bounding box center [641, 195] width 12 height 12
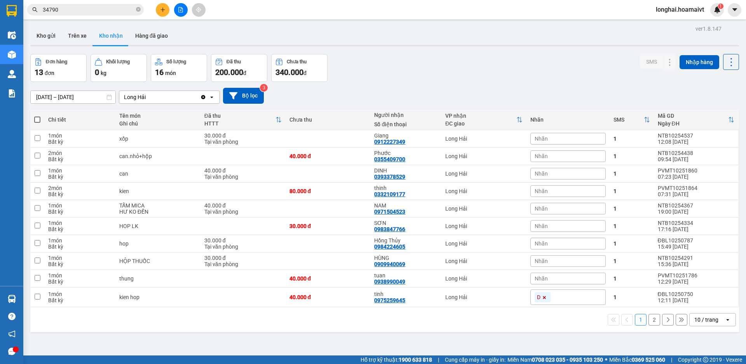
click at [649, 319] on button "2" at bounding box center [655, 320] width 12 height 12
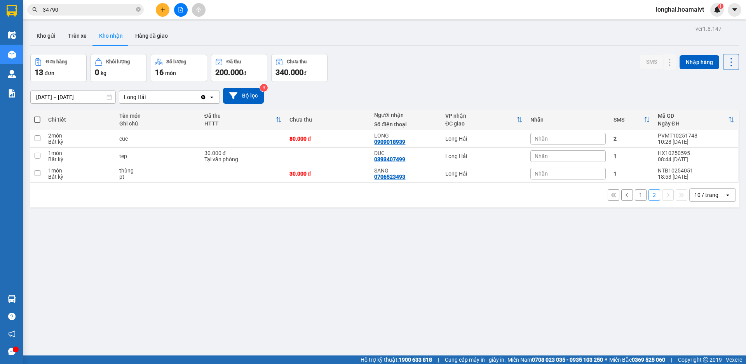
click at [635, 197] on button "1" at bounding box center [641, 195] width 12 height 12
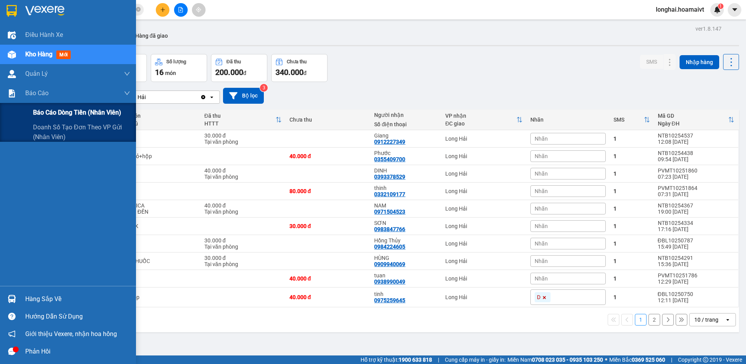
click at [63, 113] on span "Báo cáo dòng tiền (nhân viên)" at bounding box center [77, 113] width 88 height 10
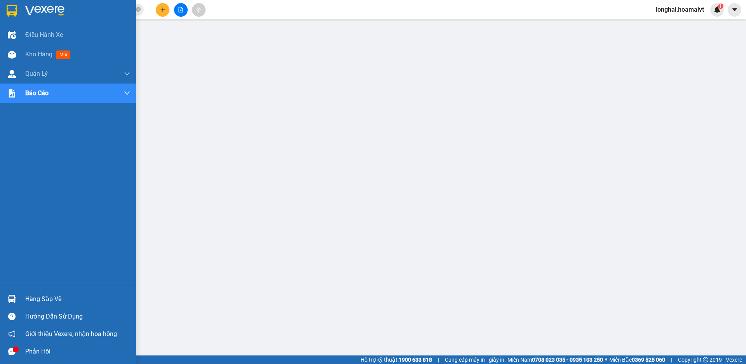
click at [38, 298] on div "Hàng sắp về" at bounding box center [77, 299] width 105 height 12
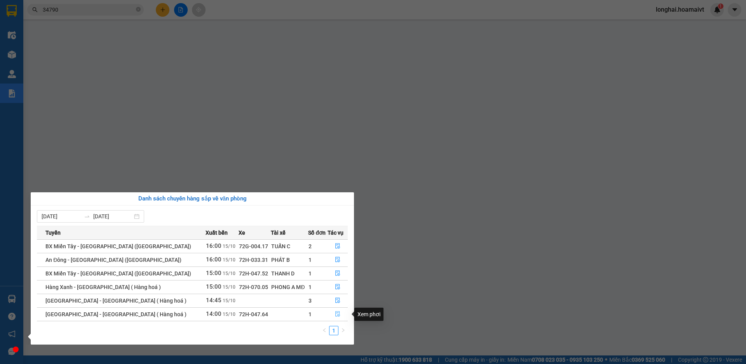
click at [336, 314] on icon "file-done" at bounding box center [337, 313] width 5 height 5
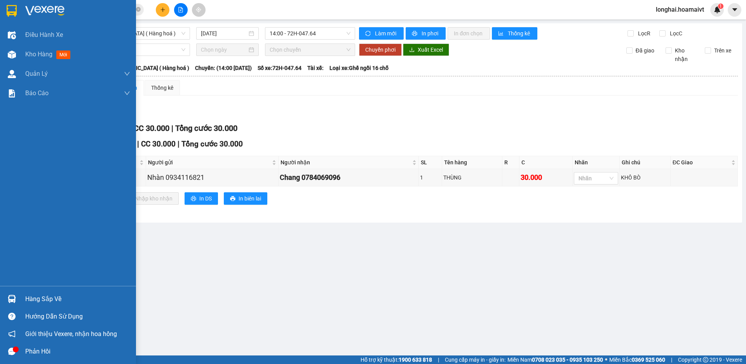
click at [27, 297] on div "Hàng sắp về" at bounding box center [77, 299] width 105 height 12
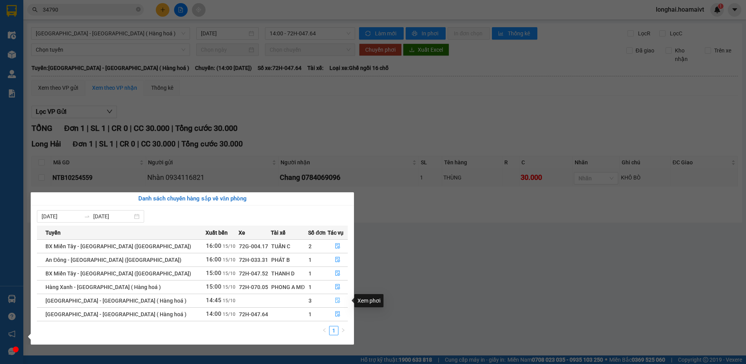
click at [335, 298] on icon "file-done" at bounding box center [337, 300] width 5 height 5
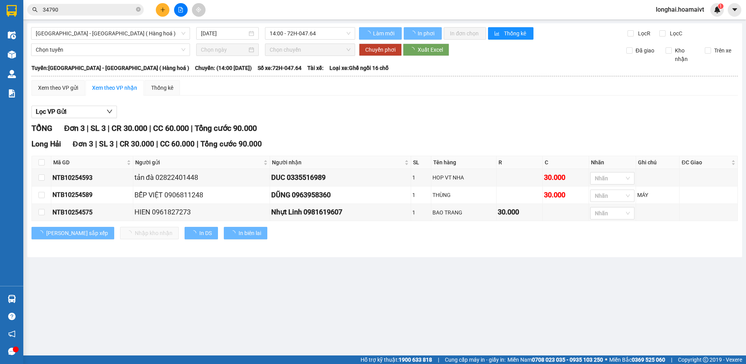
click at [332, 275] on main "Sài Gòn - Long Hải ( Hàng hoá ) 15/10/2025 14:00 - 72H-047.64 Làm mới In phơi I…" at bounding box center [373, 178] width 746 height 356
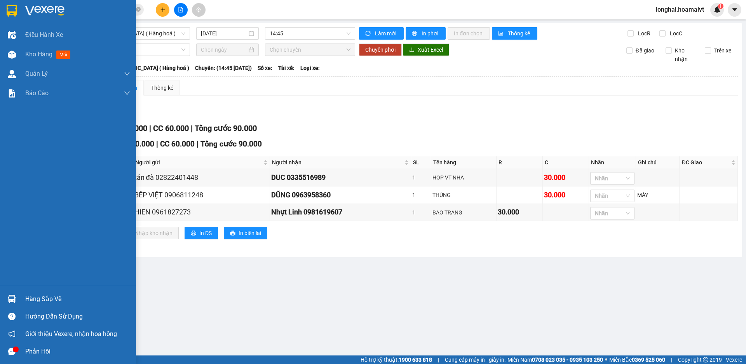
click at [35, 300] on div "Hàng sắp về" at bounding box center [77, 299] width 105 height 12
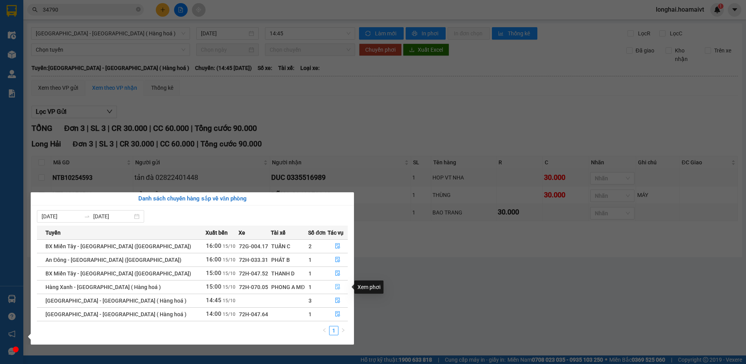
click at [335, 287] on icon "file-done" at bounding box center [337, 287] width 5 height 5
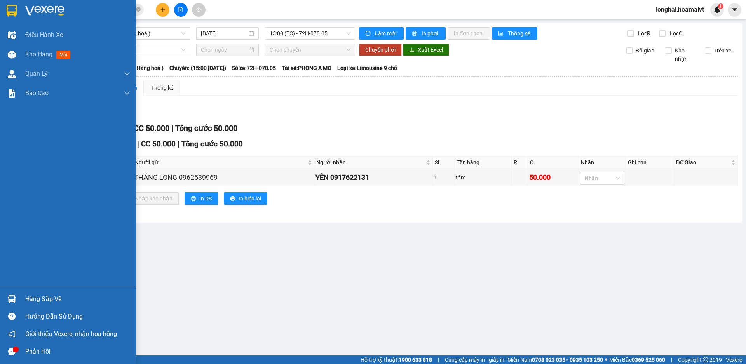
click at [29, 298] on div "Hàng sắp về" at bounding box center [77, 299] width 105 height 12
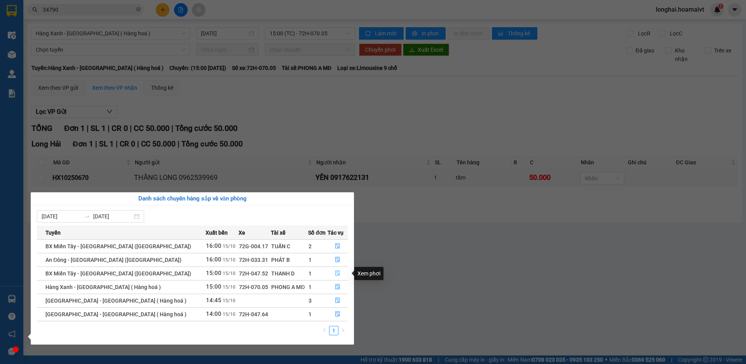
click at [336, 271] on icon "file-done" at bounding box center [337, 273] width 5 height 5
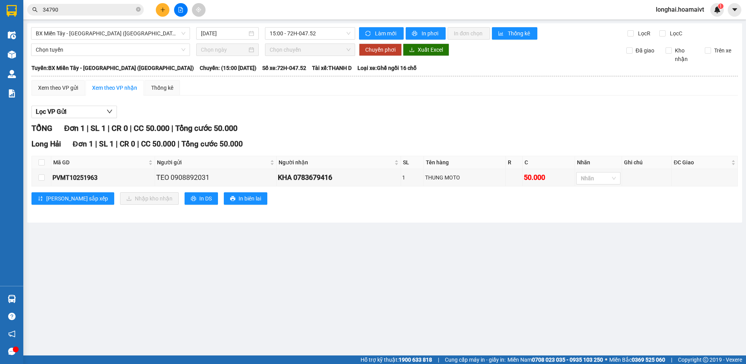
click at [35, 299] on main "BX Miền Tây - Long Hải (Hàng Hoá) 15/10/2025 15:00 - 72H-047.52 Làm mới In phơi…" at bounding box center [373, 178] width 746 height 356
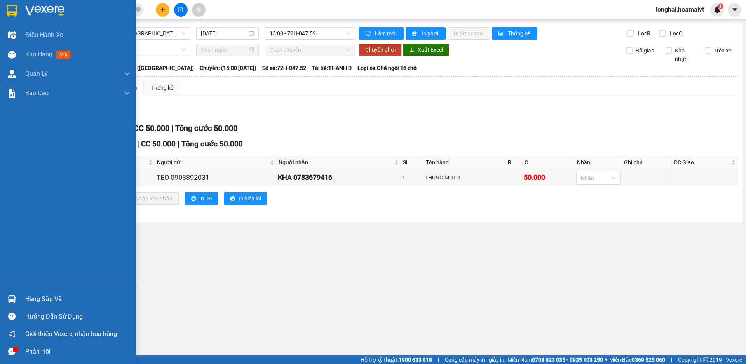
click at [27, 300] on div "Hàng sắp về" at bounding box center [77, 299] width 105 height 12
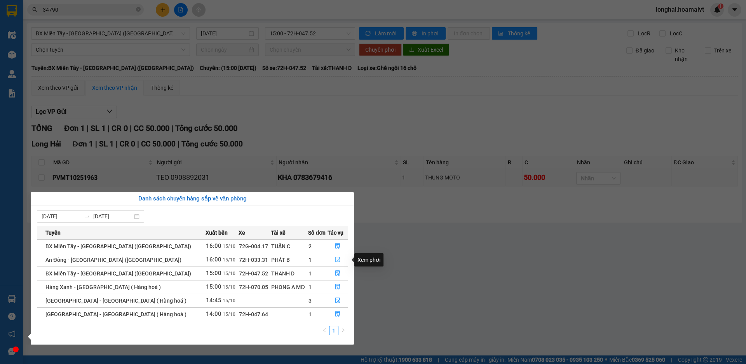
click at [335, 263] on span "file-done" at bounding box center [337, 260] width 5 height 6
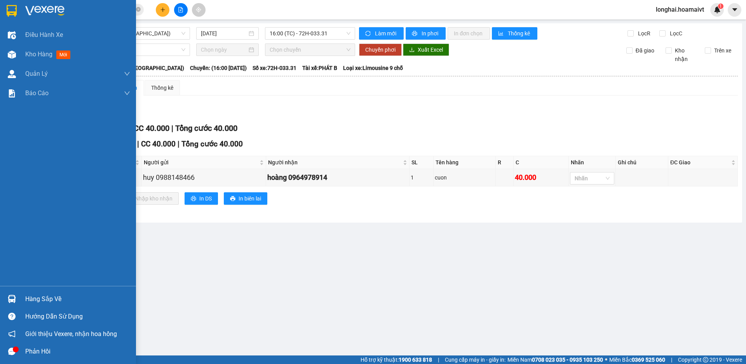
click at [45, 297] on div "Hàng sắp về" at bounding box center [77, 299] width 105 height 12
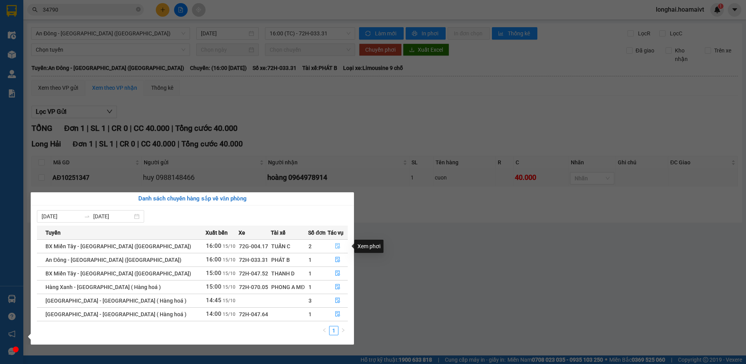
click at [335, 245] on icon "file-done" at bounding box center [337, 246] width 5 height 5
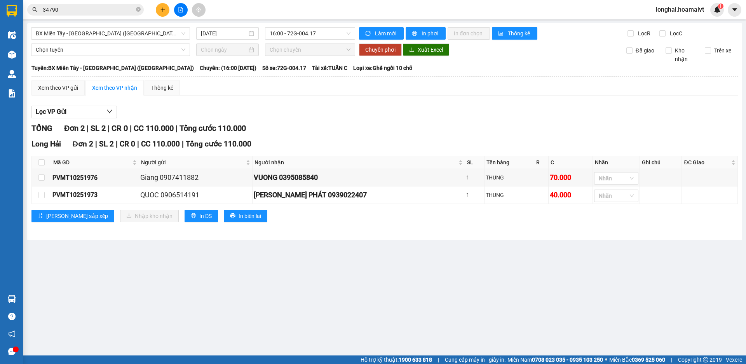
click at [337, 263] on main "BX Miền Tây - Long Hải (Hàng Hoá) 15/10/2025 16:00 - 72G-004.17 Làm mới In phơi…" at bounding box center [373, 178] width 746 height 356
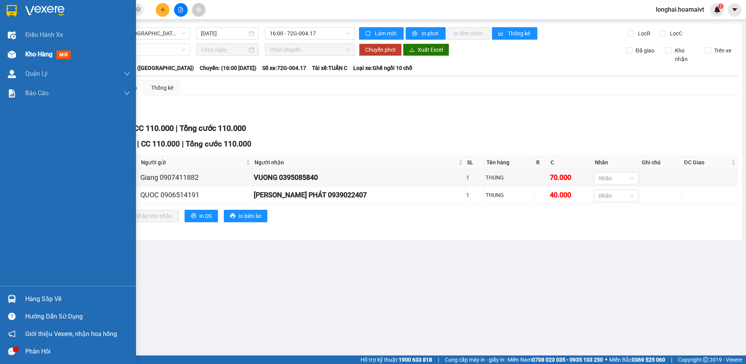
click at [33, 54] on span "Kho hàng" at bounding box center [38, 54] width 27 height 7
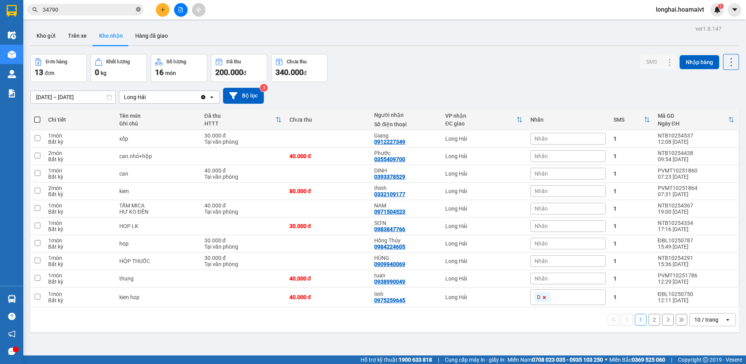
click at [138, 10] on icon "close-circle" at bounding box center [138, 9] width 5 height 5
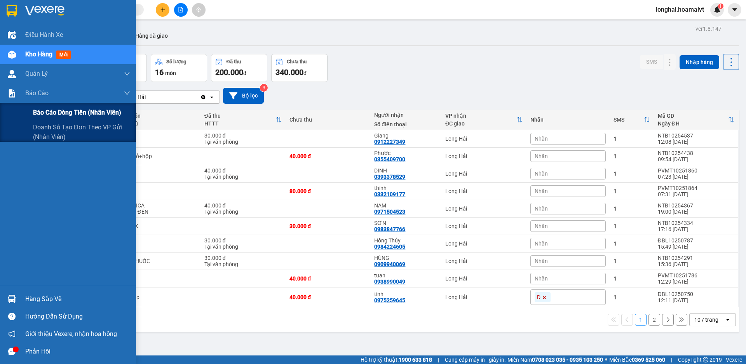
click at [52, 113] on span "Báo cáo dòng tiền (nhân viên)" at bounding box center [77, 113] width 88 height 10
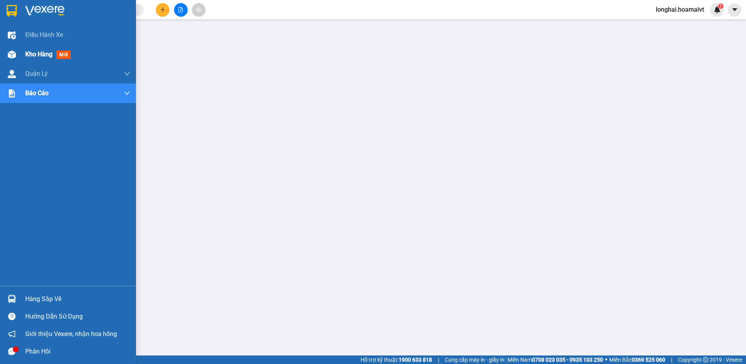
click at [37, 54] on span "Kho hàng" at bounding box center [38, 54] width 27 height 7
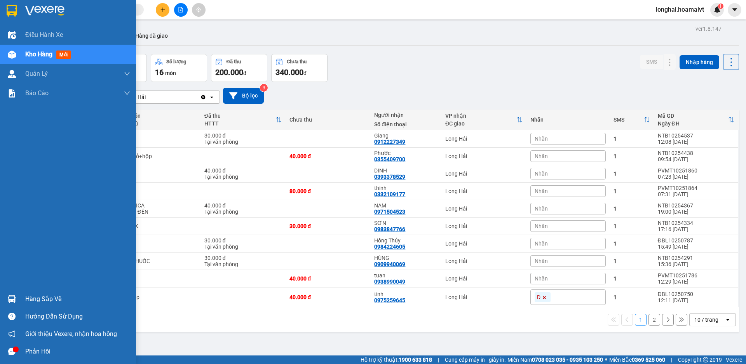
click at [45, 299] on div "Hàng sắp về" at bounding box center [77, 299] width 105 height 12
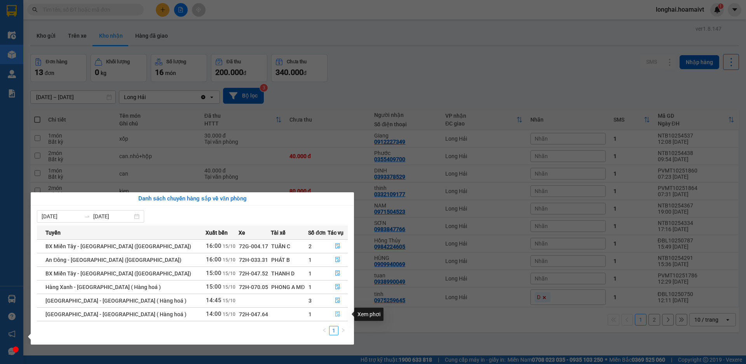
click at [335, 314] on icon "file-done" at bounding box center [337, 313] width 5 height 5
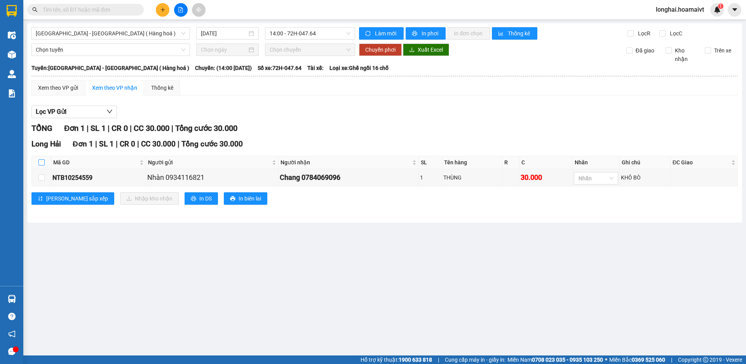
click at [42, 159] on label at bounding box center [41, 162] width 6 height 9
click at [42, 159] on input "checkbox" at bounding box center [41, 162] width 6 height 6
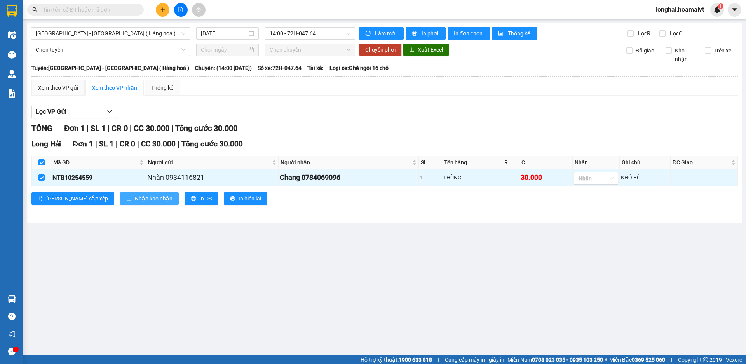
click at [135, 199] on span "Nhập kho nhận" at bounding box center [154, 198] width 38 height 9
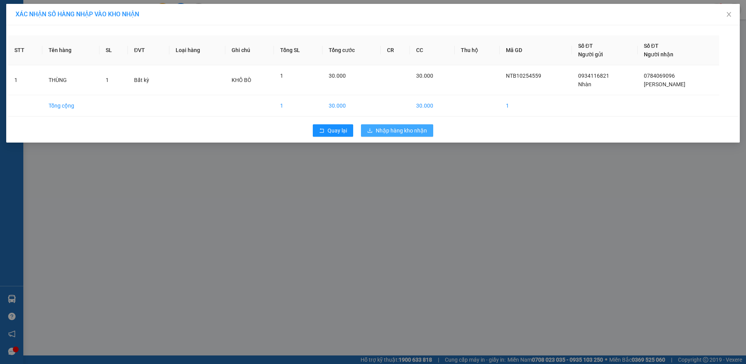
click at [394, 128] on span "Nhập hàng kho nhận" at bounding box center [401, 130] width 51 height 9
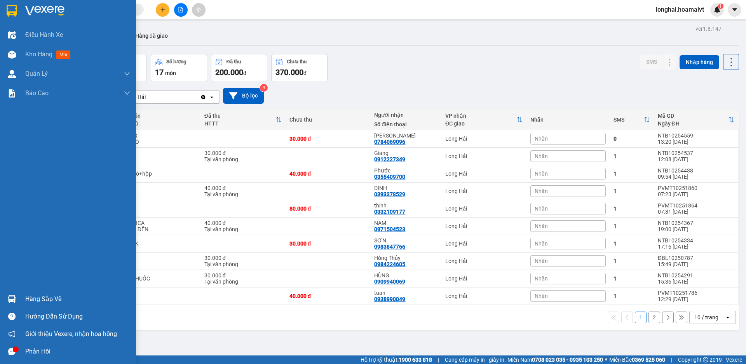
click at [34, 296] on div "Hàng sắp về" at bounding box center [77, 299] width 105 height 12
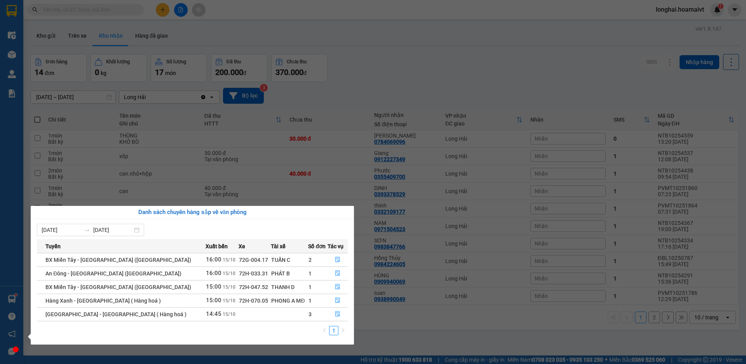
click at [348, 81] on section "Kết quả tìm kiếm ( 16 ) Bộ lọc Mã ĐH Trạng thái Món hàng Tổng cước Chưa cước Nh…" at bounding box center [373, 182] width 746 height 364
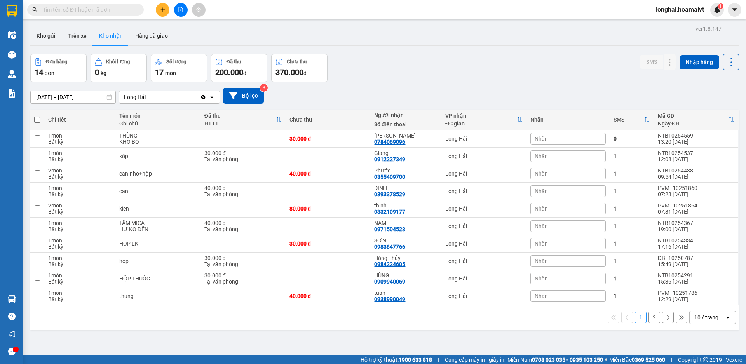
click at [133, 7] on input "text" at bounding box center [89, 9] width 92 height 9
click at [363, 73] on div "Đơn hàng 14 đơn Khối lượng 0 kg Số lượng 17 món Đã thu 200.000 đ Chưa thu 370.0…" at bounding box center [384, 68] width 709 height 28
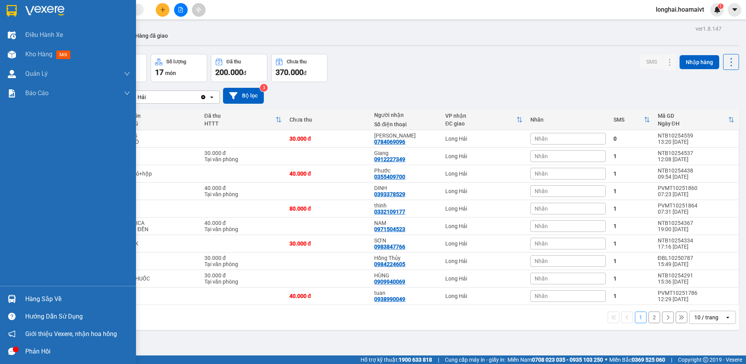
click at [35, 298] on div "Hàng sắp về" at bounding box center [77, 299] width 105 height 12
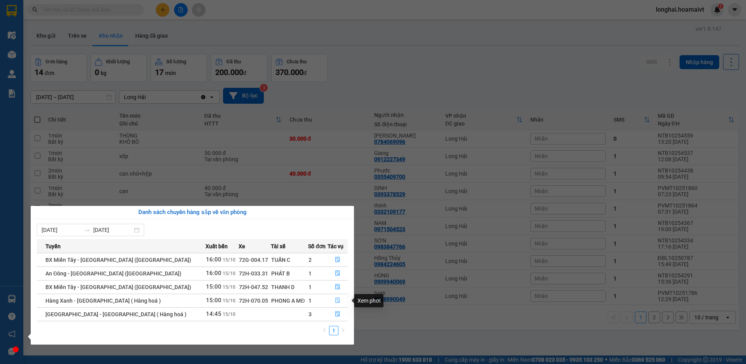
click at [335, 299] on icon "file-done" at bounding box center [337, 300] width 5 height 5
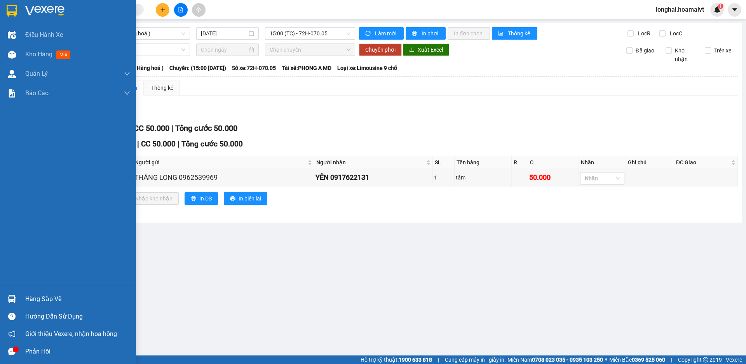
click at [47, 297] on div "Hàng sắp về" at bounding box center [77, 299] width 105 height 12
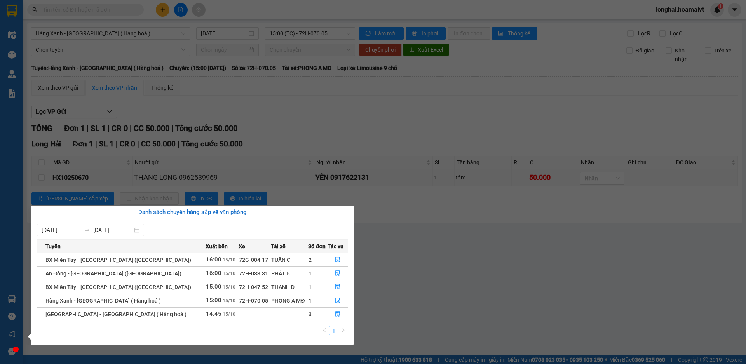
click at [446, 292] on section "Kết quả tìm kiếm ( 16 ) Bộ lọc Mã ĐH Trạng thái Món hàng Tổng cước Chưa cước Nh…" at bounding box center [373, 182] width 746 height 364
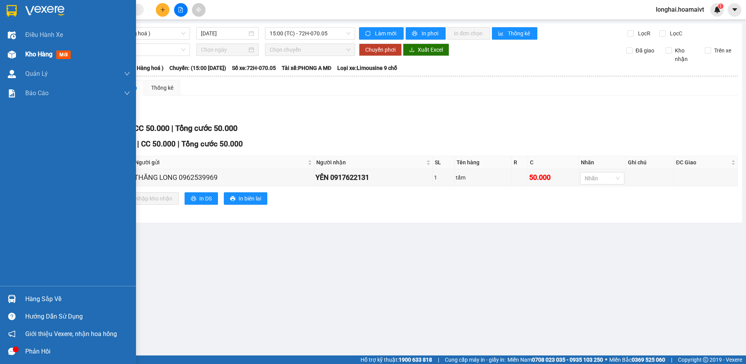
click at [37, 54] on span "Kho hàng" at bounding box center [38, 54] width 27 height 7
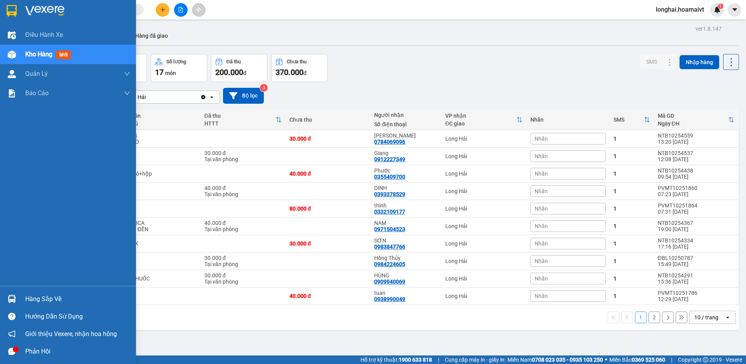
click at [38, 297] on div "Hàng sắp về" at bounding box center [77, 299] width 105 height 12
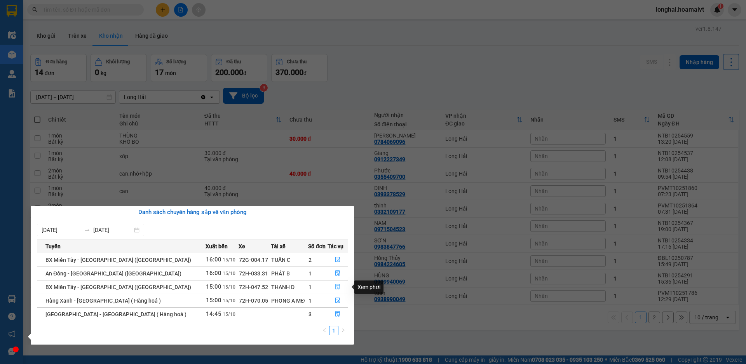
click at [335, 287] on icon "file-done" at bounding box center [337, 287] width 5 height 5
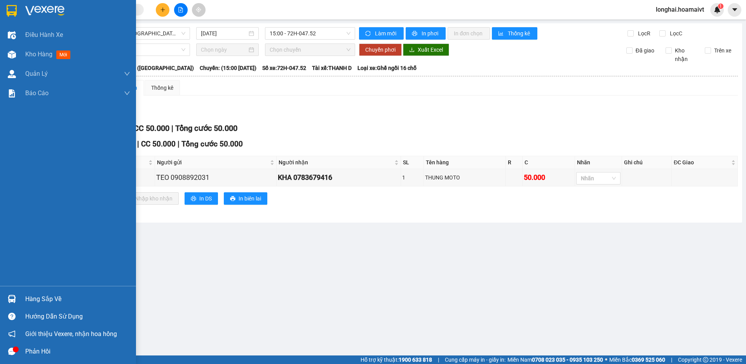
click at [43, 300] on div "Hàng sắp về" at bounding box center [77, 299] width 105 height 12
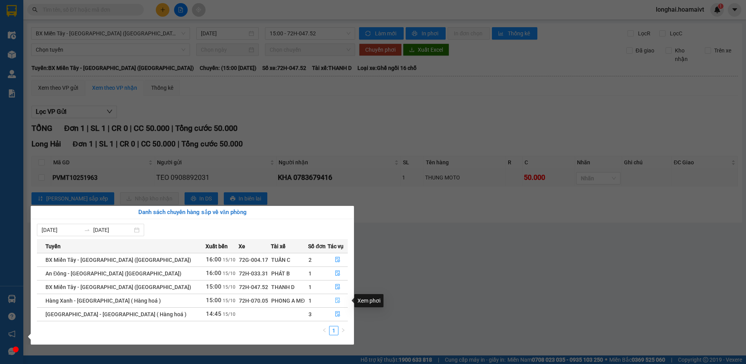
click at [335, 303] on icon "file-done" at bounding box center [337, 300] width 5 height 5
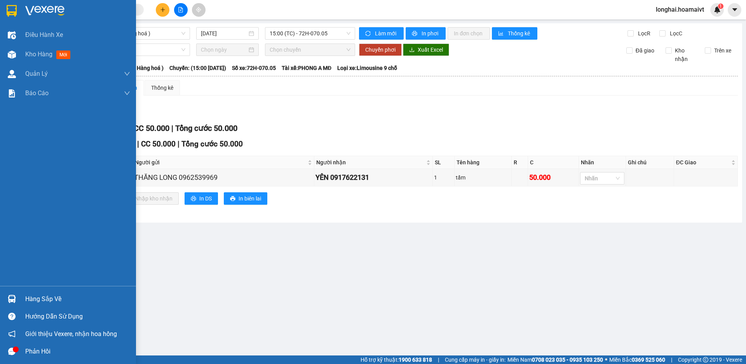
click at [40, 300] on div "Hàng sắp về" at bounding box center [77, 299] width 105 height 12
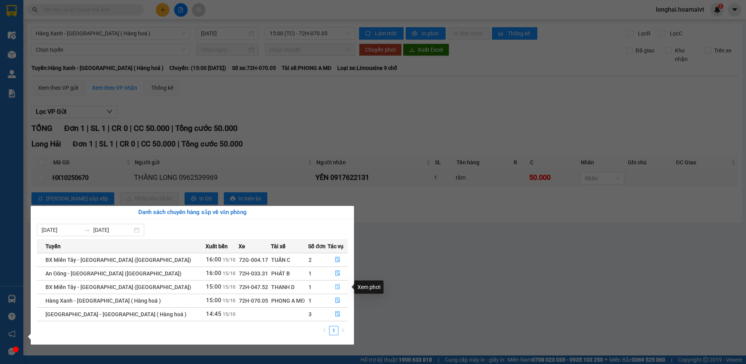
click at [335, 286] on icon "file-done" at bounding box center [337, 286] width 5 height 5
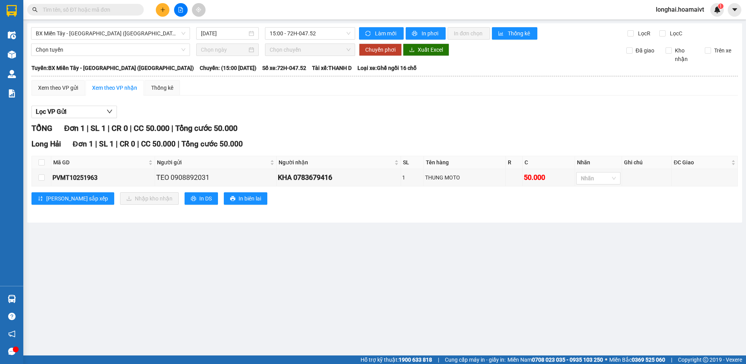
click at [26, 298] on main "BX Miền Tây - Long Hải (Hàng Hoá) 15/10/2025 15:00 - 72H-047.52 Làm mới In phơi…" at bounding box center [373, 178] width 746 height 356
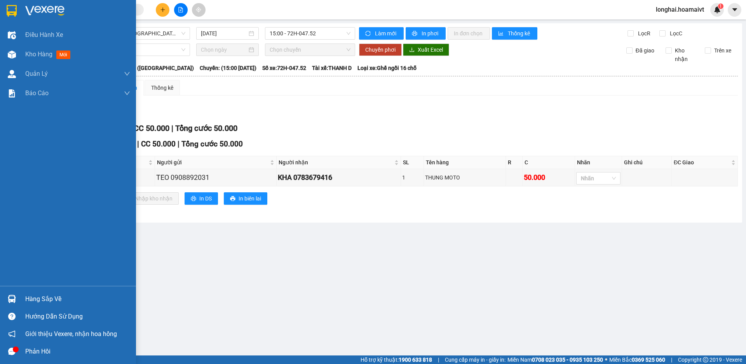
click at [51, 297] on div "Hàng sắp về" at bounding box center [77, 299] width 105 height 12
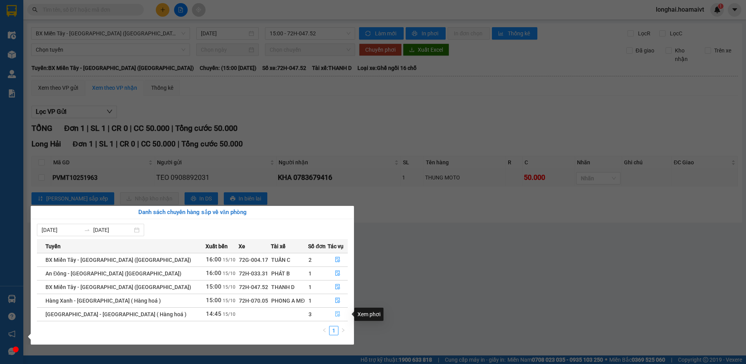
click at [335, 314] on icon "file-done" at bounding box center [337, 313] width 5 height 5
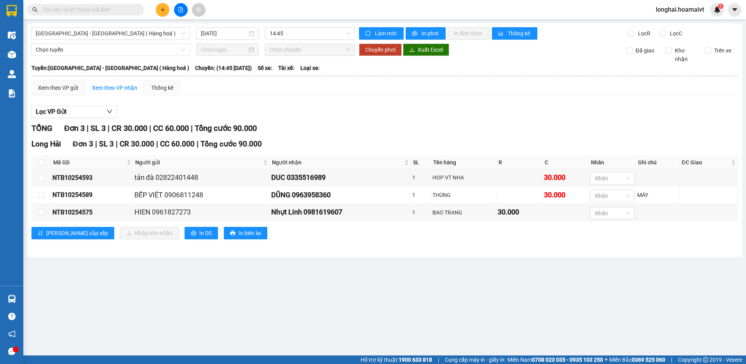
click at [321, 323] on main "Sài Gòn - Long Hải ( Hàng hoá ) 15/10/2025 14:45 Làm mới In phơi In đơn chọn Th…" at bounding box center [373, 178] width 746 height 356
click at [314, 122] on div "Lọc VP Gửi TỔNG Đơn 3 | SL 3 | CR 30.000 | CC 60.000 | Tổng cước 90.000 Long H…" at bounding box center [384, 175] width 707 height 147
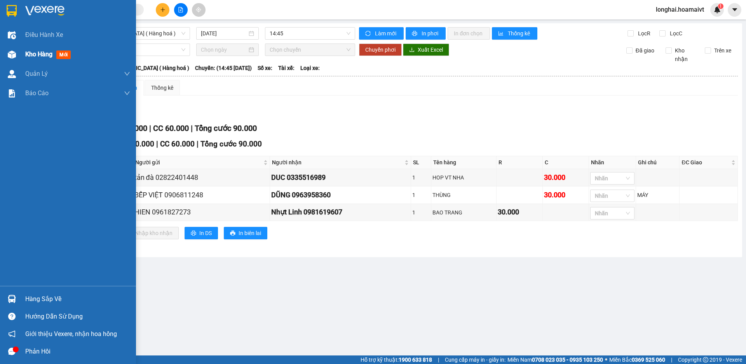
click at [27, 54] on span "Kho hàng" at bounding box center [38, 54] width 27 height 7
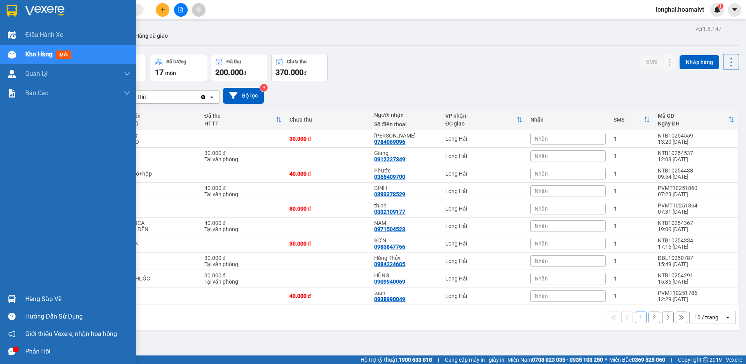
drag, startPoint x: 30, startPoint y: 300, endPoint x: 40, endPoint y: 297, distance: 10.2
click at [31, 301] on div "Hàng sắp về" at bounding box center [77, 299] width 105 height 12
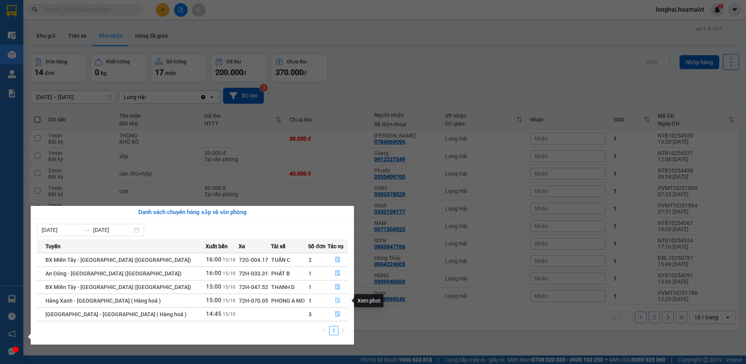
click at [329, 302] on button "button" at bounding box center [337, 301] width 19 height 12
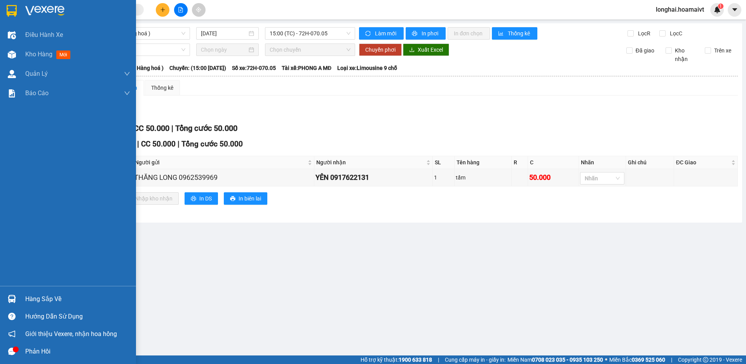
click at [30, 297] on div "Hàng sắp về" at bounding box center [77, 299] width 105 height 12
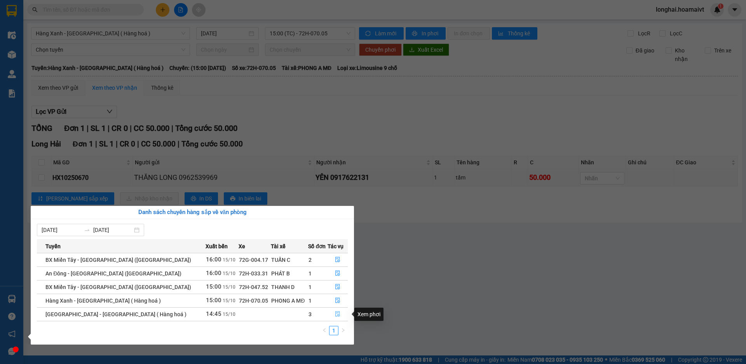
click at [332, 314] on button "button" at bounding box center [337, 314] width 19 height 12
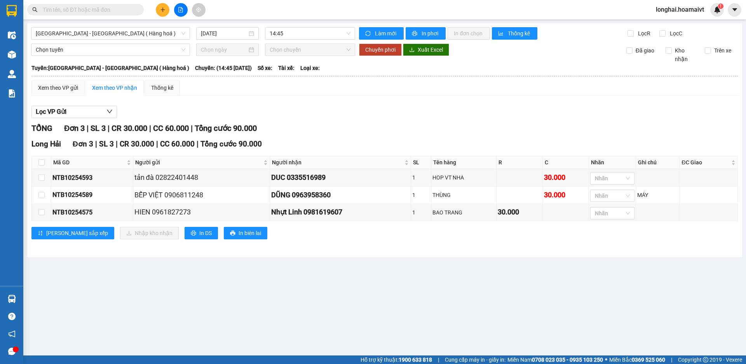
click at [379, 319] on main "Sài Gòn - Long Hải ( Hàng hoá ) 15/10/2025 14:45 Làm mới In phơi In đơn chọn Th…" at bounding box center [373, 178] width 746 height 356
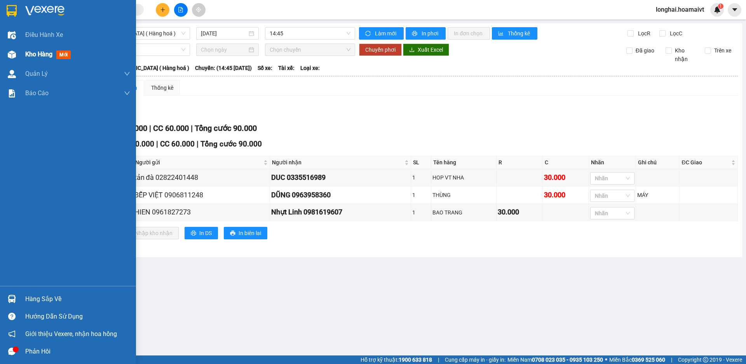
click at [35, 56] on span "Kho hàng" at bounding box center [38, 54] width 27 height 7
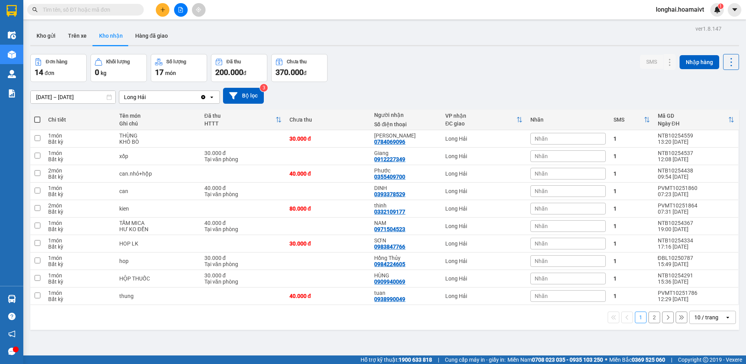
click at [119, 11] on input "text" at bounding box center [89, 9] width 92 height 9
click at [119, 8] on input "text" at bounding box center [89, 9] width 92 height 9
click at [119, 10] on input "text" at bounding box center [89, 9] width 92 height 9
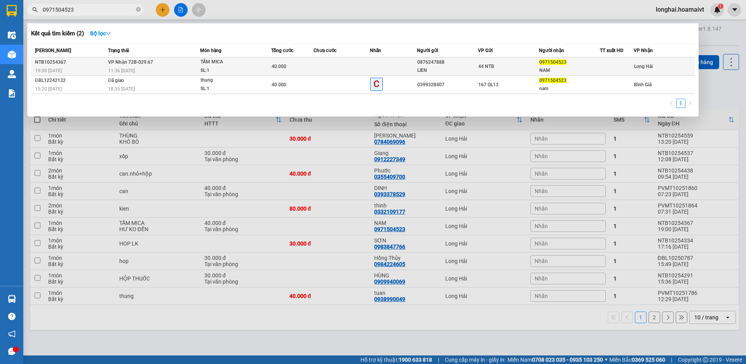
type input "0971504523"
click at [174, 67] on div "11:36 [DATE]" at bounding box center [154, 70] width 92 height 9
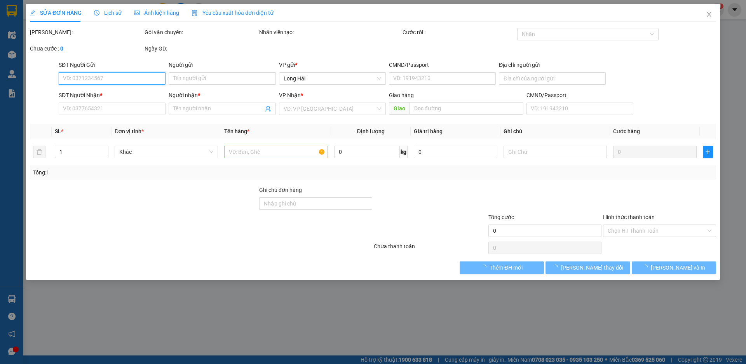
type input "0876247888"
type input "LIEN"
type input "0971504523"
type input "NAM"
type input "40.000"
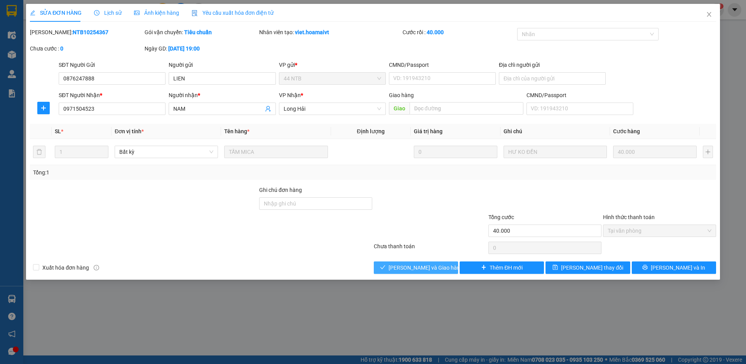
click at [413, 266] on span "[PERSON_NAME] và Giao hàng" at bounding box center [426, 268] width 75 height 9
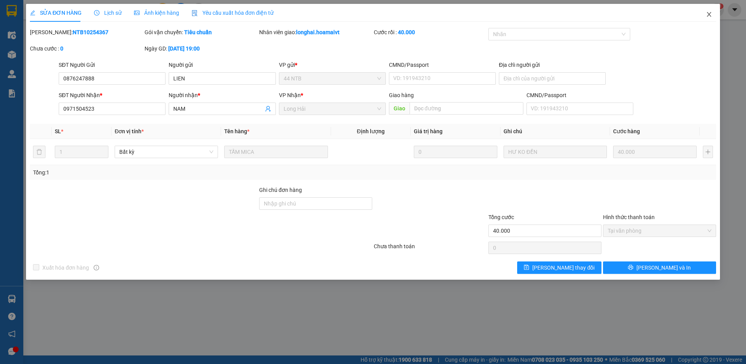
click at [705, 15] on span "Close" at bounding box center [709, 15] width 22 height 22
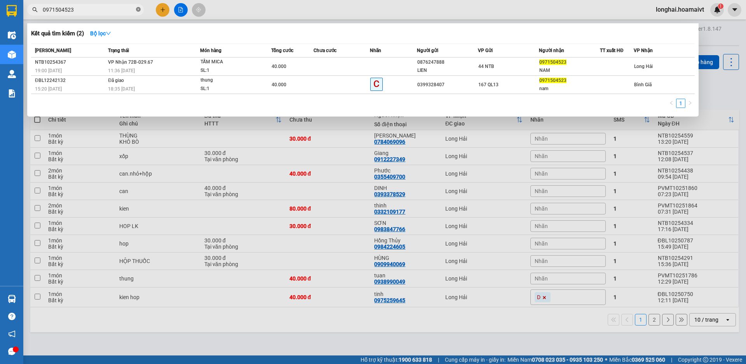
click at [138, 10] on icon "close-circle" at bounding box center [138, 9] width 5 height 5
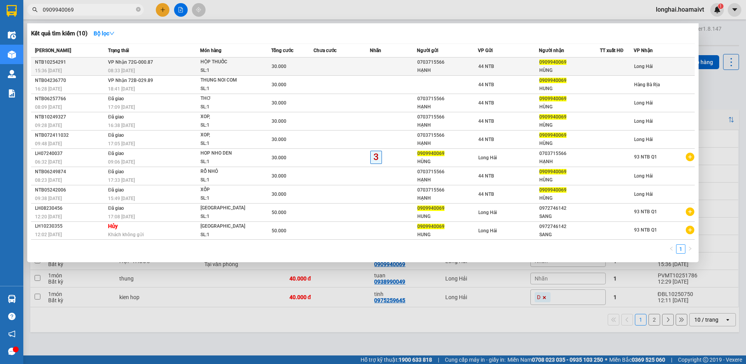
type input "0909940069"
click at [325, 64] on td at bounding box center [342, 67] width 56 height 18
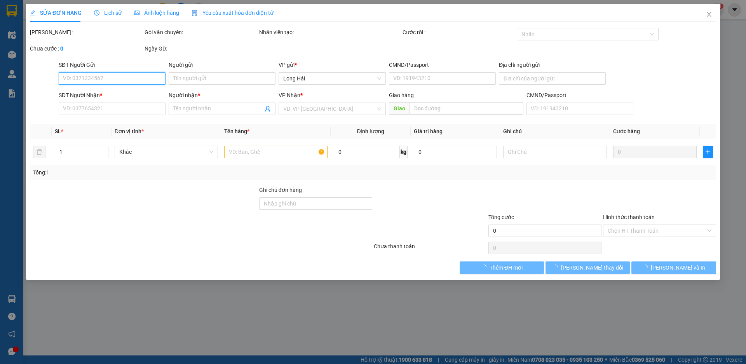
type input "0703715566"
type input "HẠNH"
type input "0909940069"
type input "HÙNG"
type input "30.000"
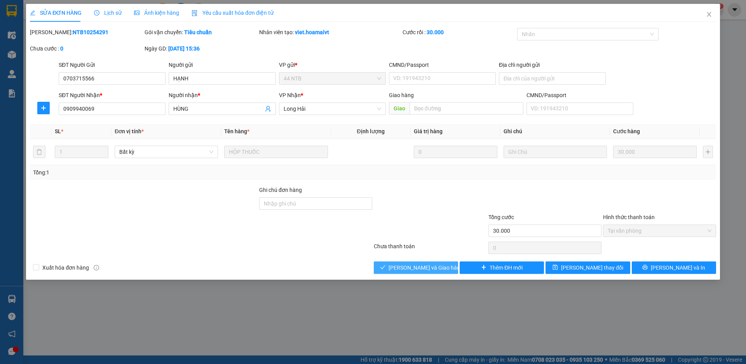
click at [411, 270] on span "[PERSON_NAME] và Giao hàng" at bounding box center [426, 268] width 75 height 9
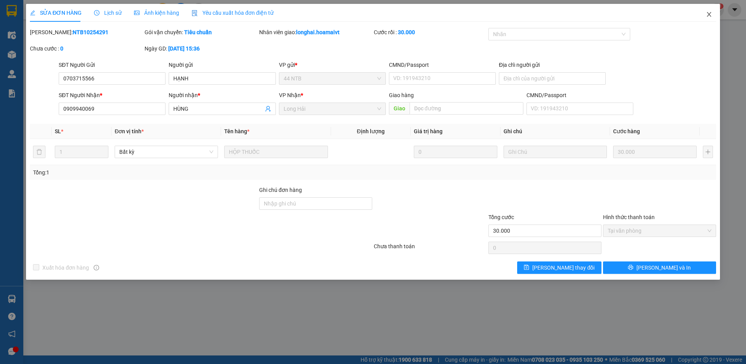
click at [707, 14] on icon "close" at bounding box center [709, 14] width 6 height 6
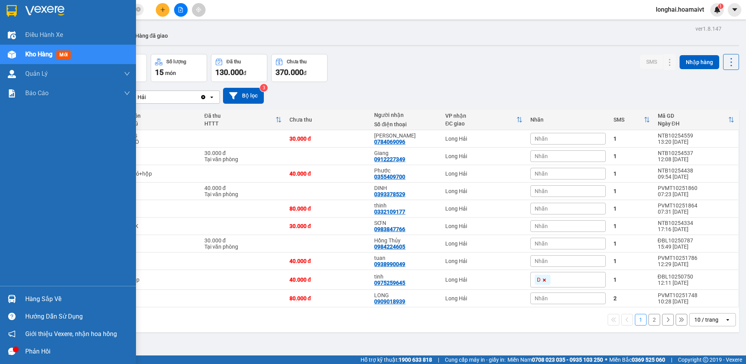
click at [31, 299] on div "Hàng sắp về" at bounding box center [77, 299] width 105 height 12
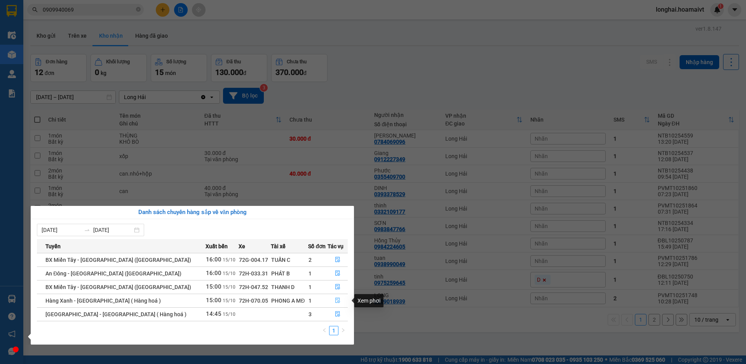
click at [335, 299] on icon "file-done" at bounding box center [337, 300] width 5 height 5
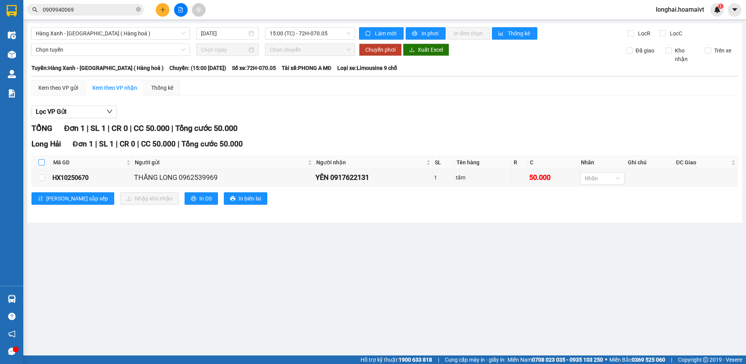
click at [41, 161] on input "checkbox" at bounding box center [41, 162] width 6 height 6
checkbox input "true"
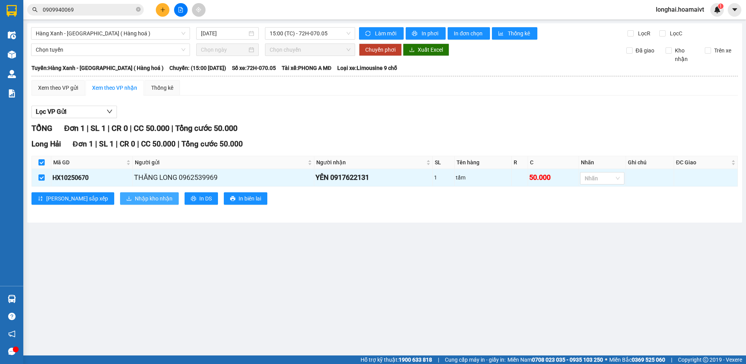
click at [135, 200] on span "Nhập kho nhận" at bounding box center [154, 198] width 38 height 9
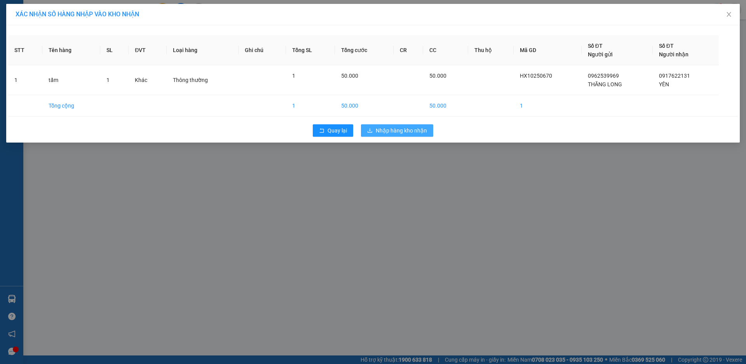
click at [387, 128] on span "Nhập hàng kho nhận" at bounding box center [401, 130] width 51 height 9
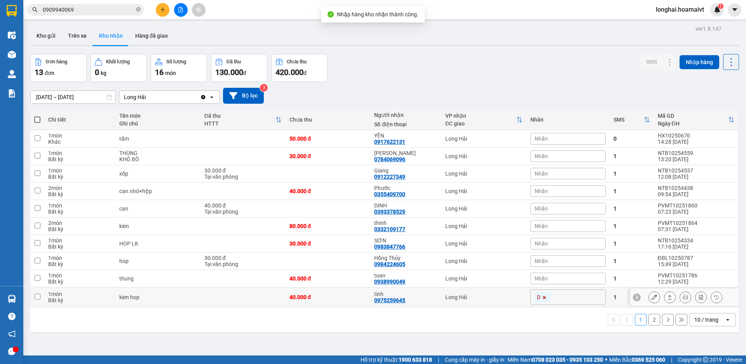
click at [35, 299] on input "checkbox" at bounding box center [38, 297] width 6 height 6
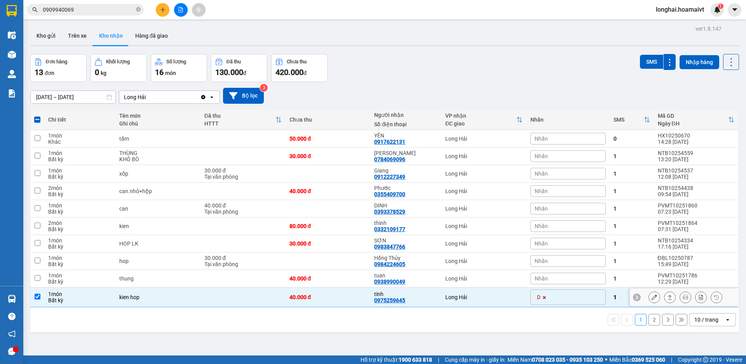
click at [37, 299] on input "checkbox" at bounding box center [38, 297] width 6 height 6
checkbox input "false"
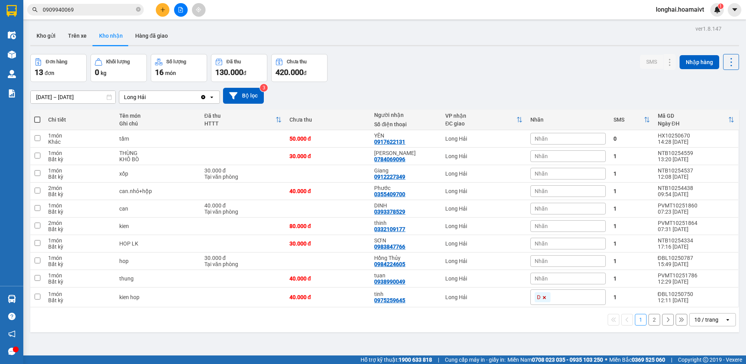
click at [49, 337] on div "ver 1.8.147 Kho gửi Trên xe Kho nhận Hàng đã giao Đơn hàng 13 đơn Khối lượng 0 …" at bounding box center [384, 205] width 715 height 364
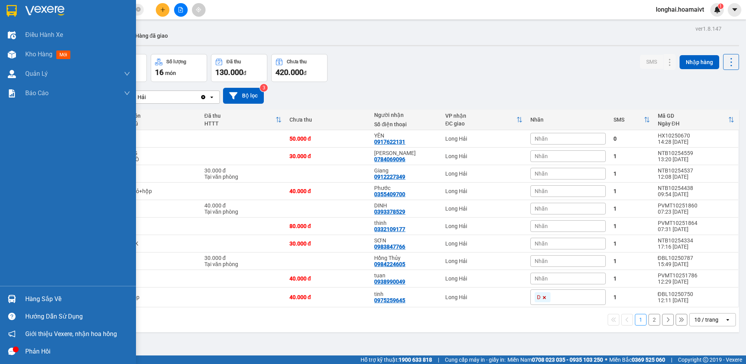
click at [31, 297] on div "Hàng sắp về" at bounding box center [77, 299] width 105 height 12
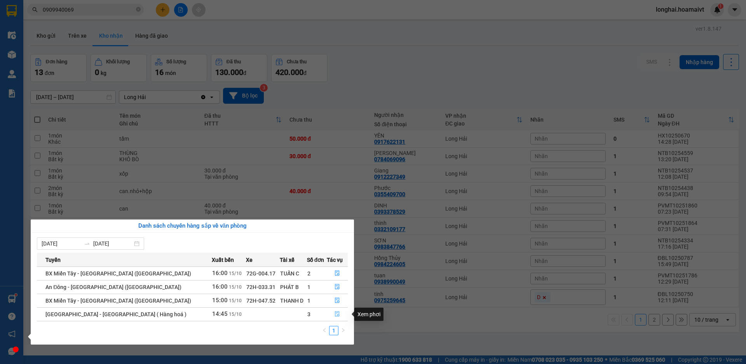
click at [335, 313] on icon "file-done" at bounding box center [337, 313] width 5 height 5
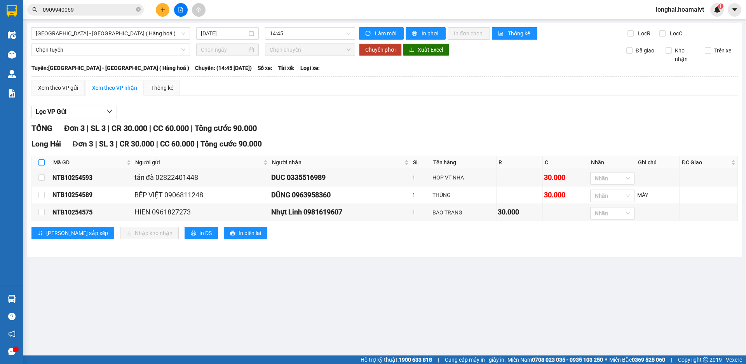
click at [40, 163] on input "checkbox" at bounding box center [41, 162] width 6 height 6
checkbox input "true"
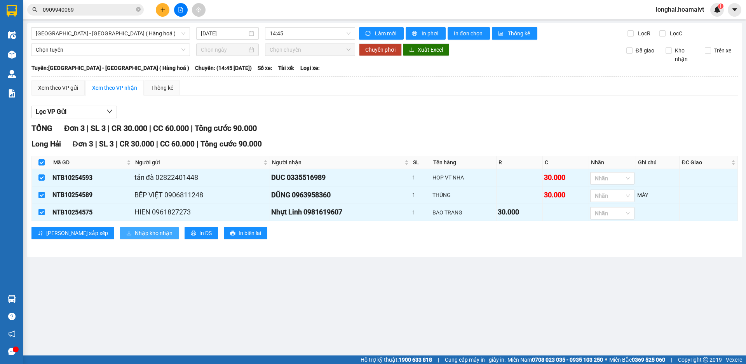
click at [135, 236] on span "Nhập kho nhận" at bounding box center [154, 233] width 38 height 9
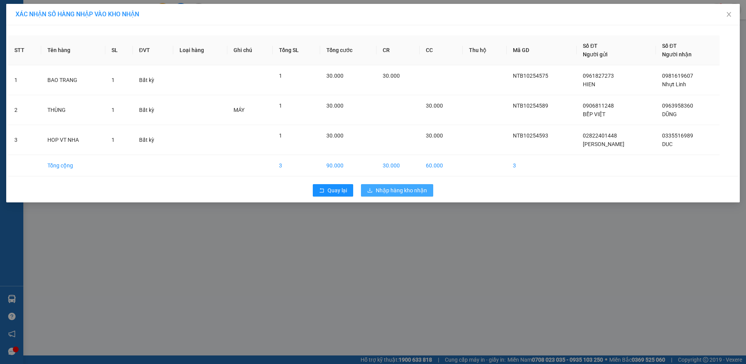
click at [381, 189] on span "Nhập hàng kho nhận" at bounding box center [401, 190] width 51 height 9
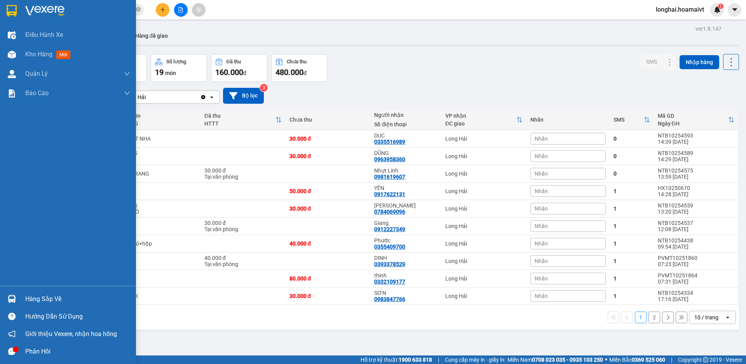
click at [60, 299] on div "Hàng sắp về" at bounding box center [77, 299] width 105 height 12
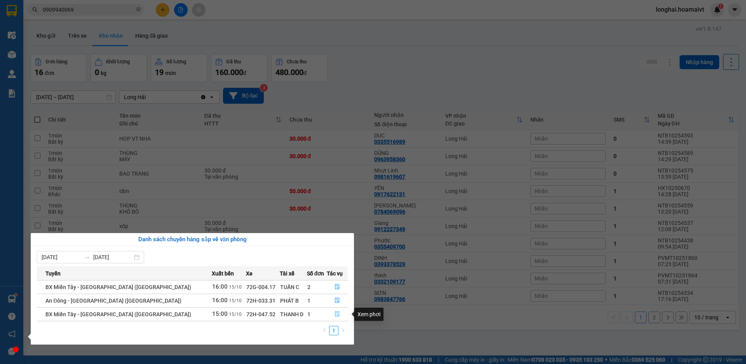
click at [335, 314] on icon "file-done" at bounding box center [337, 313] width 5 height 5
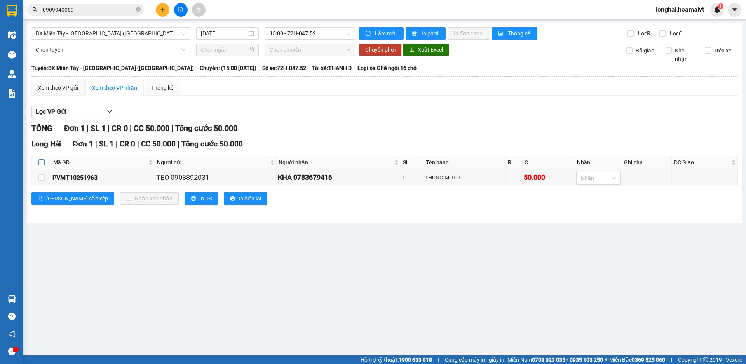
click at [42, 162] on input "checkbox" at bounding box center [41, 162] width 6 height 6
checkbox input "true"
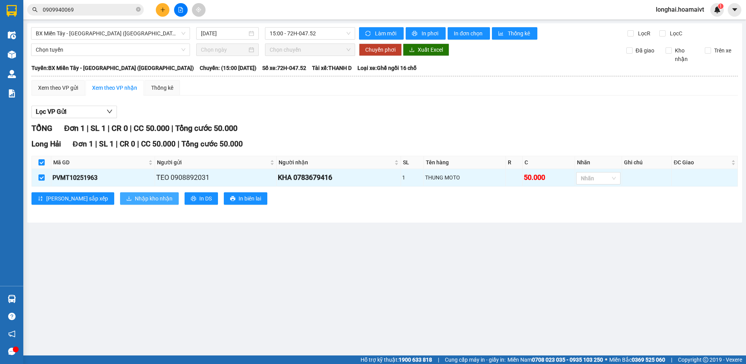
click at [135, 199] on span "Nhập kho nhận" at bounding box center [154, 198] width 38 height 9
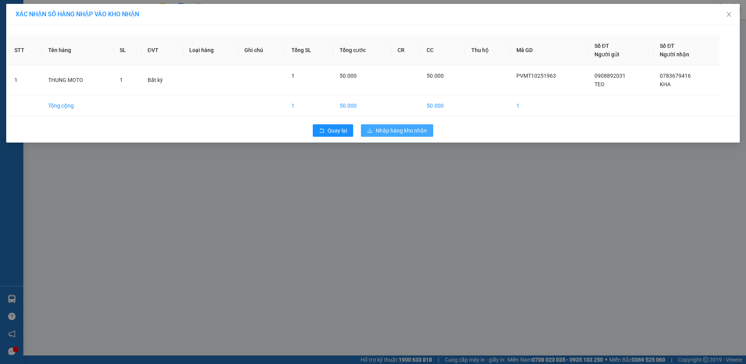
click at [401, 133] on span "Nhập hàng kho nhận" at bounding box center [401, 130] width 51 height 9
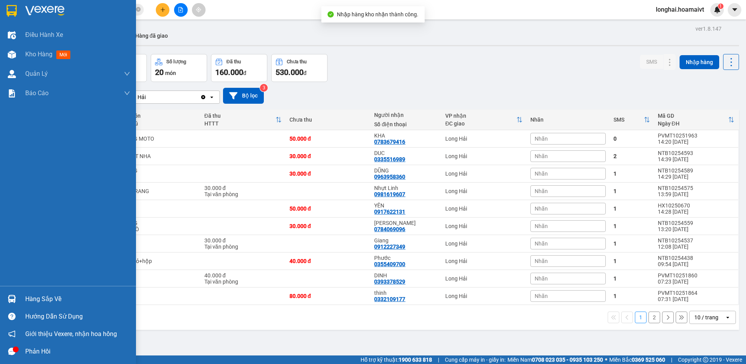
click at [28, 297] on div "Hàng sắp về" at bounding box center [77, 299] width 105 height 12
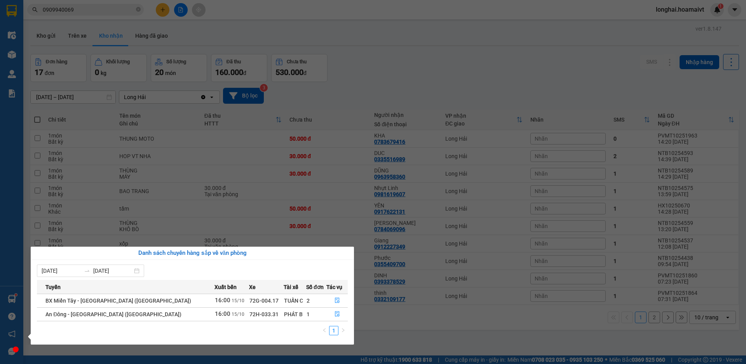
click at [422, 84] on section "Kết quả tìm kiếm ( 10 ) Bộ lọc Mã ĐH Trạng thái Món hàng Tổng cước Chưa cước Nh…" at bounding box center [373, 182] width 746 height 364
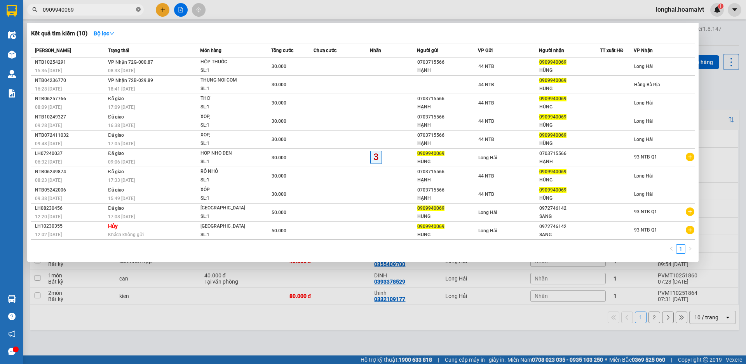
click at [139, 10] on icon "close-circle" at bounding box center [138, 9] width 5 height 5
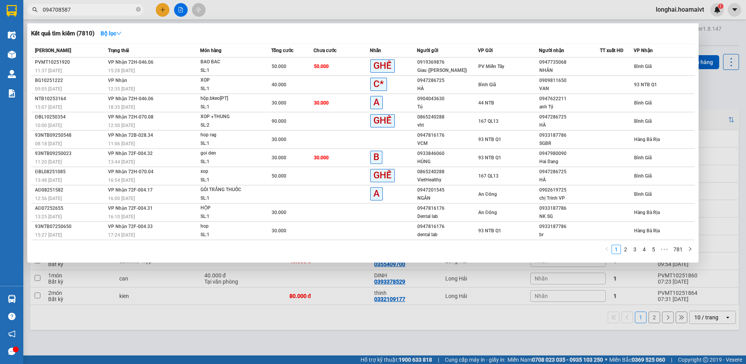
type input "0947085873"
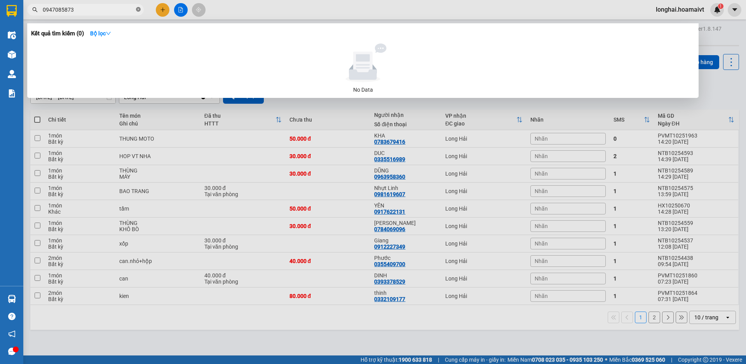
click at [139, 8] on icon "close-circle" at bounding box center [138, 9] width 5 height 5
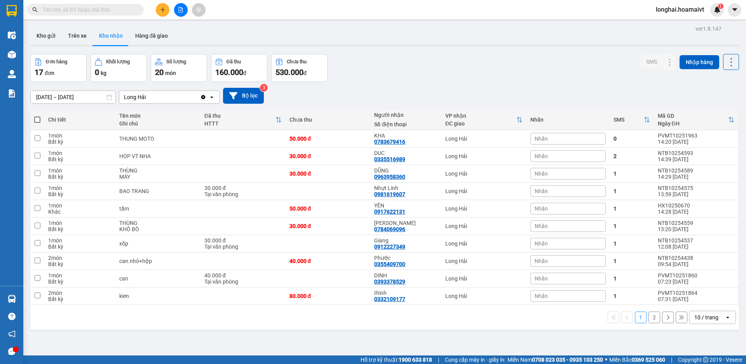
click at [129, 6] on input "text" at bounding box center [89, 9] width 92 height 9
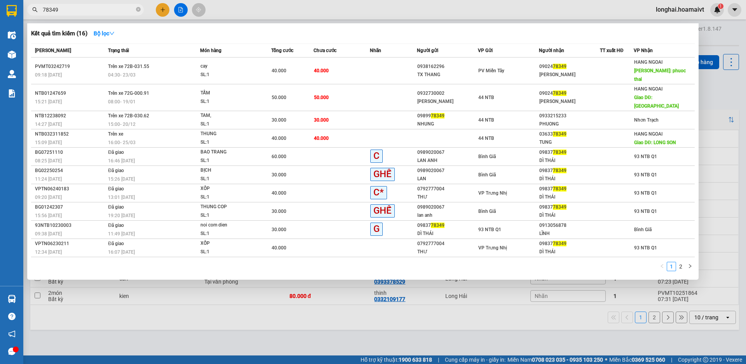
click at [47, 12] on input "78349" at bounding box center [89, 9] width 92 height 9
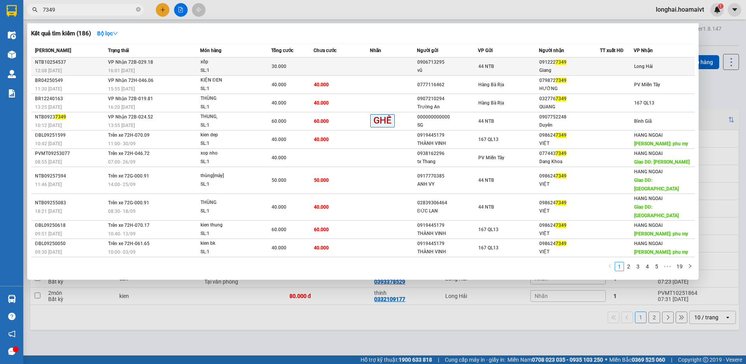
type input "7349"
click at [135, 63] on span "VP Nhận 72B-029.18" at bounding box center [130, 61] width 45 height 5
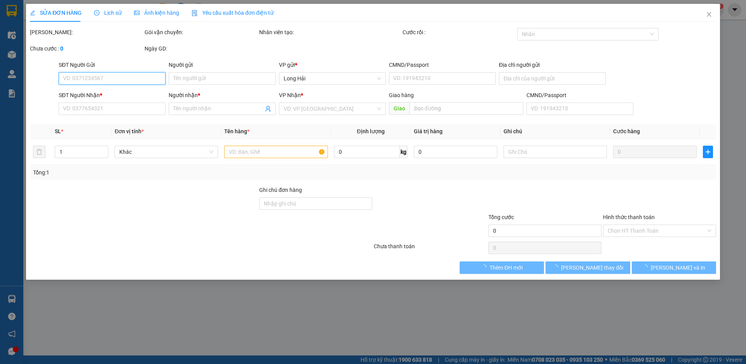
type input "0906713295"
type input "vũ"
type input "0912227349"
type input "Giang"
type input "30.000"
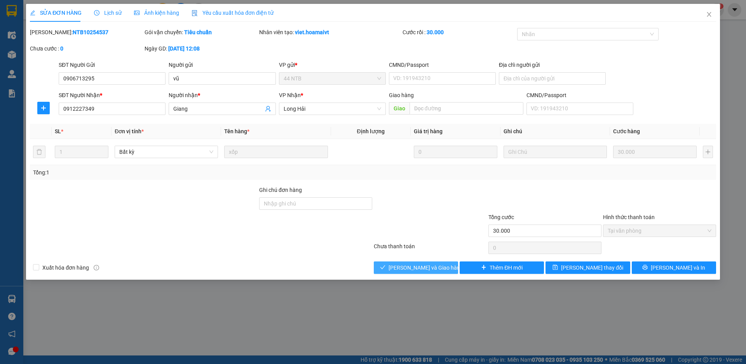
click at [414, 268] on span "[PERSON_NAME] và Giao hàng" at bounding box center [426, 268] width 75 height 9
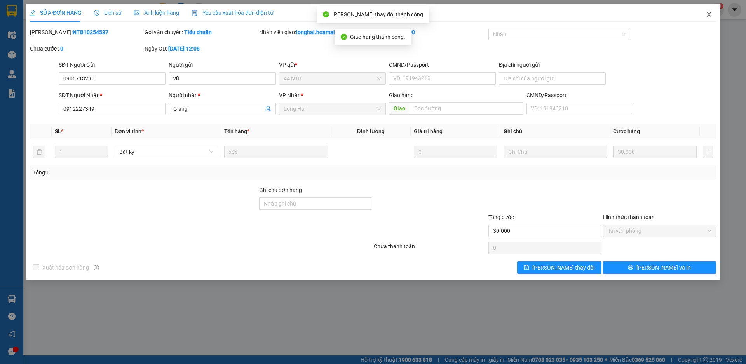
click at [709, 14] on icon "close" at bounding box center [709, 14] width 4 height 5
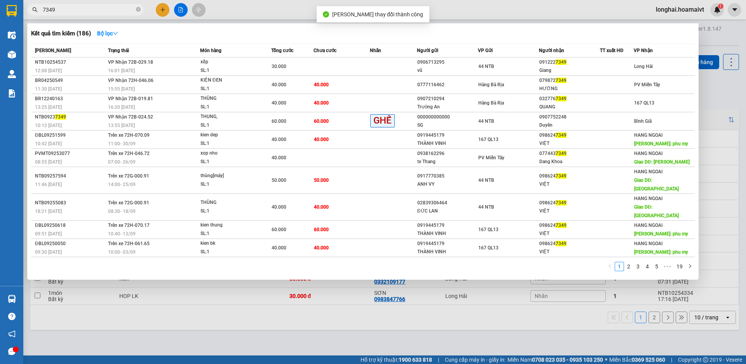
drag, startPoint x: 138, startPoint y: 9, endPoint x: 145, endPoint y: 5, distance: 7.7
click at [139, 6] on span at bounding box center [138, 9] width 5 height 7
